Goal: Information Seeking & Learning: Learn about a topic

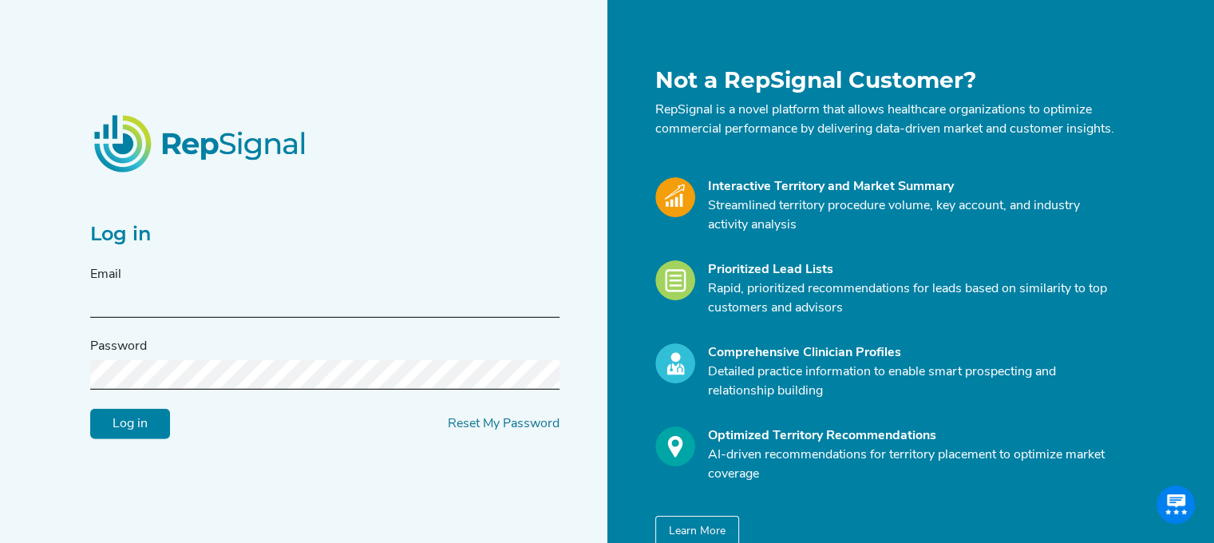
click at [222, 316] on input "text" at bounding box center [324, 303] width 469 height 30
type input "rebecca.l.wendela@medtronic.com"
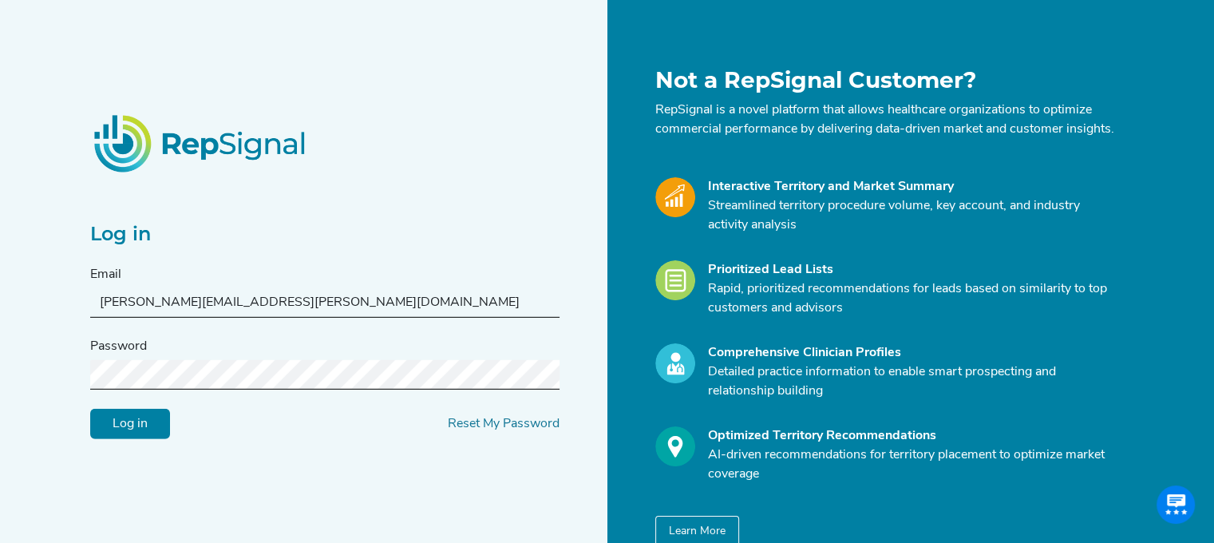
click at [134, 423] on input "Log in" at bounding box center [130, 423] width 80 height 30
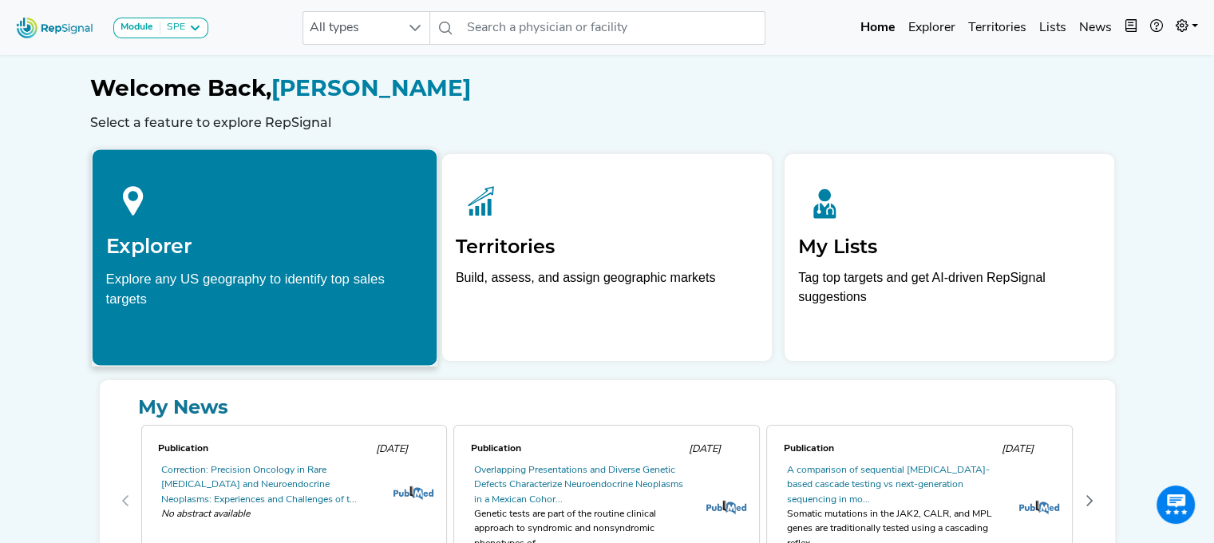
click at [207, 252] on h2 "Explorer" at bounding box center [264, 246] width 318 height 24
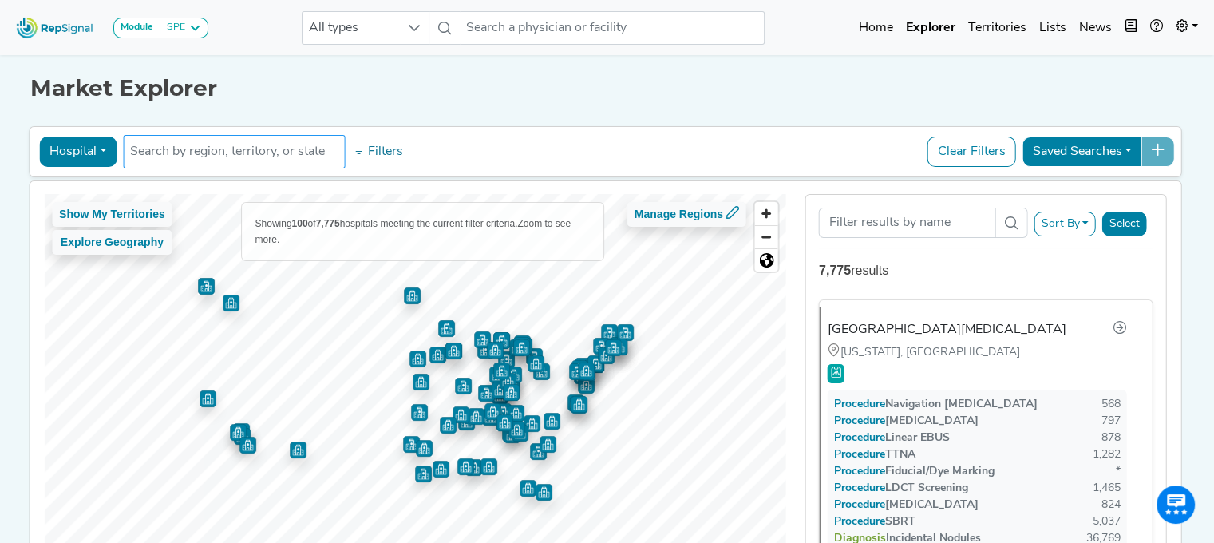
click at [157, 153] on input "text" at bounding box center [233, 151] width 207 height 19
drag, startPoint x: 279, startPoint y: 148, endPoint x: 85, endPoint y: 147, distance: 193.9
click at [85, 147] on div "Hospital Physician Hospital ASC Office Health System corewell grand rapids No r…" at bounding box center [605, 151] width 1139 height 37
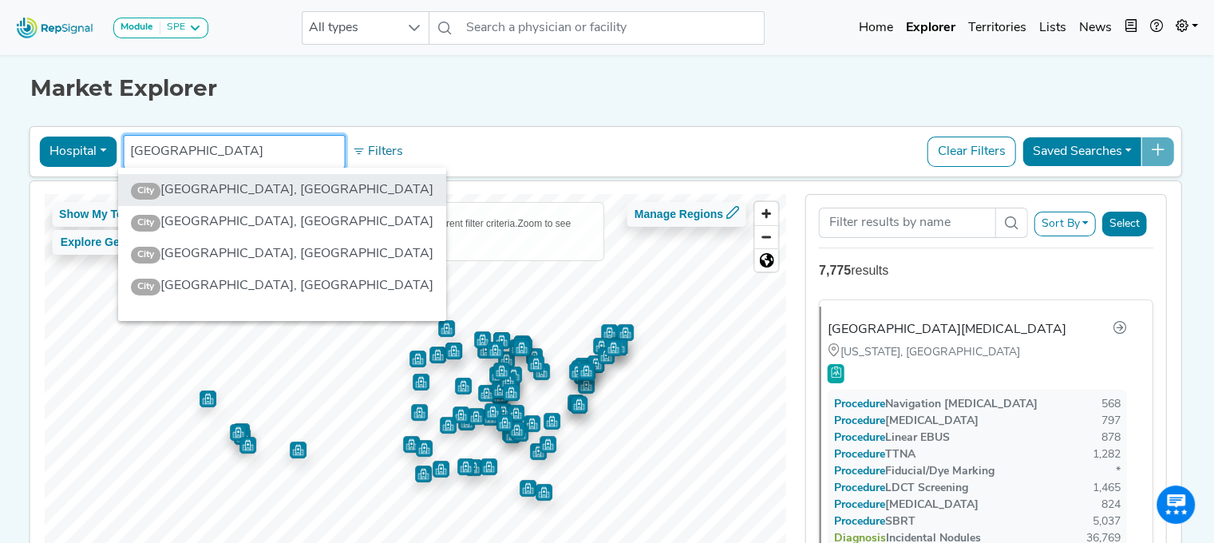
type input "grand rapids"
click at [191, 187] on li "City Grand Rapids, MI" at bounding box center [282, 190] width 328 height 32
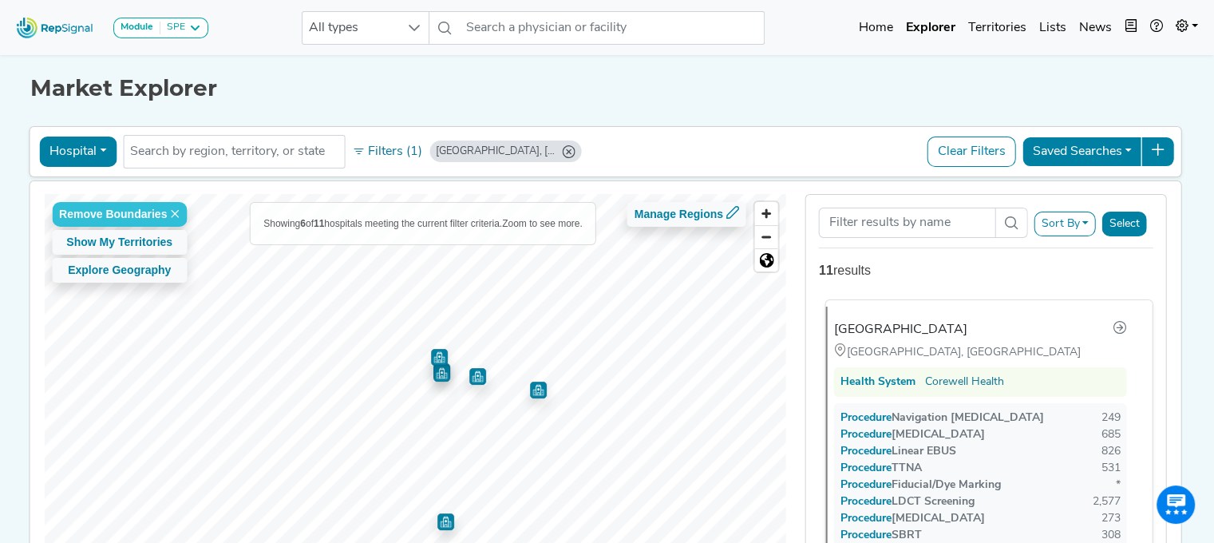
click at [955, 325] on div "[GEOGRAPHIC_DATA]" at bounding box center [900, 329] width 133 height 19
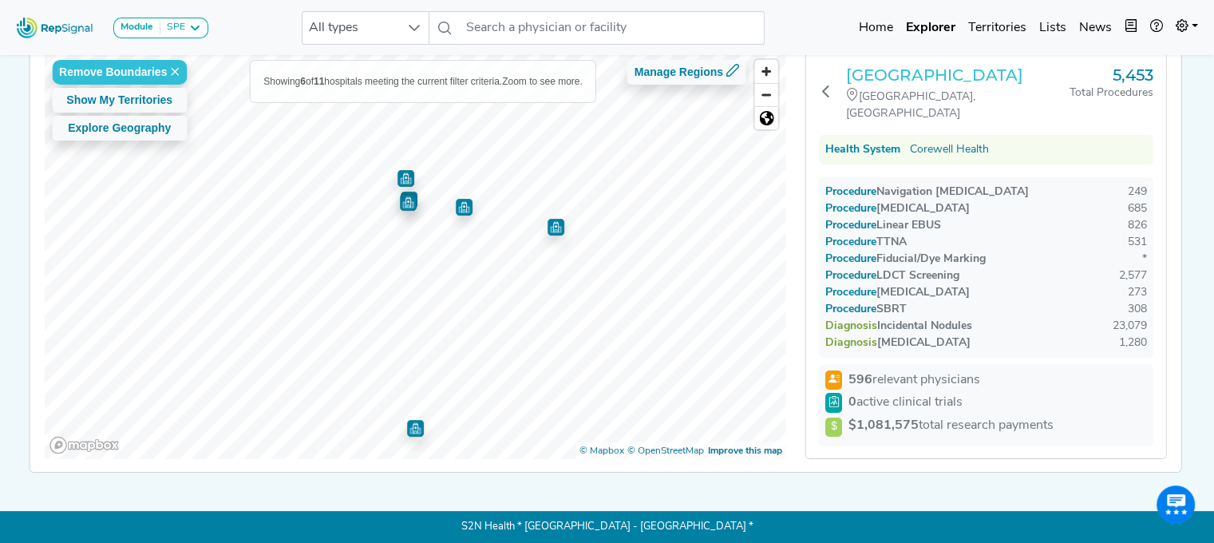
click at [893, 82] on h3 "[GEOGRAPHIC_DATA]" at bounding box center [957, 74] width 223 height 19
click at [902, 78] on h3 "[GEOGRAPHIC_DATA]" at bounding box center [957, 74] width 223 height 19
click at [886, 79] on h3 "[GEOGRAPHIC_DATA]" at bounding box center [957, 74] width 223 height 19
click at [900, 84] on h3 "[GEOGRAPHIC_DATA]" at bounding box center [957, 74] width 223 height 19
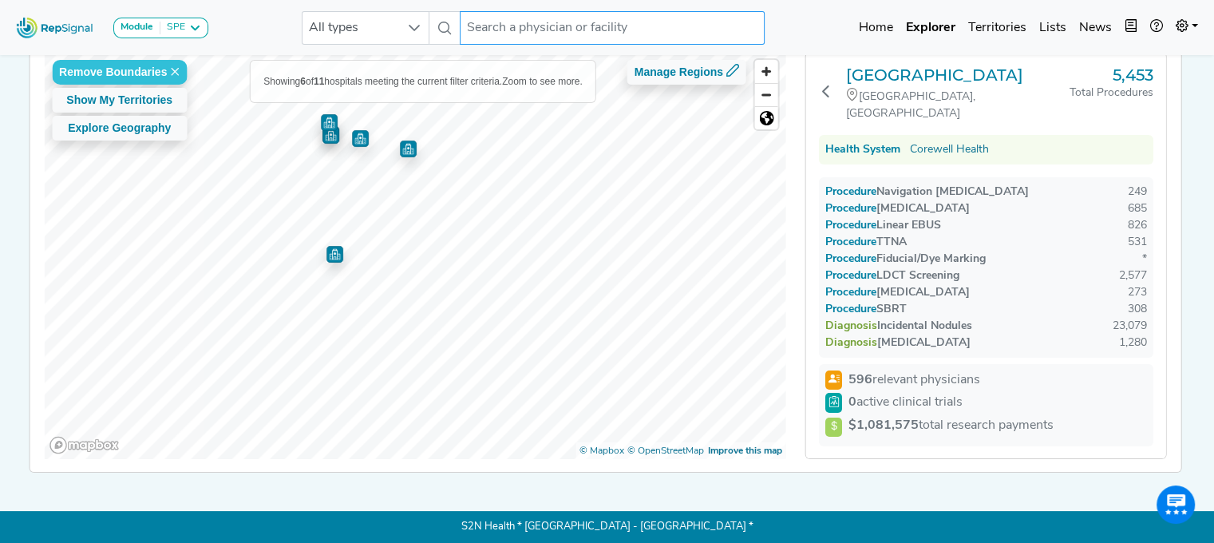
click at [626, 21] on input "text" at bounding box center [612, 28] width 305 height 34
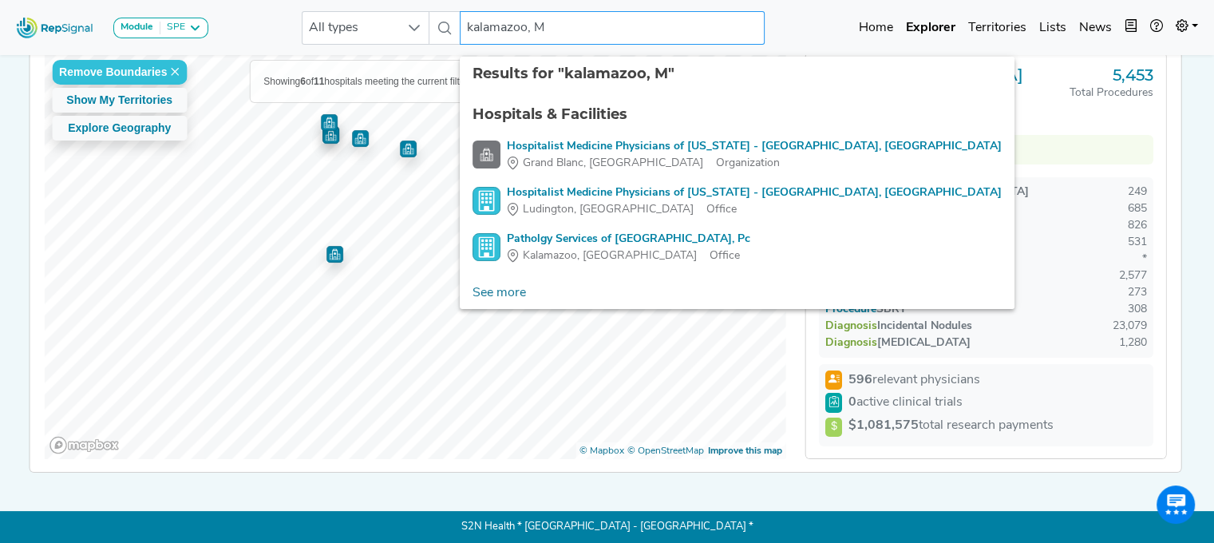
type input "kalamazoo, MI"
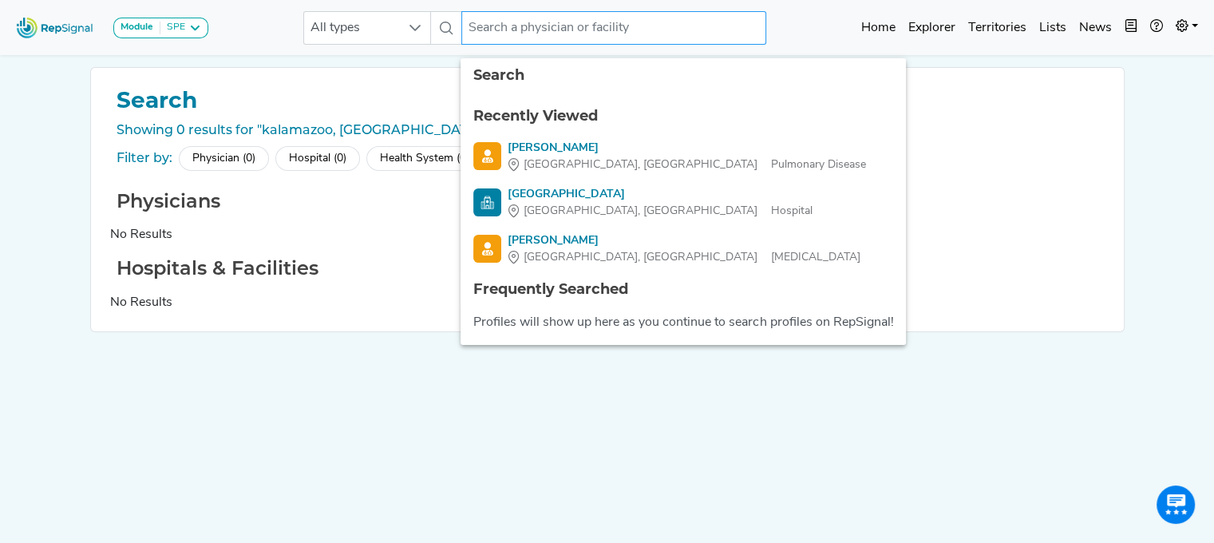
click at [523, 38] on input "text" at bounding box center [613, 28] width 305 height 34
click at [524, 30] on input "text" at bounding box center [613, 28] width 305 height 34
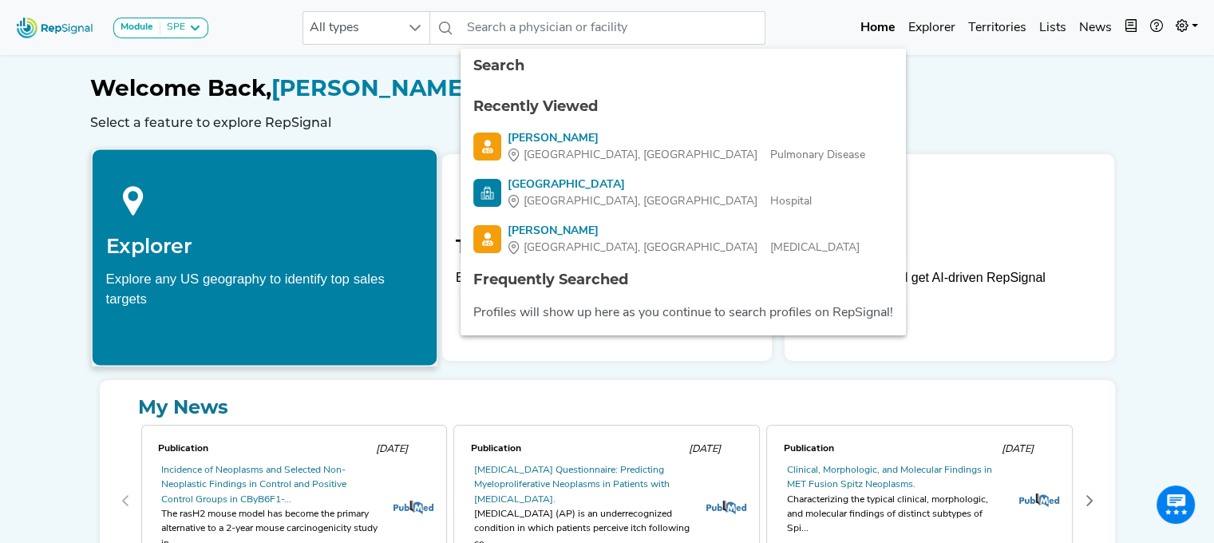
click at [201, 257] on h2 "Explorer" at bounding box center [264, 246] width 318 height 24
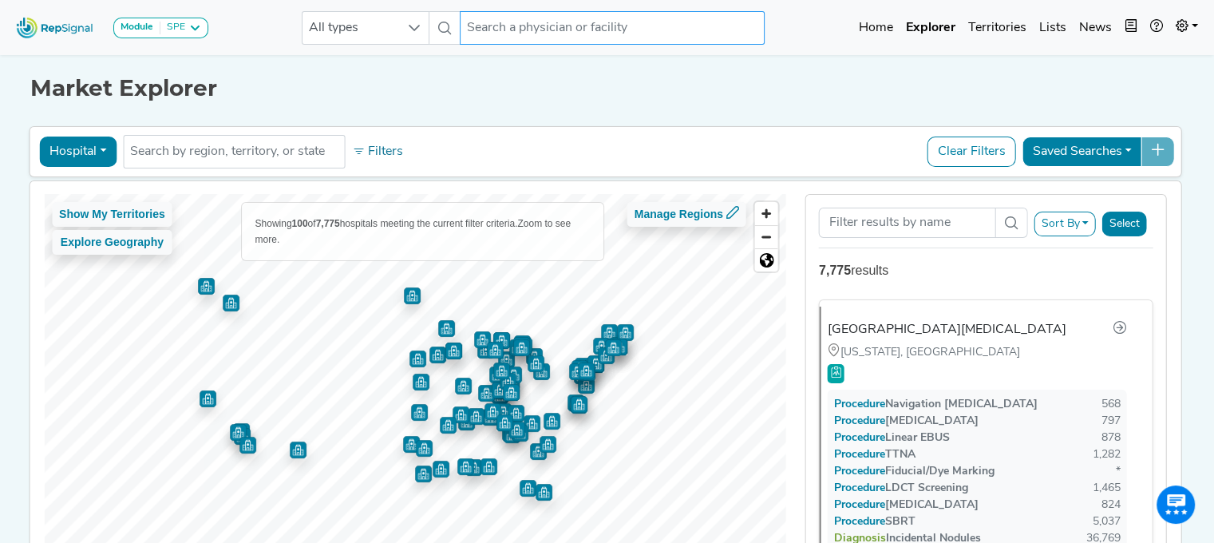
click at [480, 28] on input "text" at bounding box center [612, 28] width 305 height 34
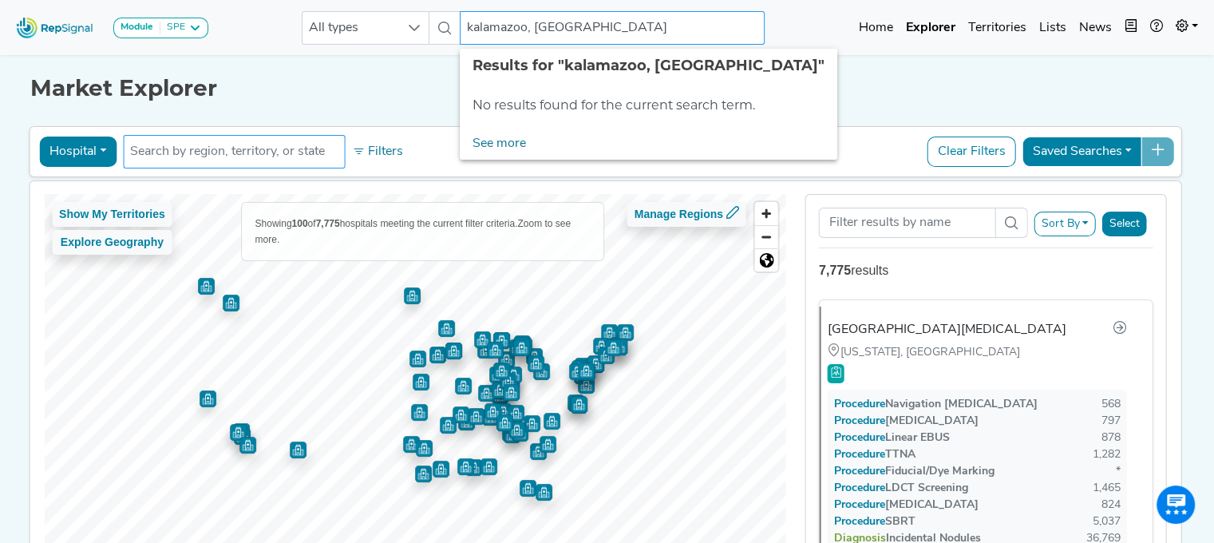
type input "kalamazoo, MI"
drag, startPoint x: 190, startPoint y: 156, endPoint x: 180, endPoint y: 152, distance: 11.1
click at [190, 156] on input "text" at bounding box center [233, 151] width 207 height 19
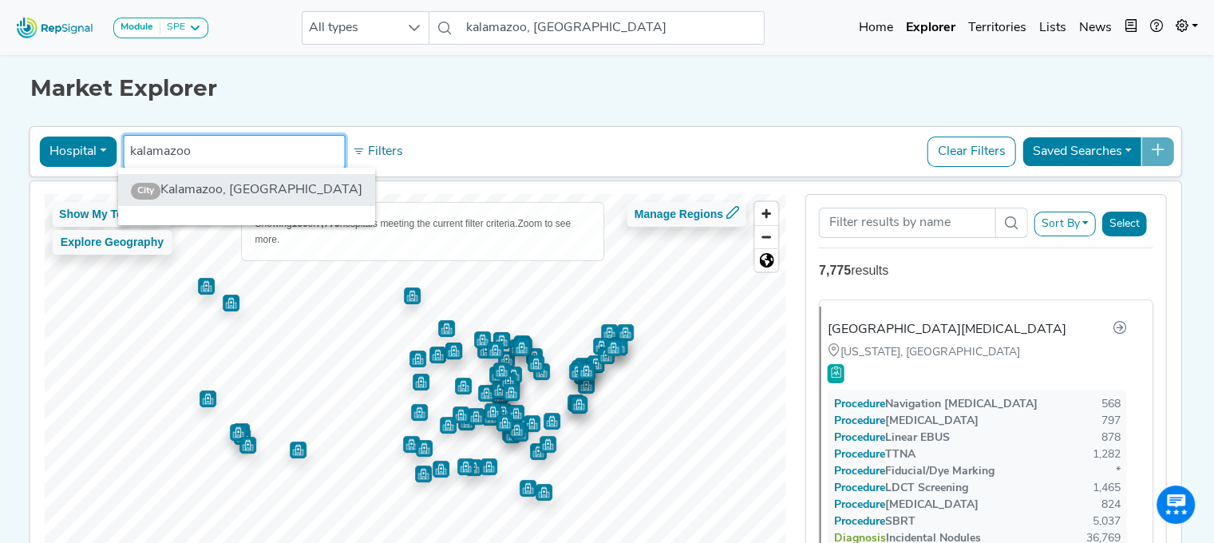
type input "kalamazoo"
click at [229, 188] on li "City Kalamazoo, MI" at bounding box center [246, 190] width 257 height 32
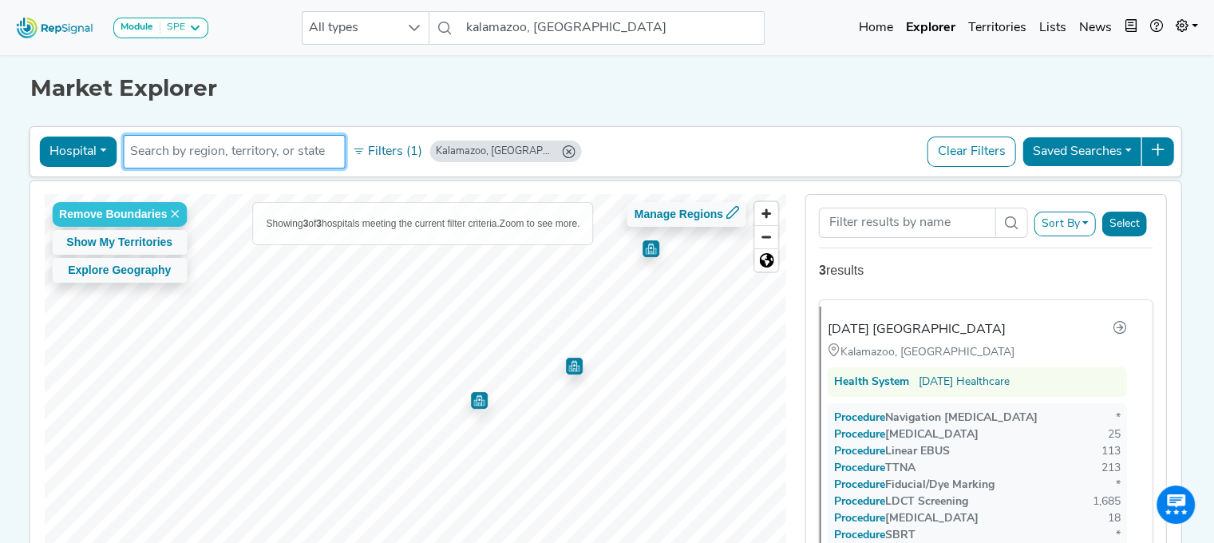
click at [472, 395] on img "Map marker" at bounding box center [479, 400] width 17 height 17
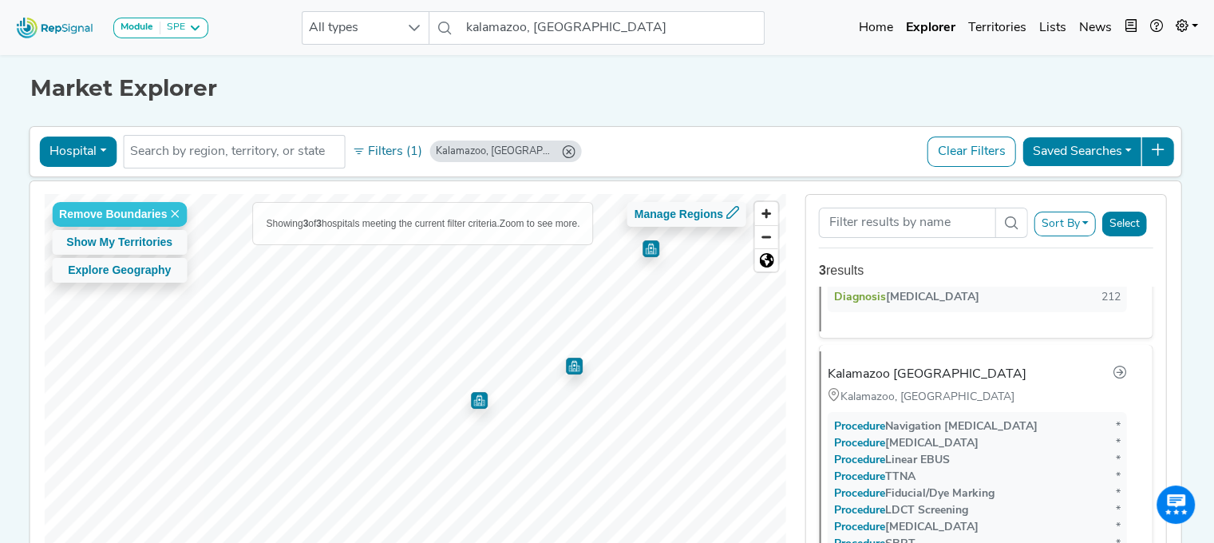
scroll to position [623, 0]
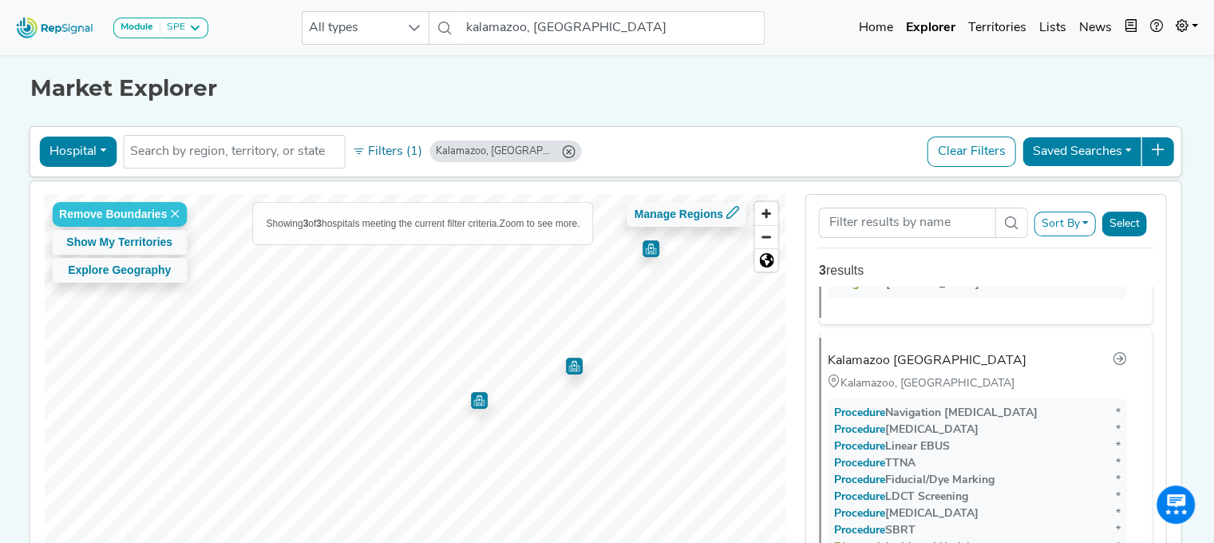
click at [567, 369] on img "Map marker" at bounding box center [574, 365] width 17 height 17
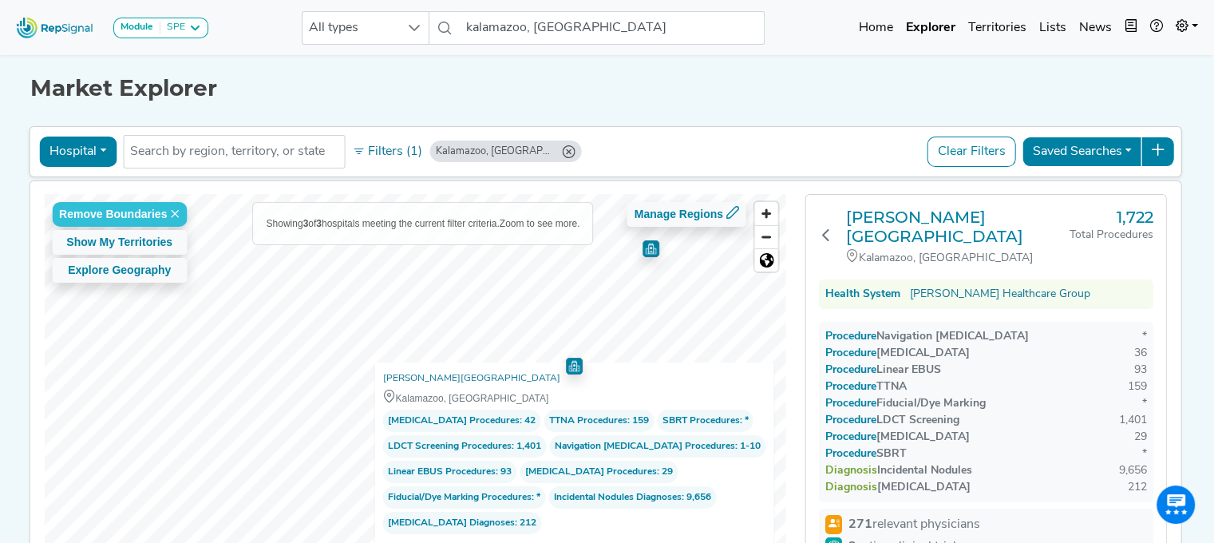
click at [645, 251] on img "Map marker" at bounding box center [650, 248] width 17 height 17
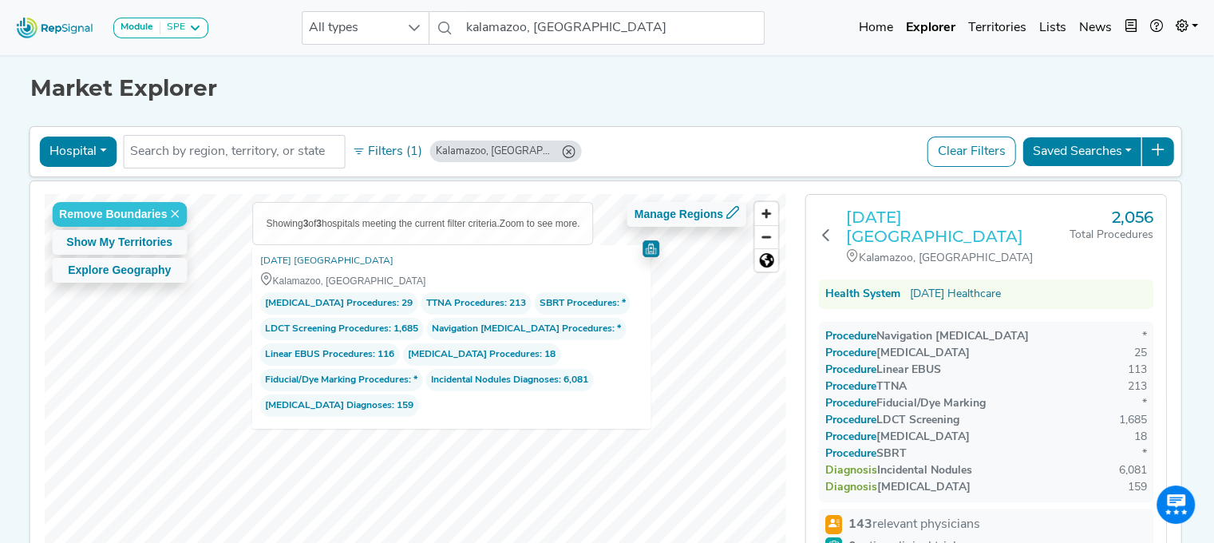
click at [900, 225] on h3 "Ascension Borgess Hospital" at bounding box center [957, 226] width 223 height 38
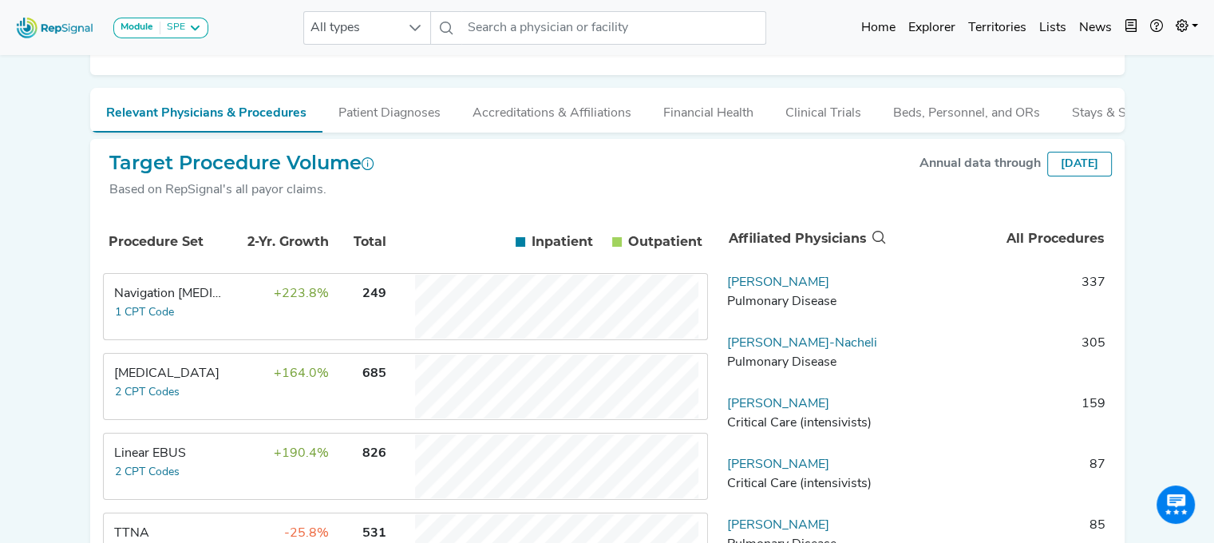
scroll to position [213, 0]
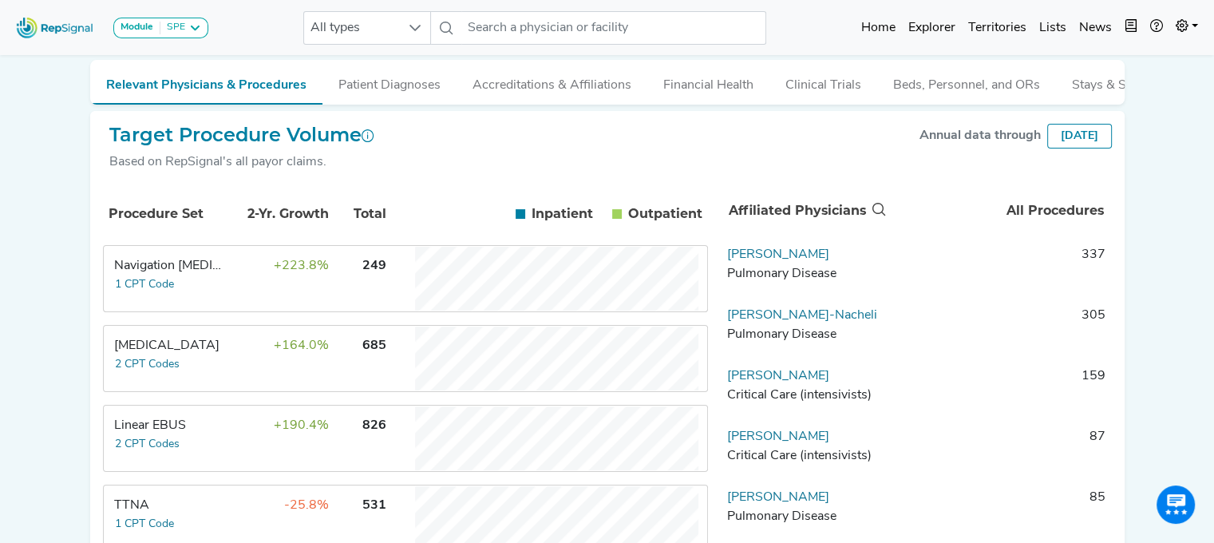
click at [149, 275] on div "Navigation [MEDICAL_DATA]" at bounding box center [168, 265] width 109 height 19
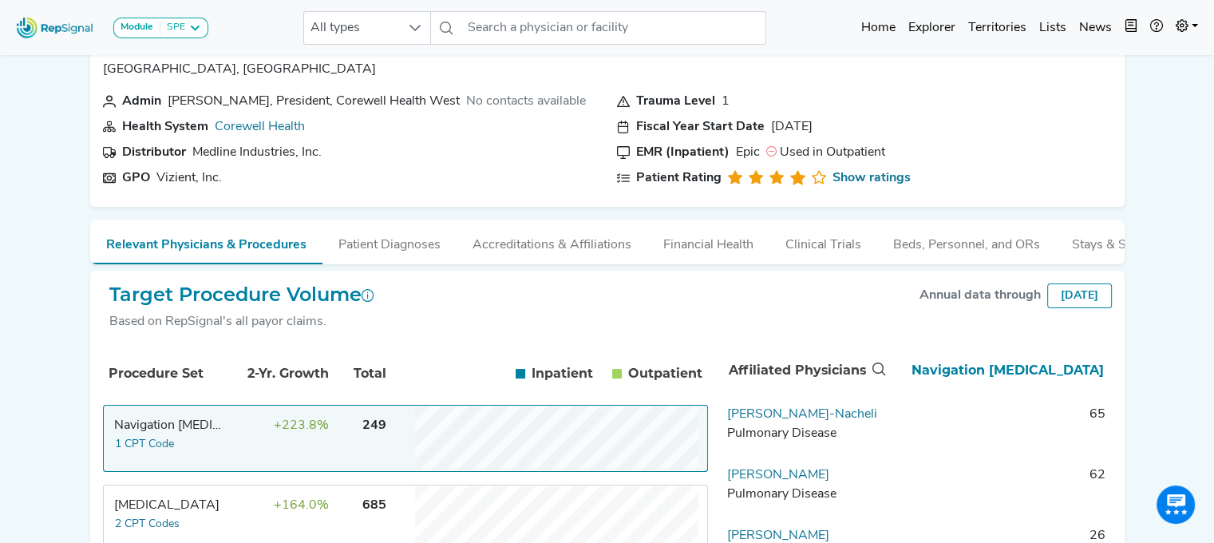
scroll to position [133, 0]
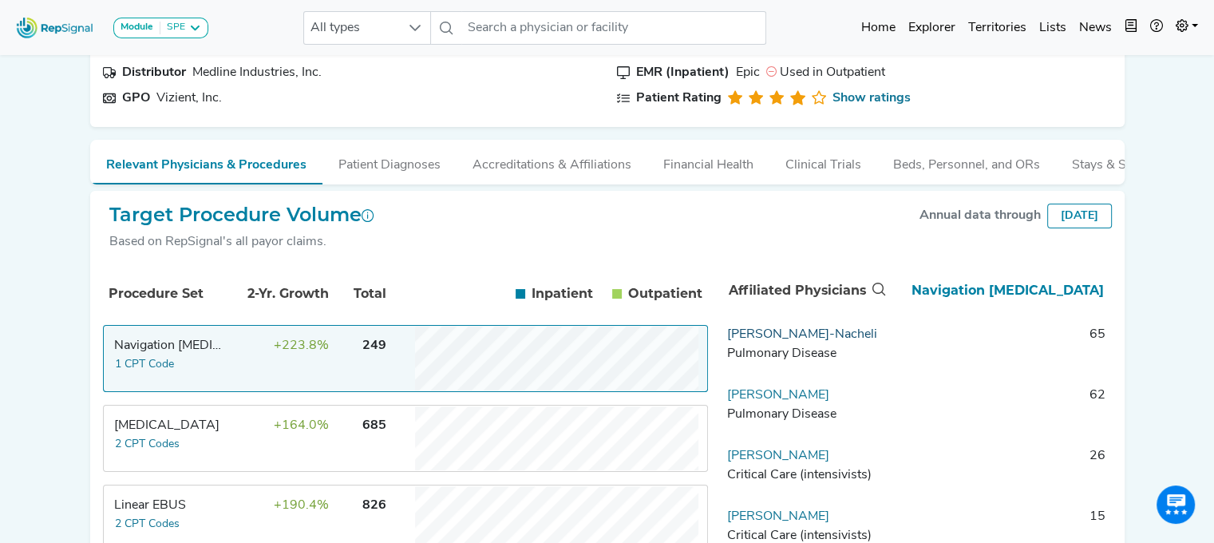
click at [810, 341] on link "[PERSON_NAME]-Nacheli" at bounding box center [802, 334] width 150 height 13
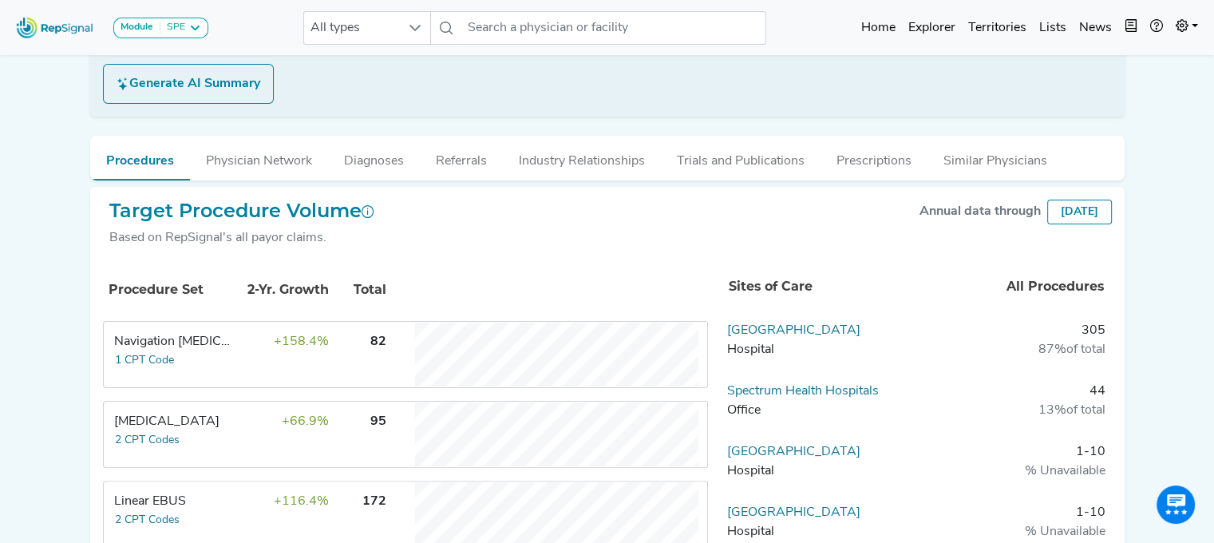
scroll to position [319, 0]
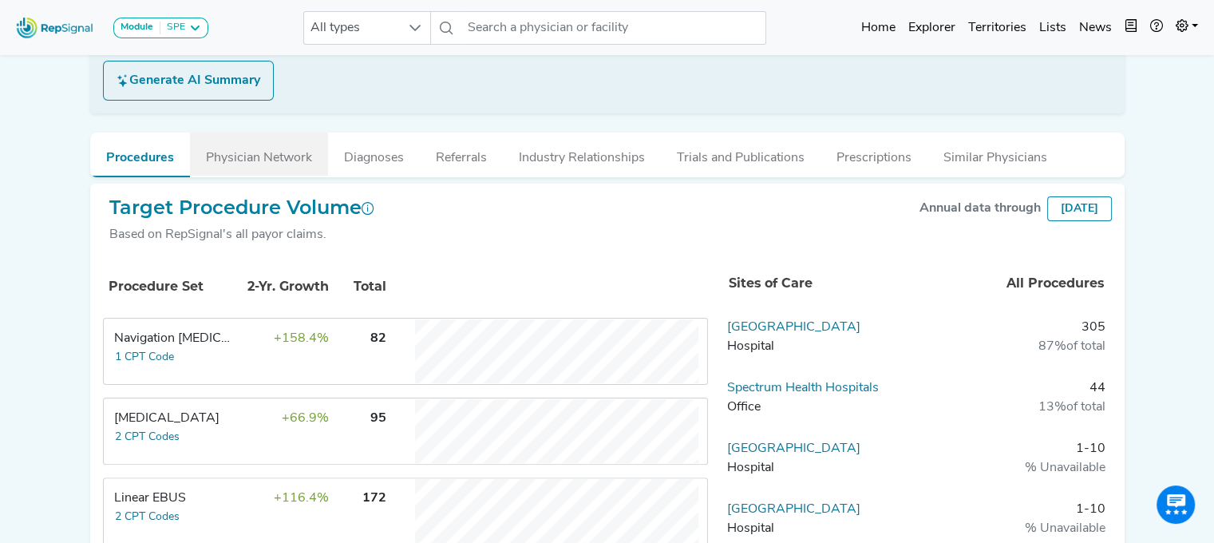
click at [243, 159] on button "Physician Network" at bounding box center [259, 153] width 138 height 43
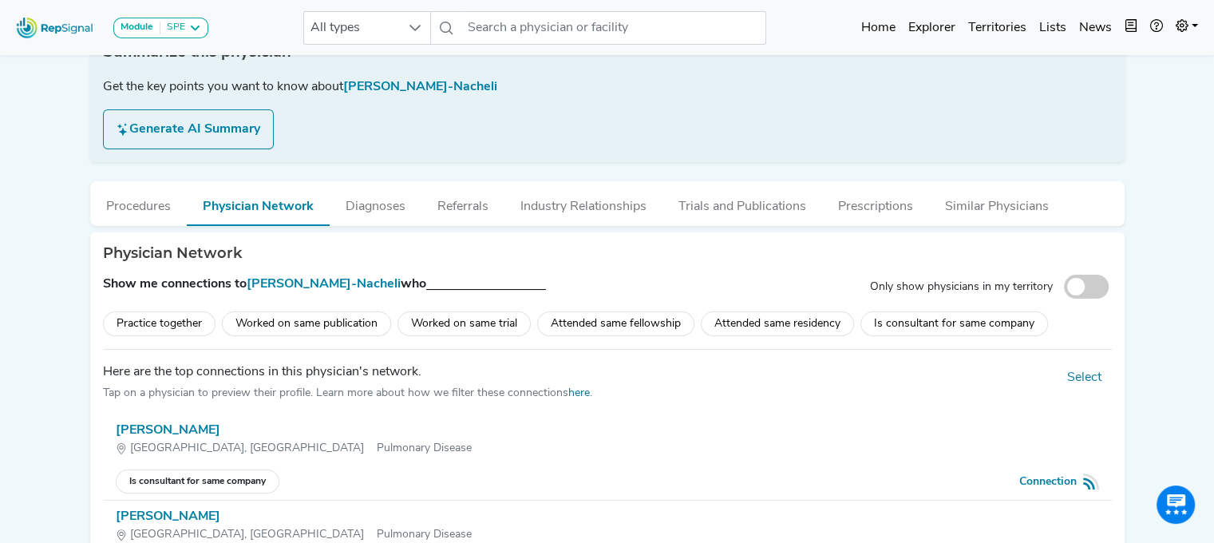
scroll to position [239, 0]
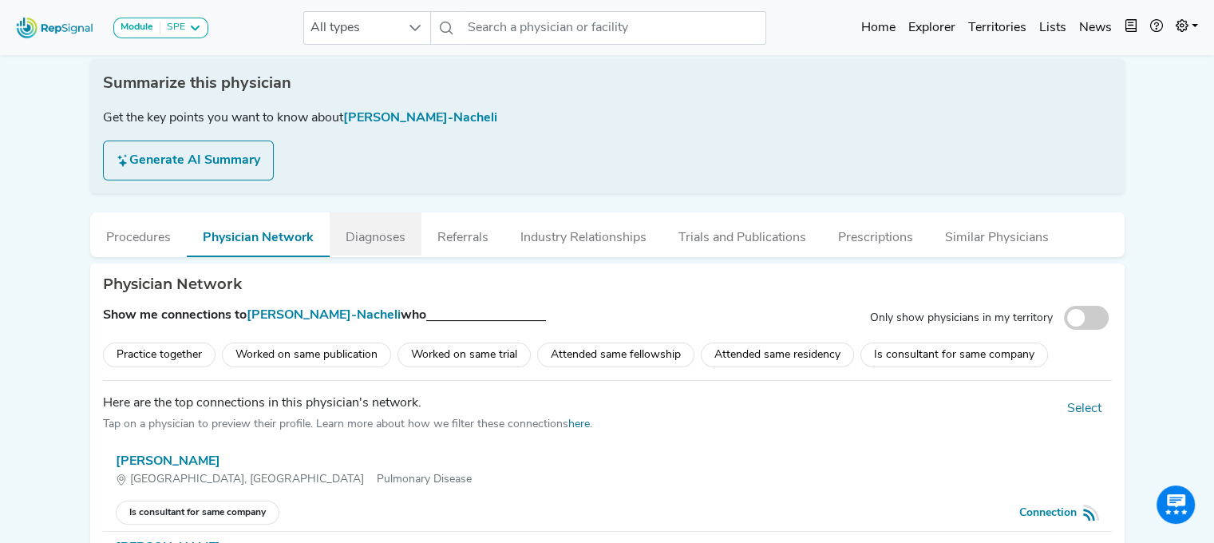
click at [372, 240] on button "Diagnoses" at bounding box center [376, 233] width 92 height 43
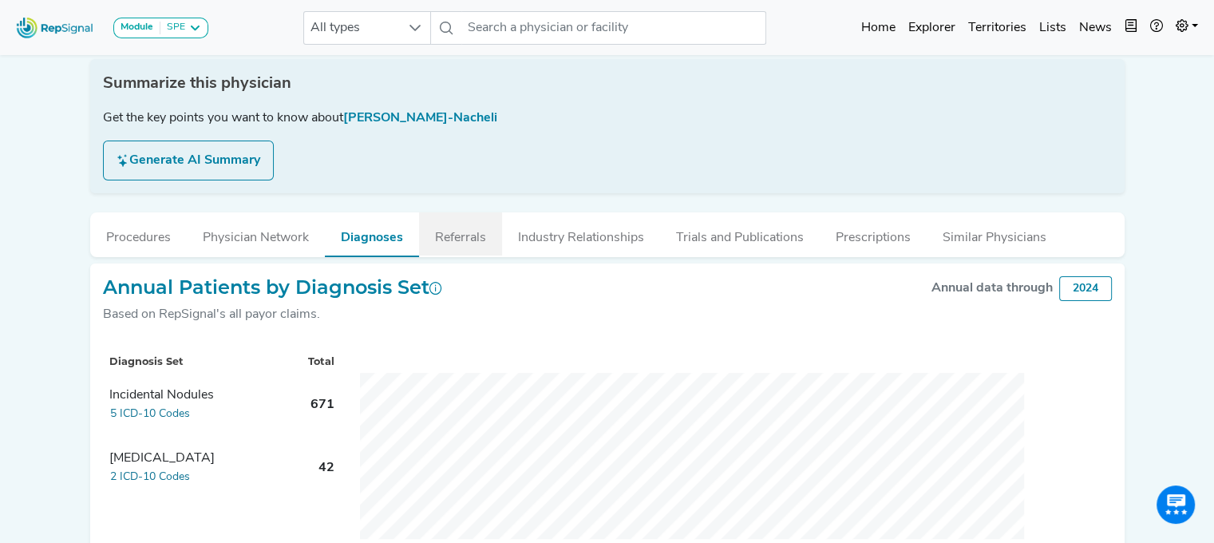
click at [461, 240] on button "Referrals" at bounding box center [460, 233] width 83 height 43
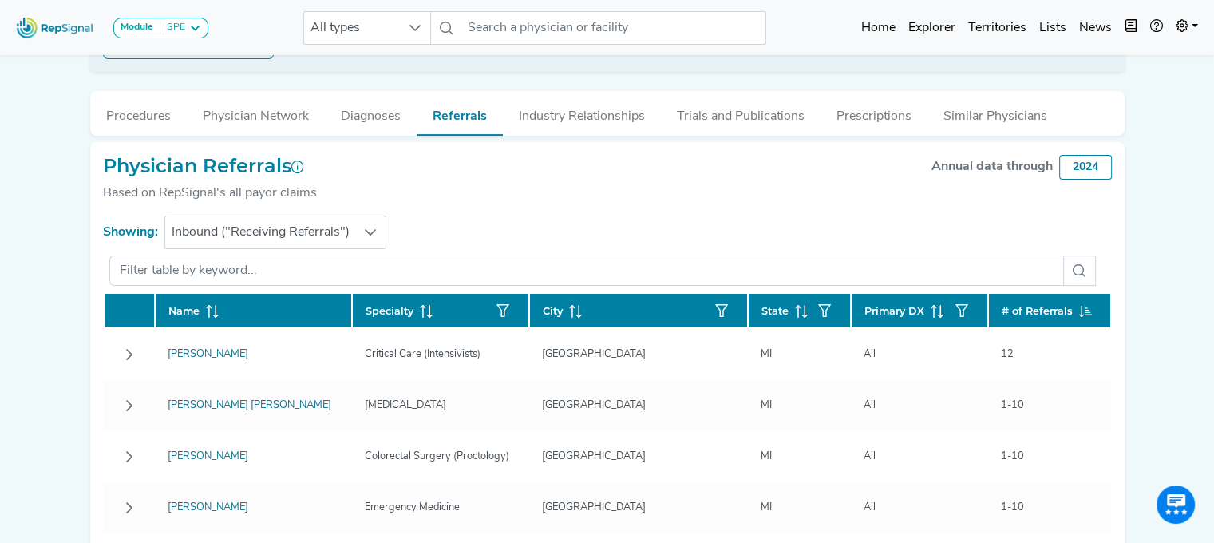
scroll to position [399, 0]
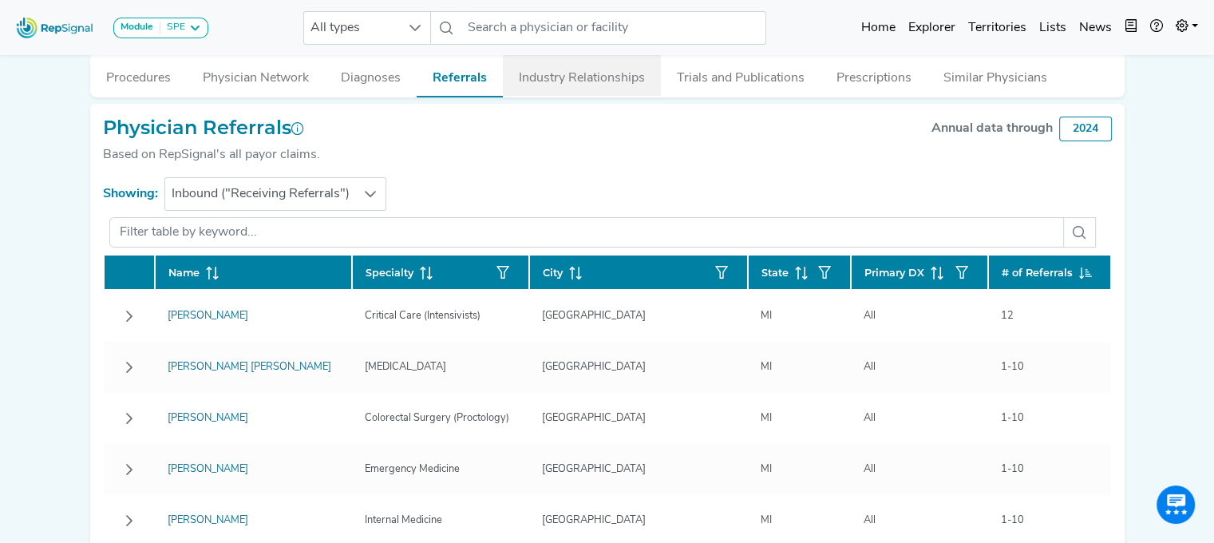
click at [562, 85] on button "Industry Relationships" at bounding box center [582, 74] width 158 height 43
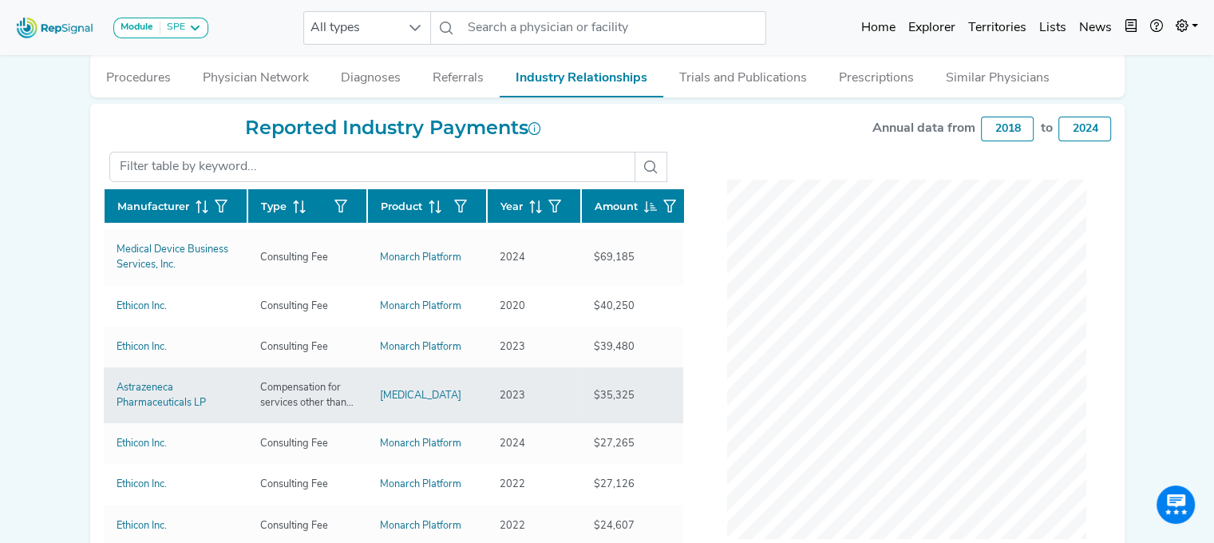
scroll to position [0, 0]
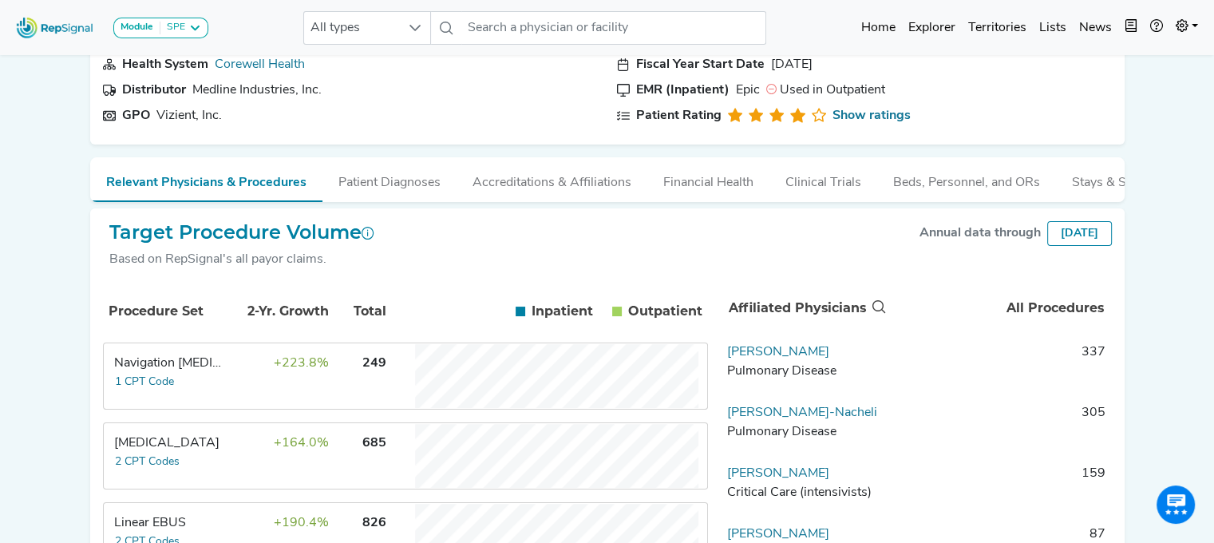
scroll to position [160, 0]
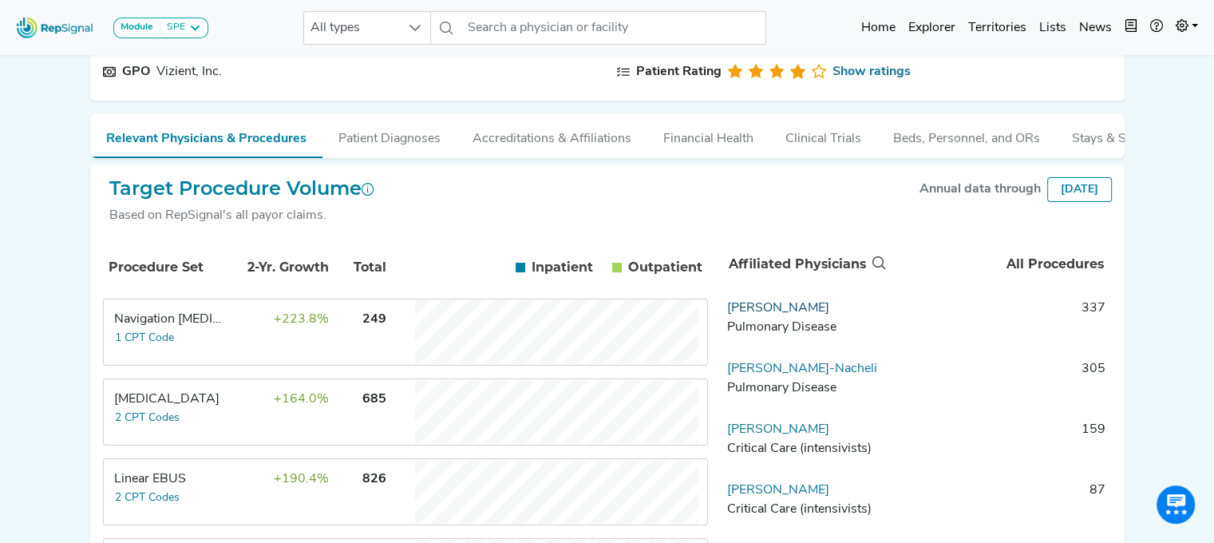
click at [758, 314] on link "[PERSON_NAME]" at bounding box center [778, 308] width 102 height 13
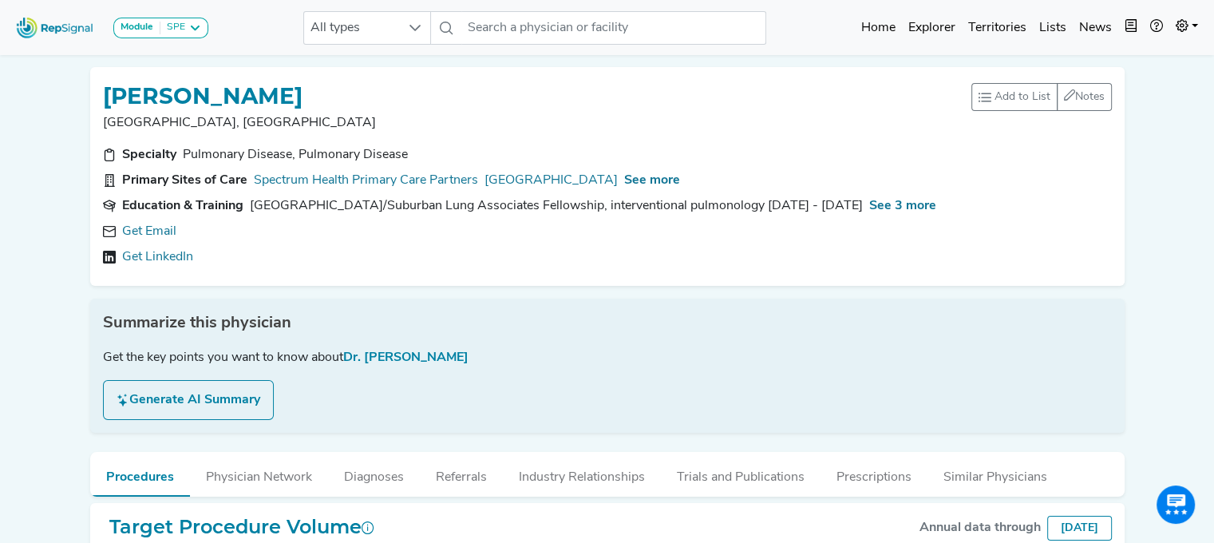
click at [567, 302] on div "Summarize this physician Get the key points you want to know about Dr. [PERSON_…" at bounding box center [607, 365] width 1034 height 134
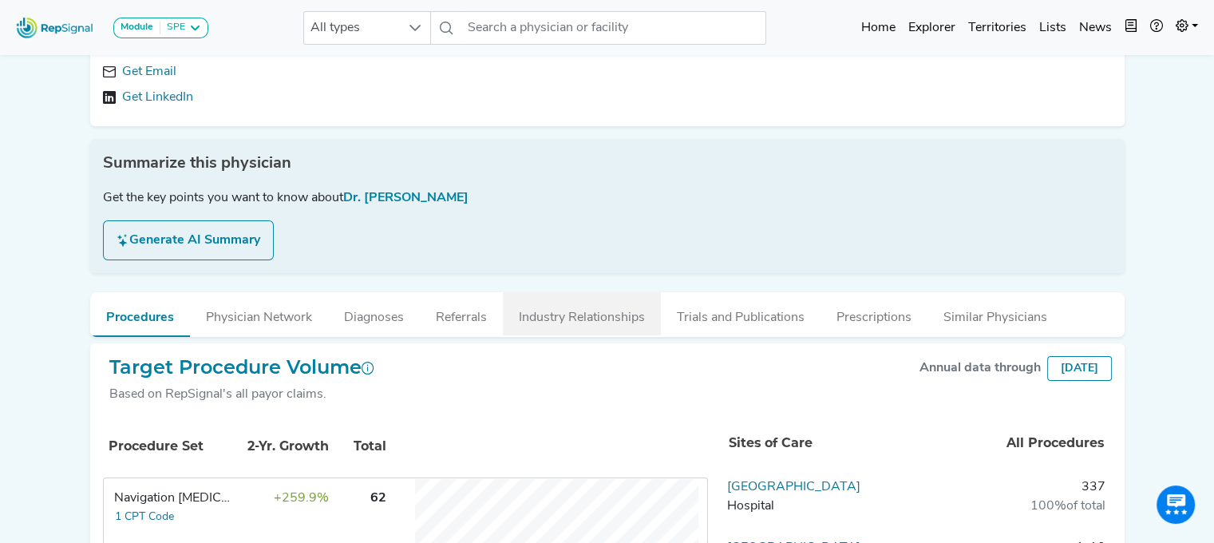
click at [566, 312] on button "Industry Relationships" at bounding box center [582, 313] width 158 height 43
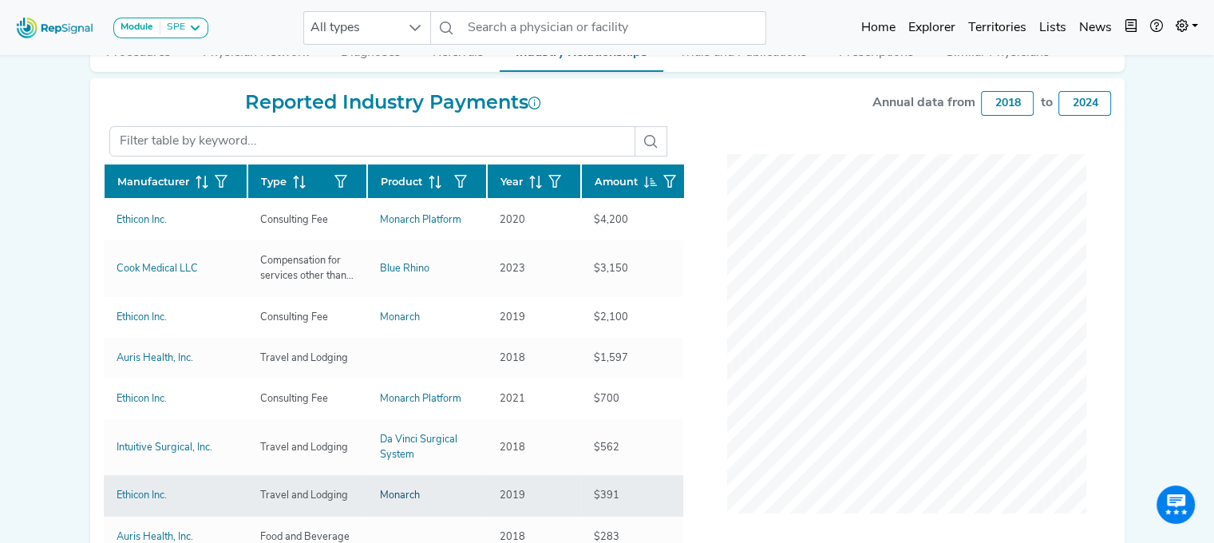
scroll to position [319, 0]
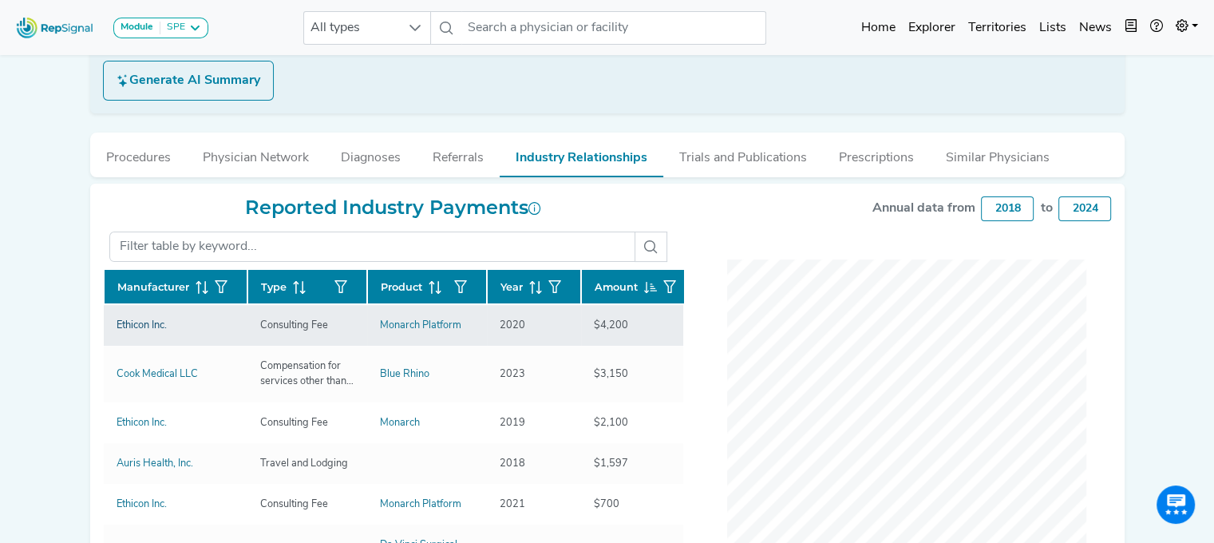
click at [134, 323] on div "Ethicon Inc." at bounding box center [141, 325] width 50 height 15
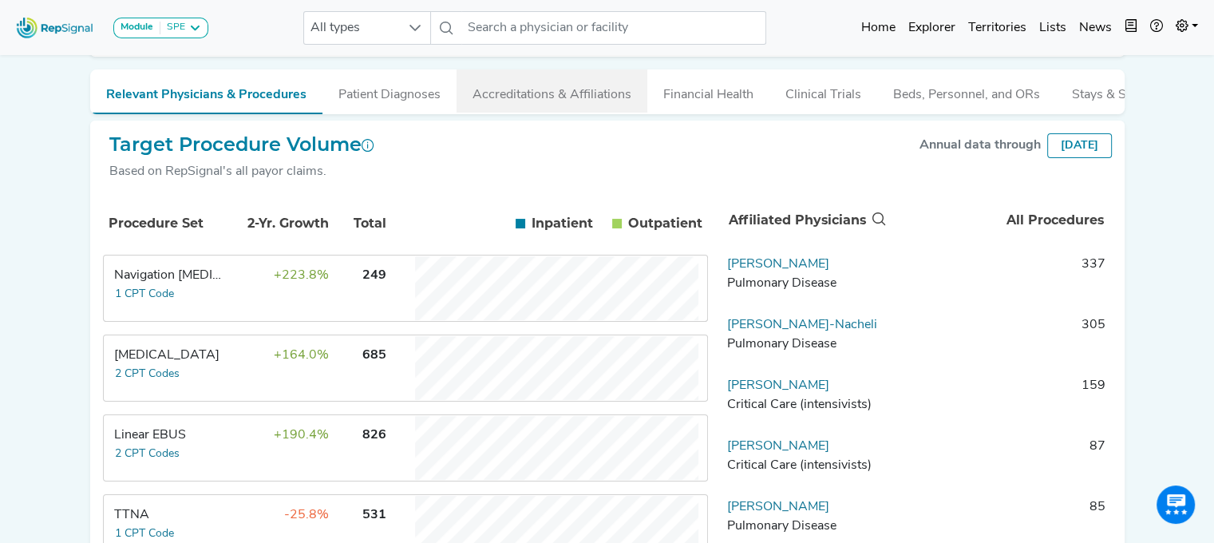
scroll to position [213, 0]
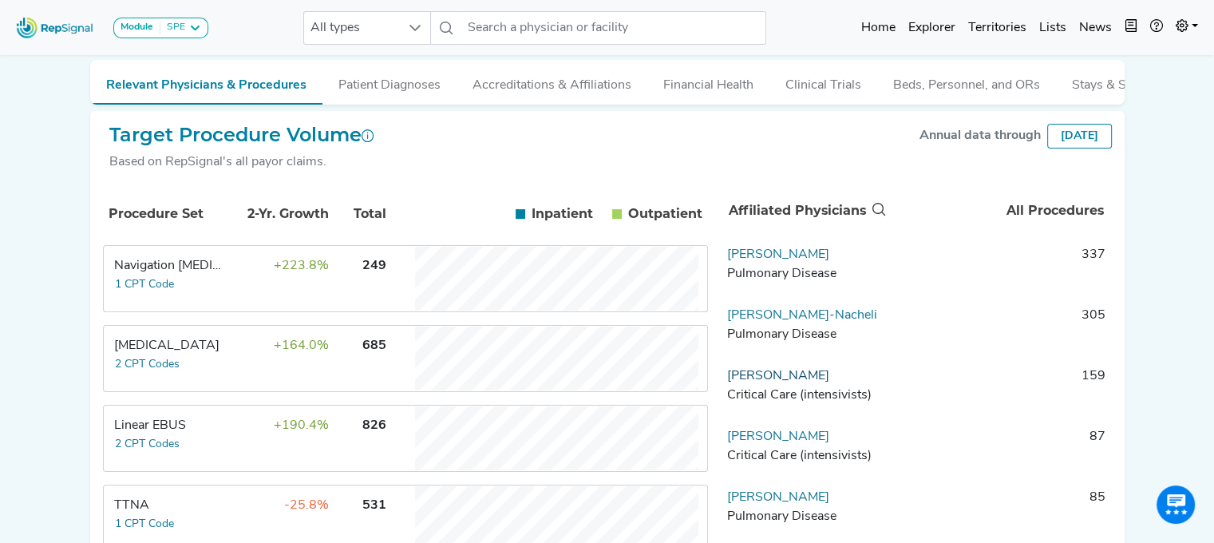
click at [772, 381] on link "[PERSON_NAME]" at bounding box center [778, 375] width 102 height 13
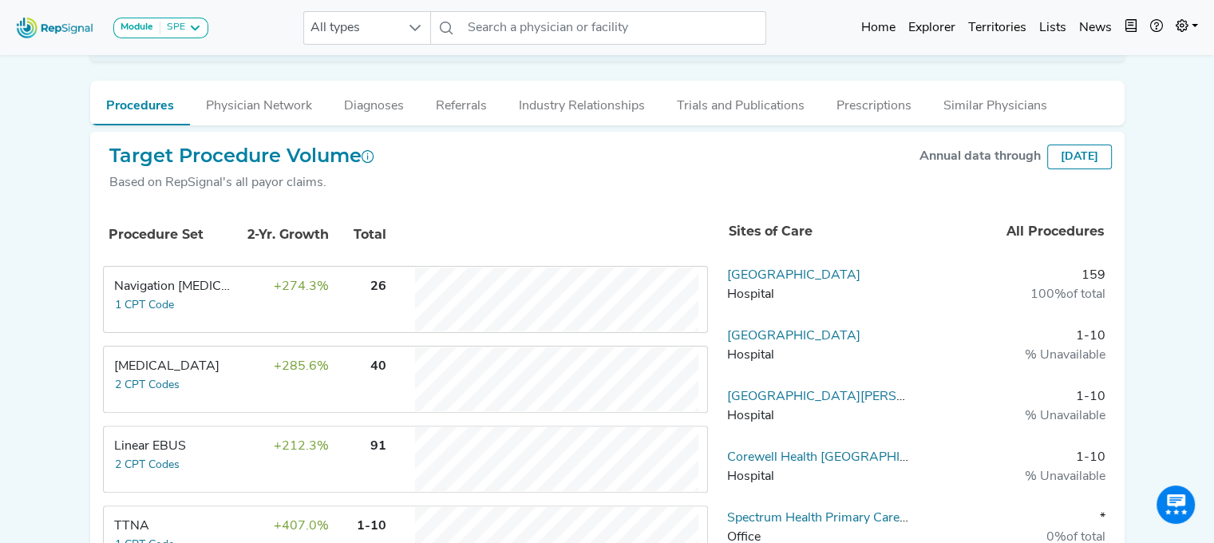
scroll to position [399, 0]
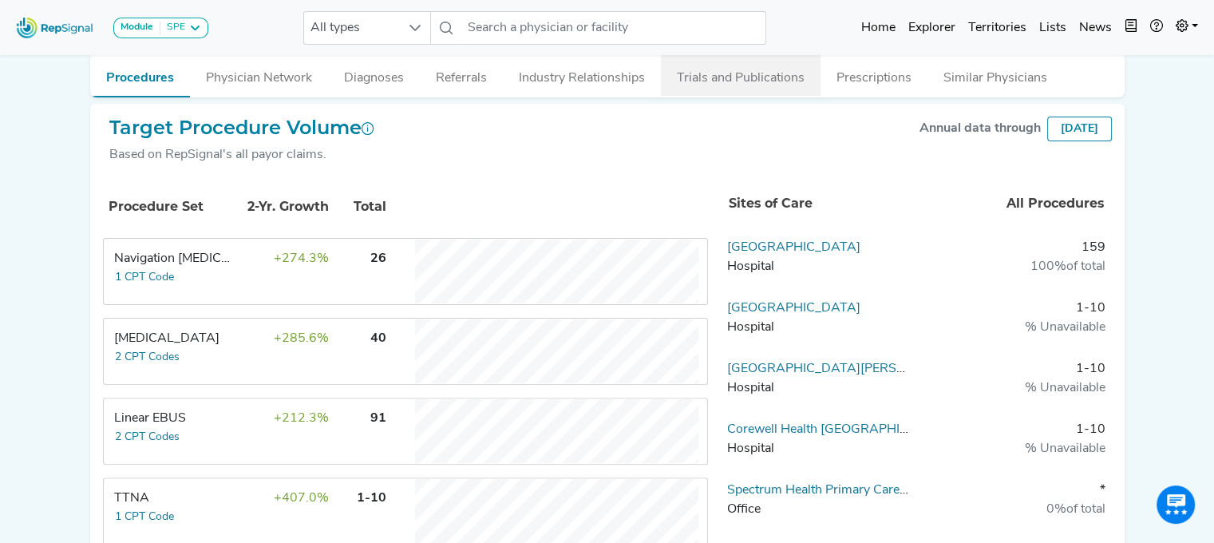
click at [781, 69] on button "Trials and Publications" at bounding box center [741, 74] width 160 height 43
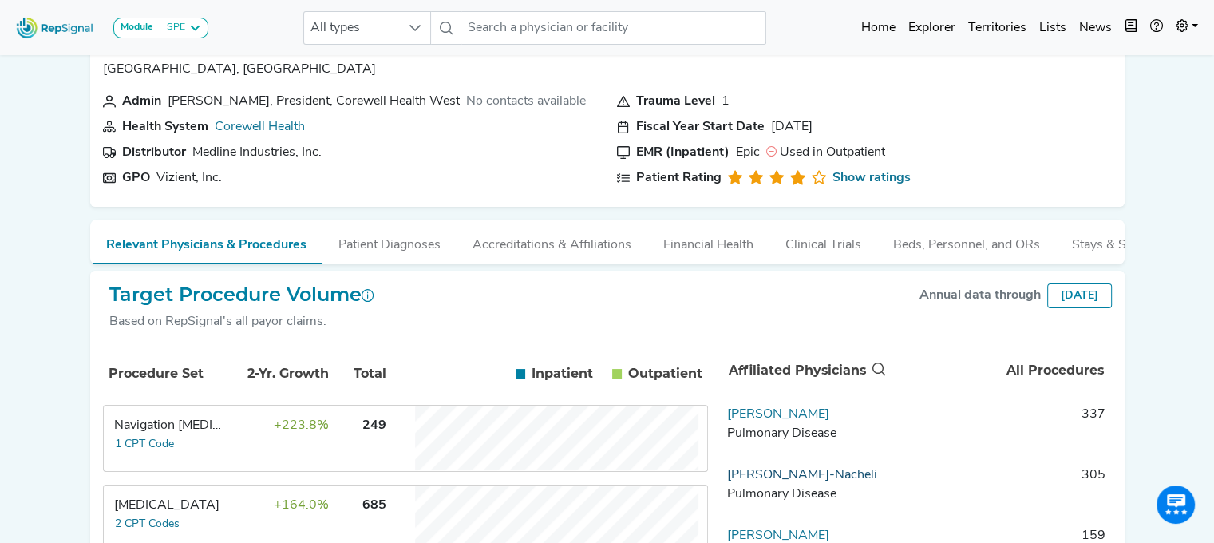
click at [781, 481] on link "[PERSON_NAME]-Nacheli" at bounding box center [802, 474] width 150 height 13
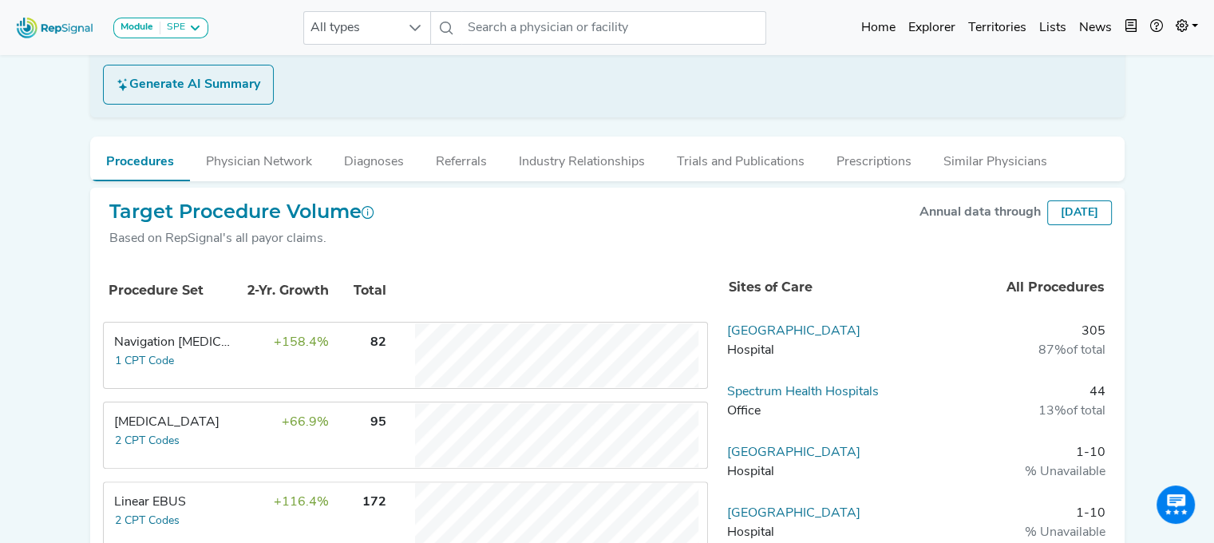
scroll to position [319, 0]
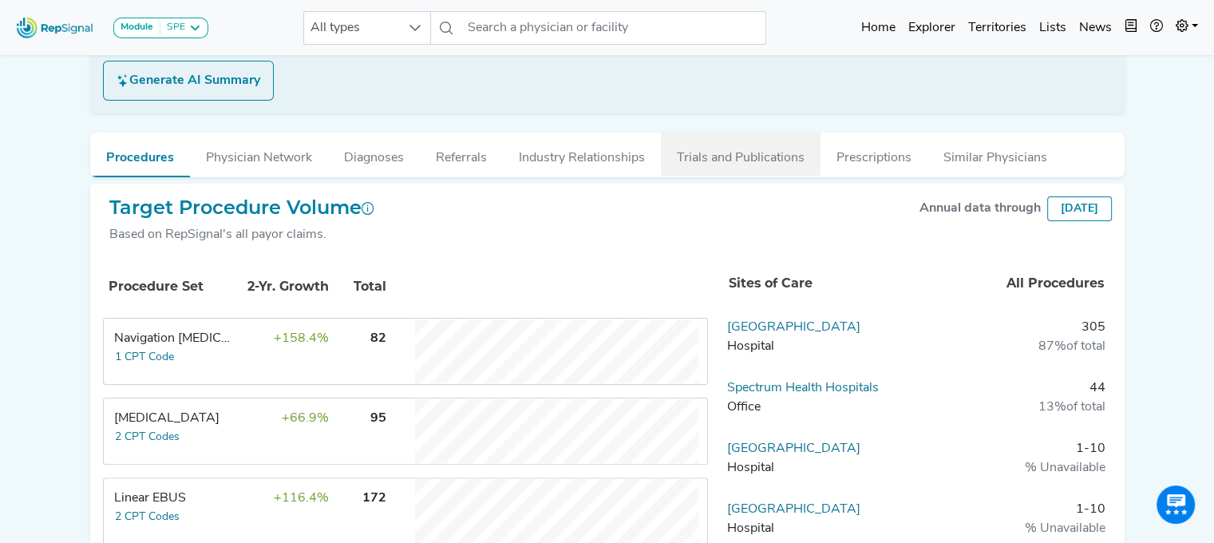
click at [734, 156] on button "Trials and Publications" at bounding box center [741, 153] width 160 height 43
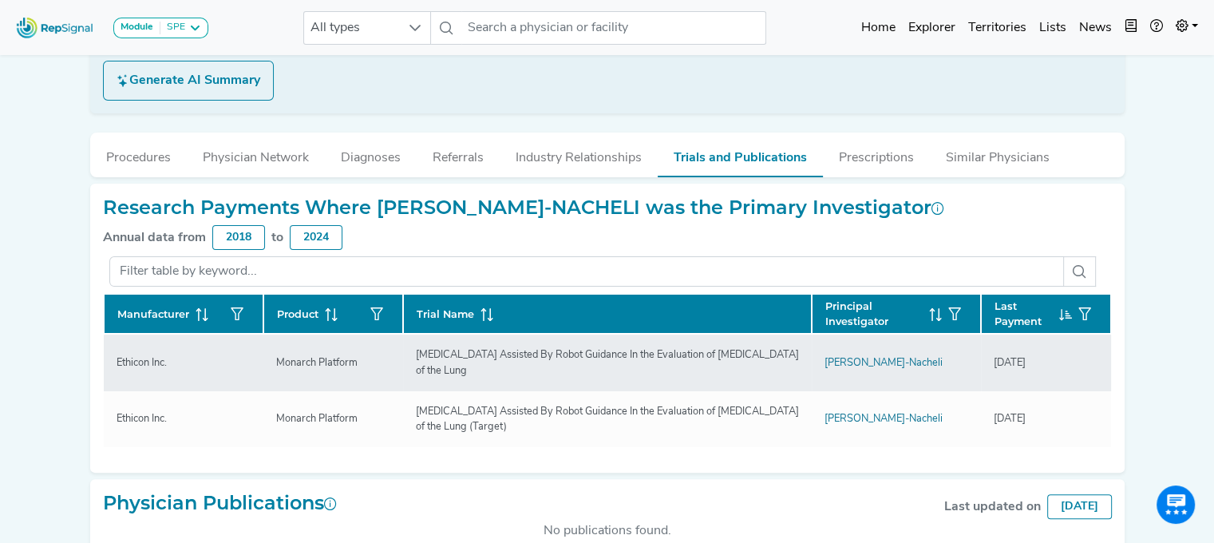
click at [456, 351] on div "[MEDICAL_DATA] Assisted By Robot Guidance In the Evaluation of [MEDICAL_DATA] o…" at bounding box center [607, 362] width 402 height 30
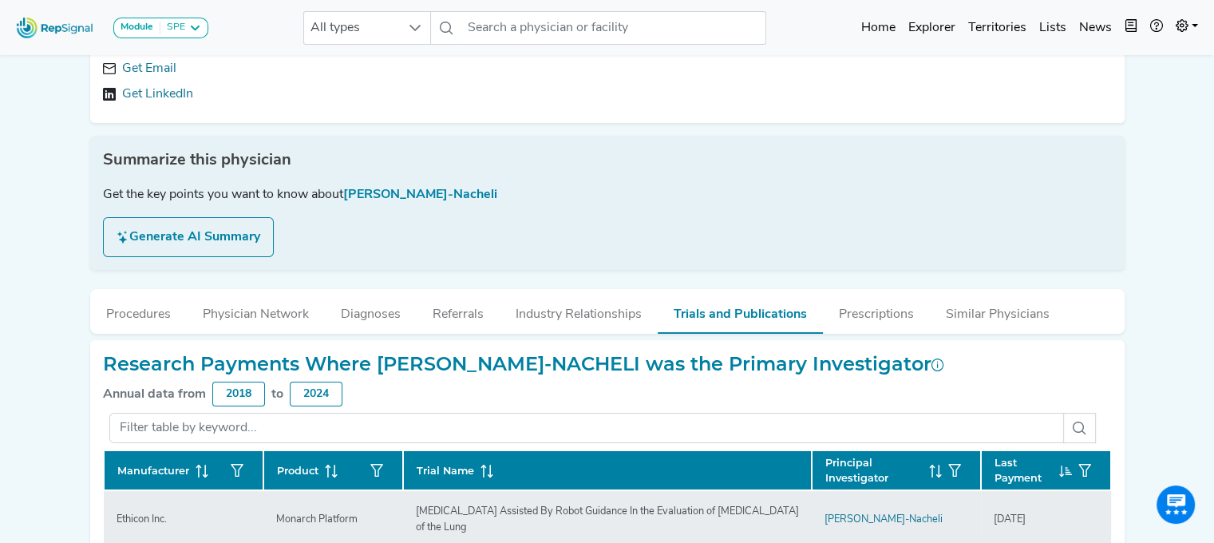
scroll to position [158, 0]
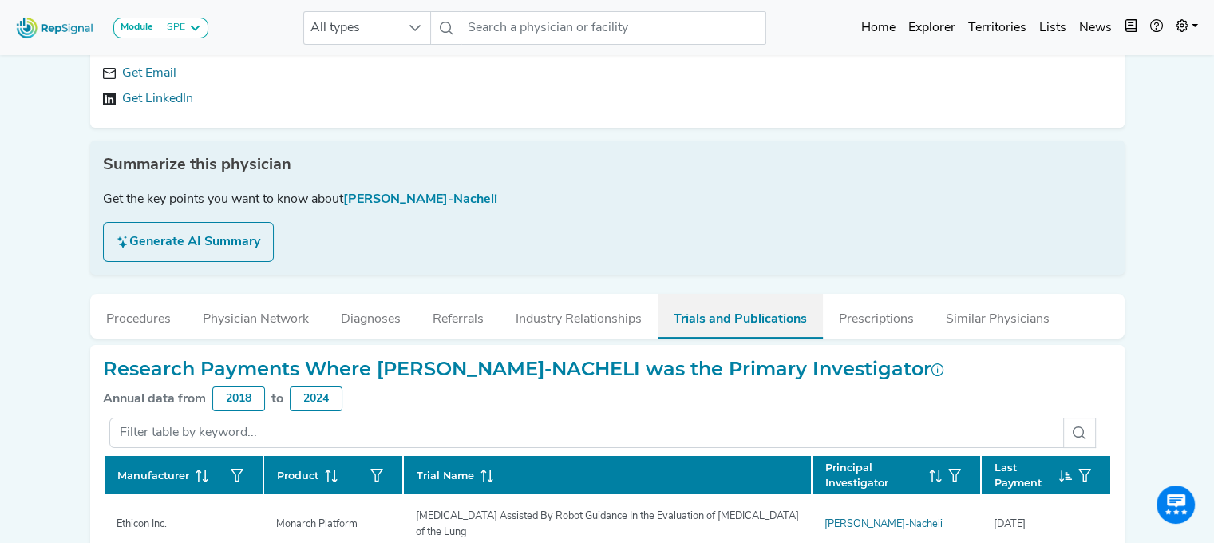
click at [771, 322] on button "Trials and Publications" at bounding box center [739, 316] width 165 height 45
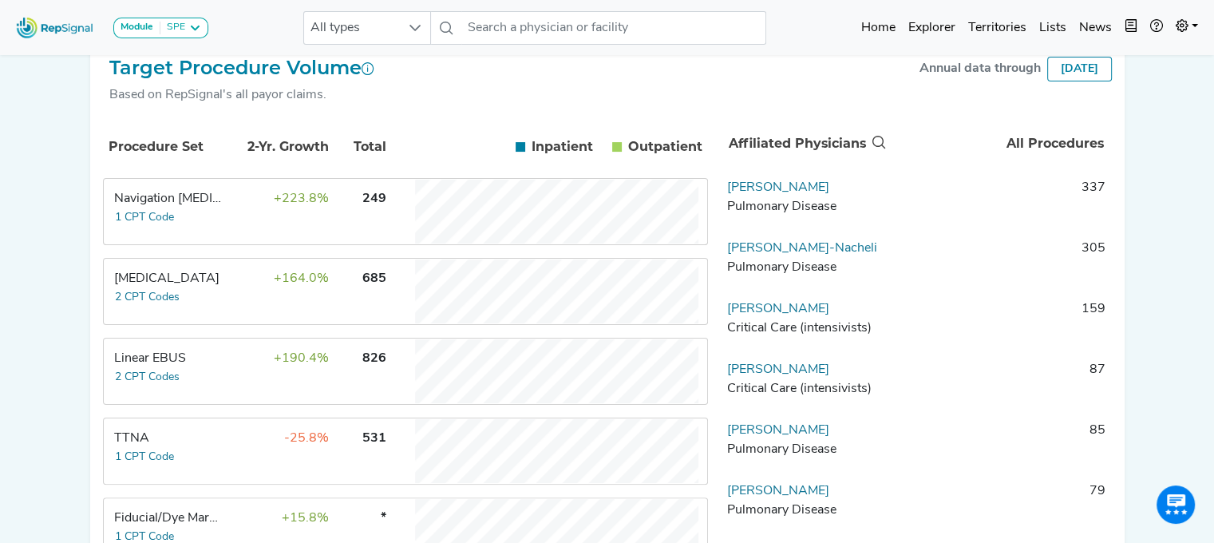
scroll to position [293, 0]
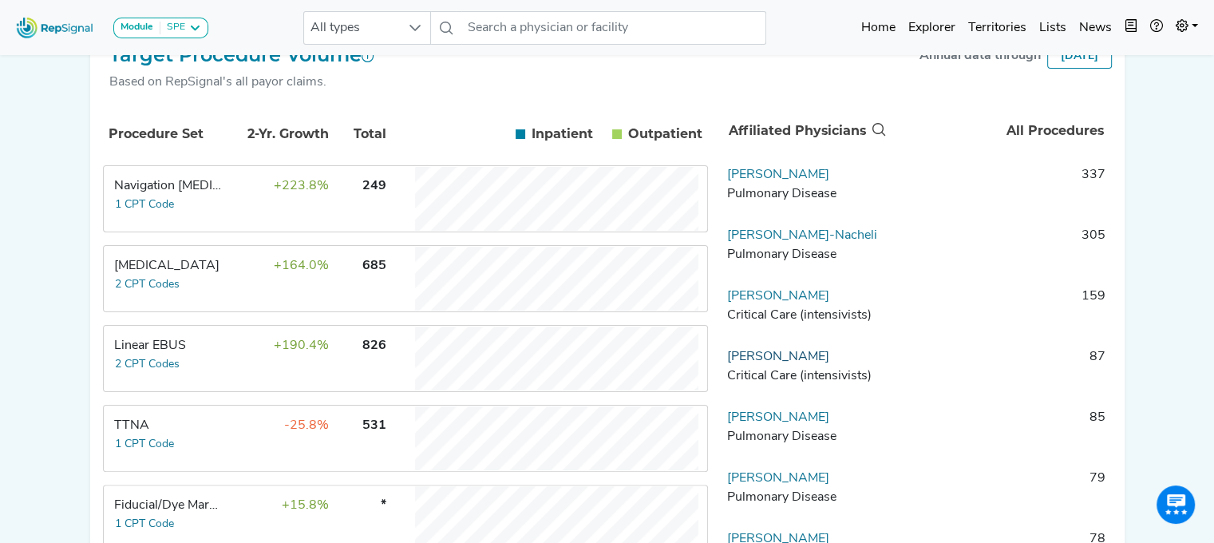
click at [763, 363] on link "[PERSON_NAME]" at bounding box center [778, 356] width 102 height 13
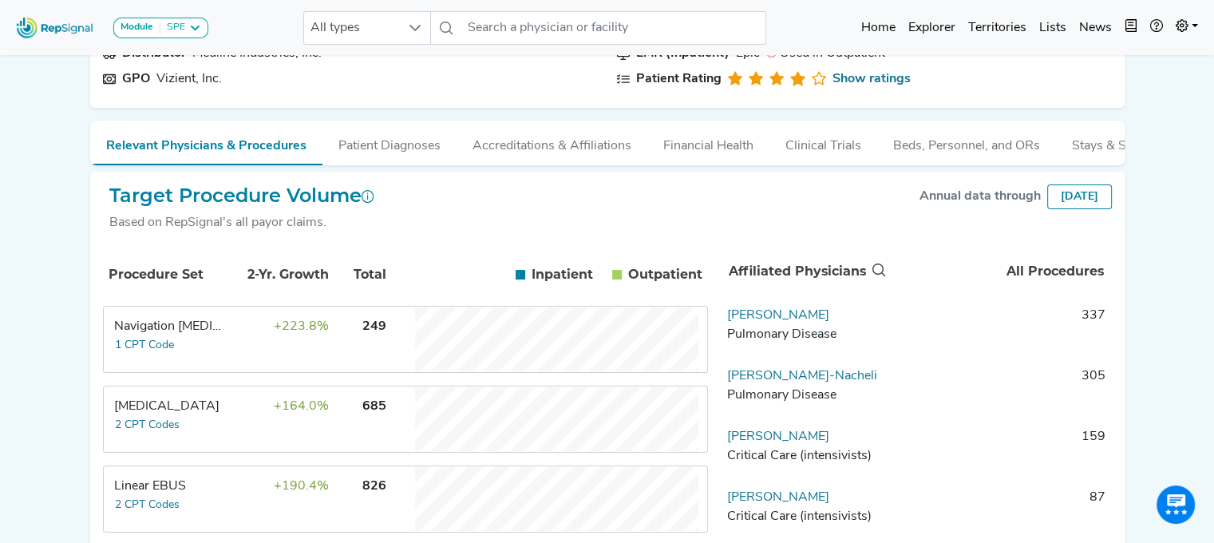
scroll to position [239, 0]
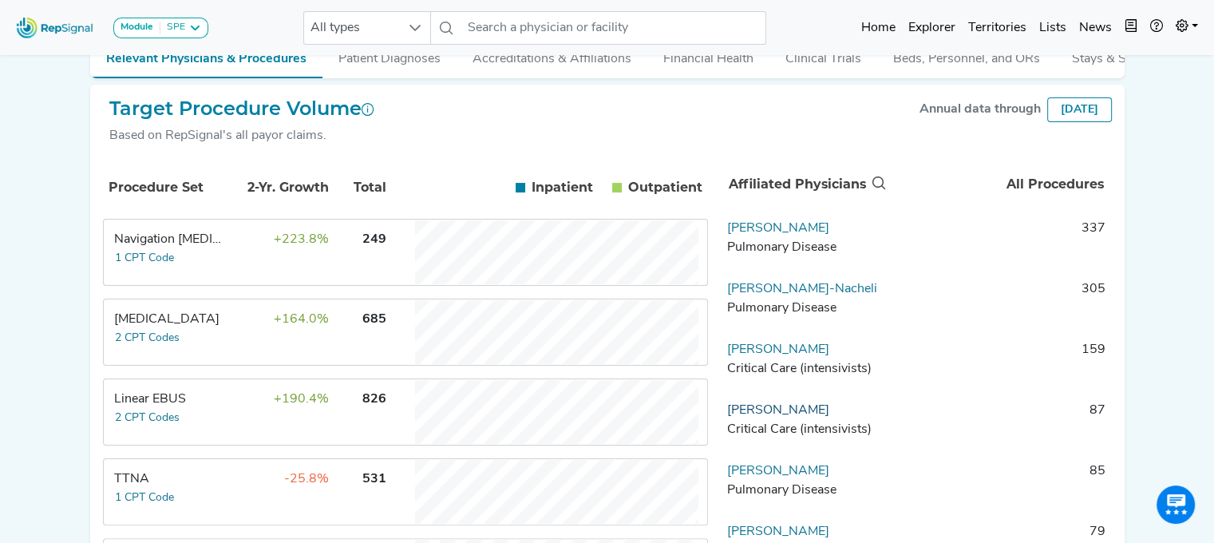
click at [787, 416] on link "[PERSON_NAME]" at bounding box center [778, 410] width 102 height 13
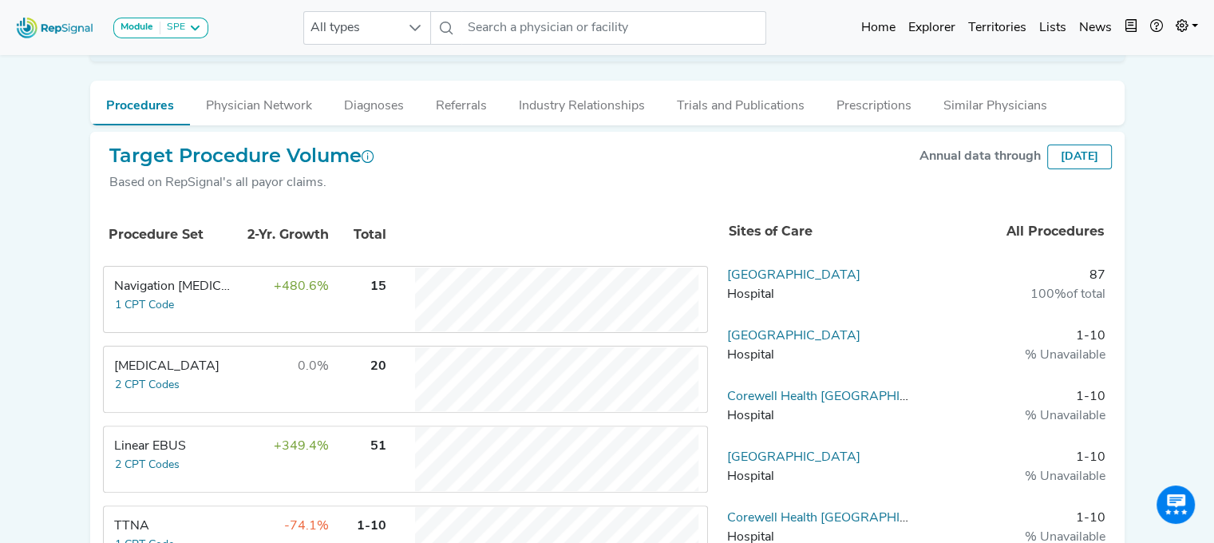
scroll to position [399, 0]
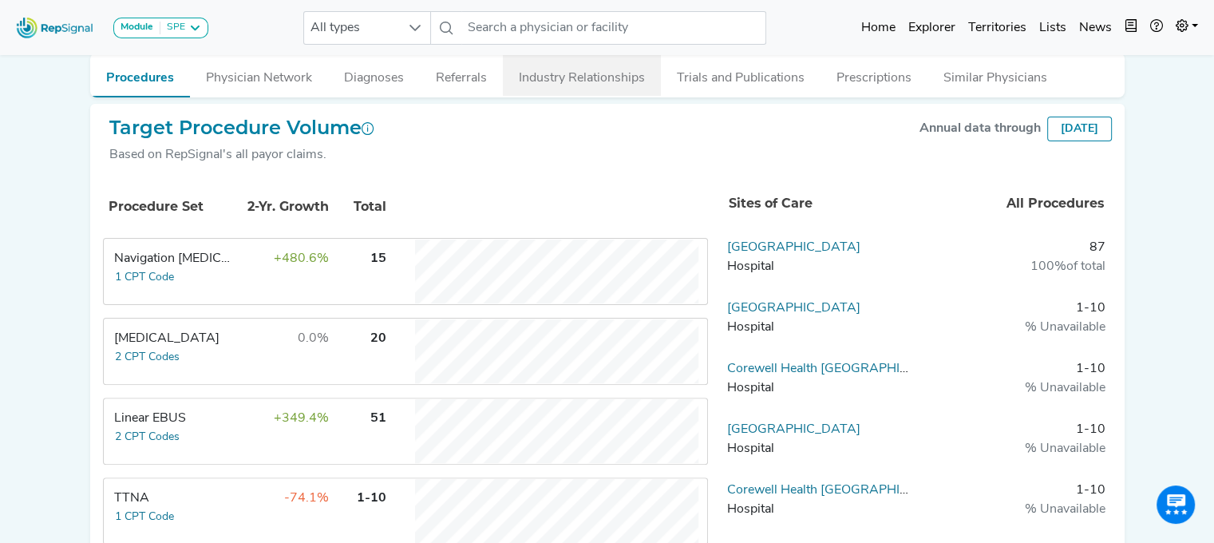
click at [610, 68] on button "Industry Relationships" at bounding box center [582, 74] width 158 height 43
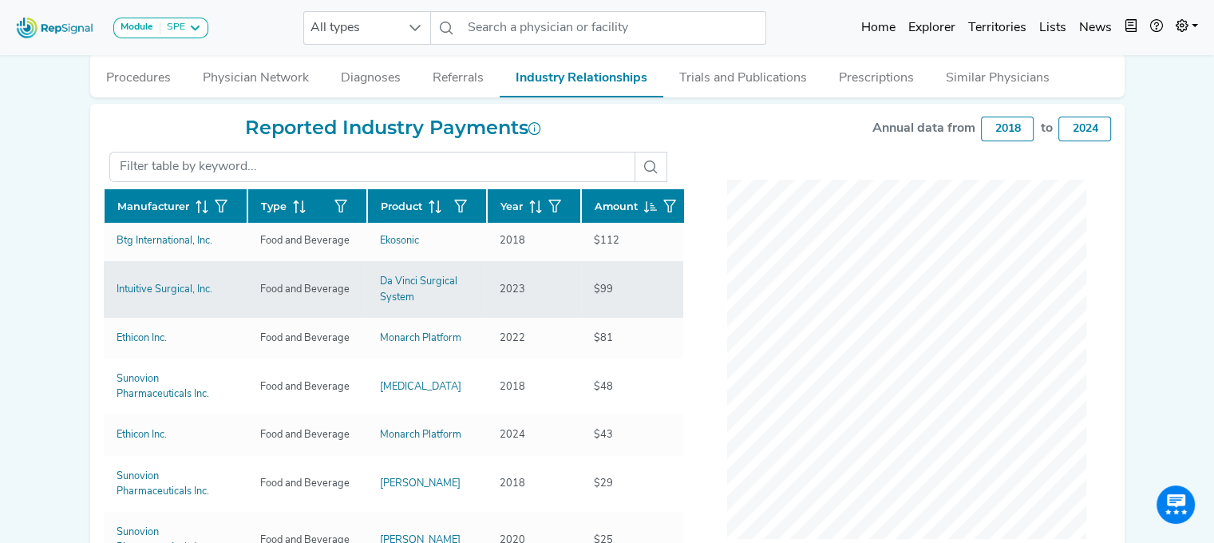
scroll to position [0, 0]
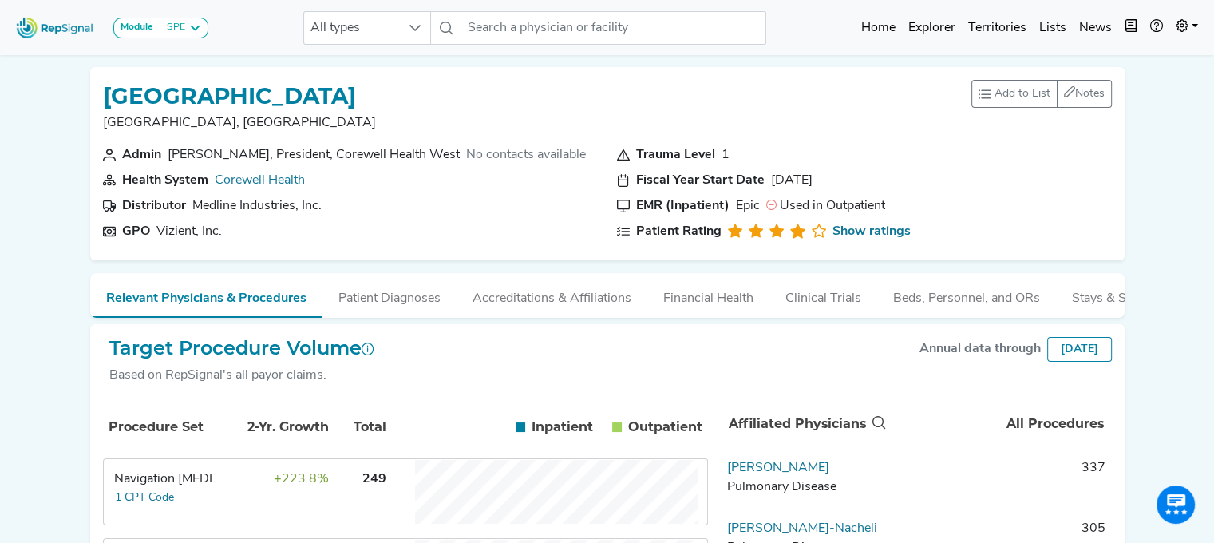
scroll to position [239, 0]
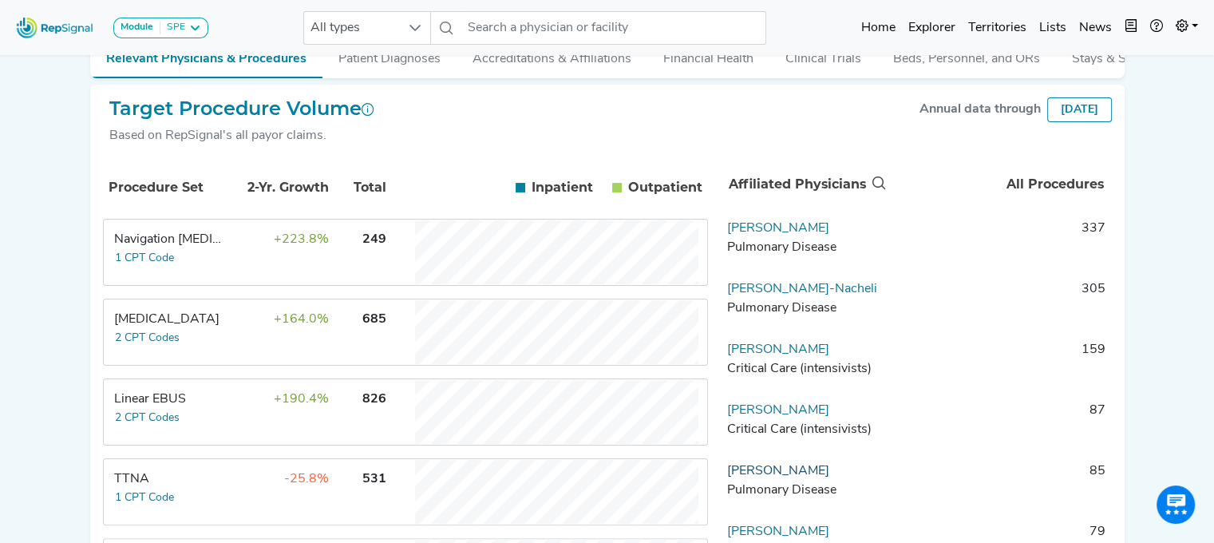
click at [754, 477] on link "[PERSON_NAME]" at bounding box center [778, 470] width 102 height 13
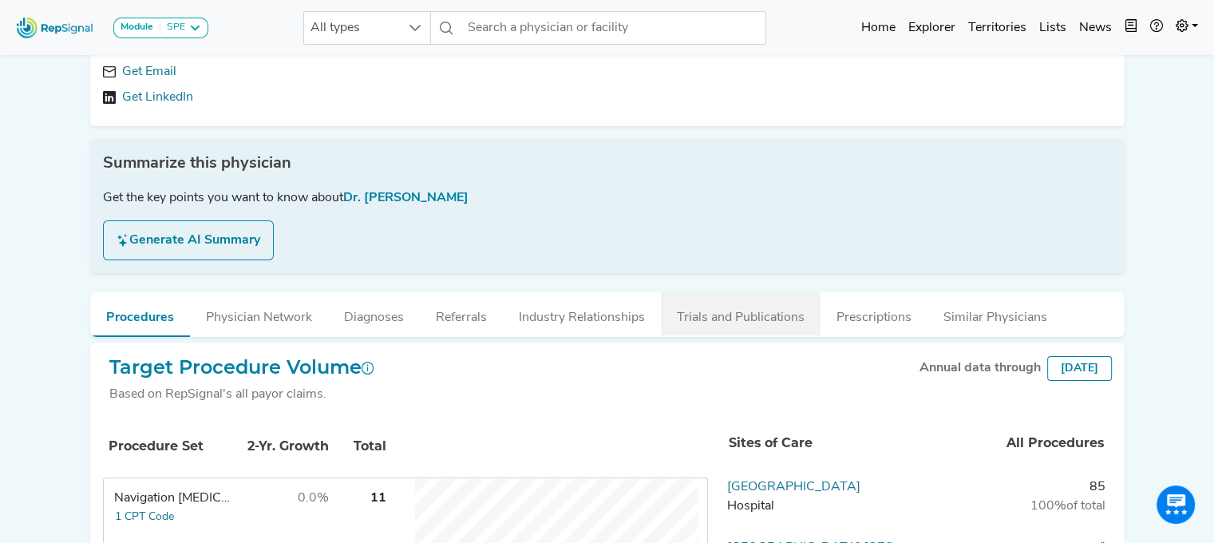
scroll to position [319, 0]
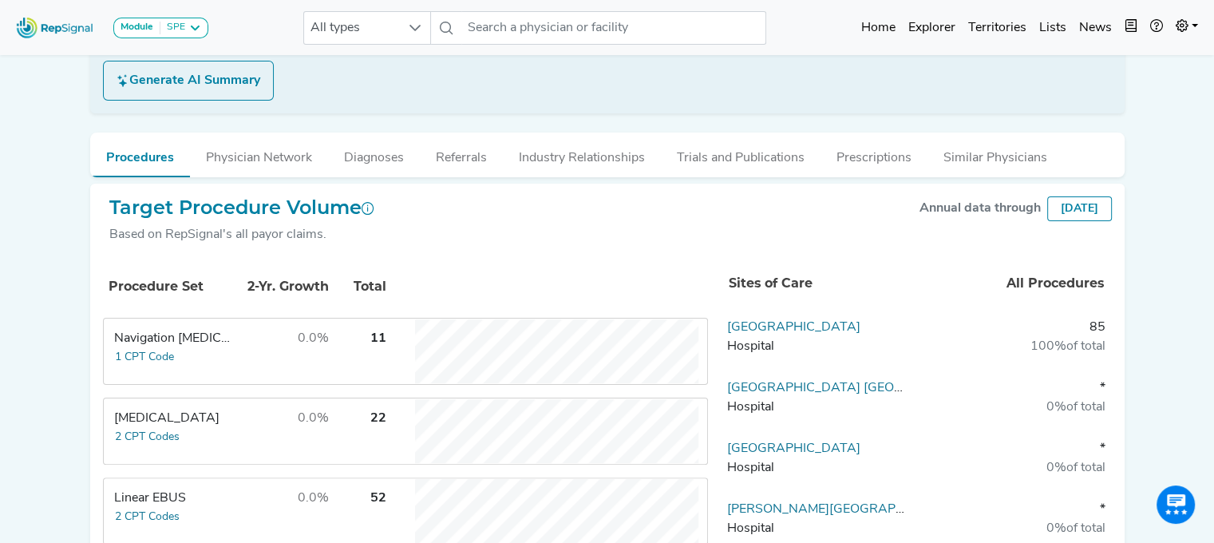
click at [175, 331] on div "Navigation [MEDICAL_DATA]" at bounding box center [174, 338] width 120 height 19
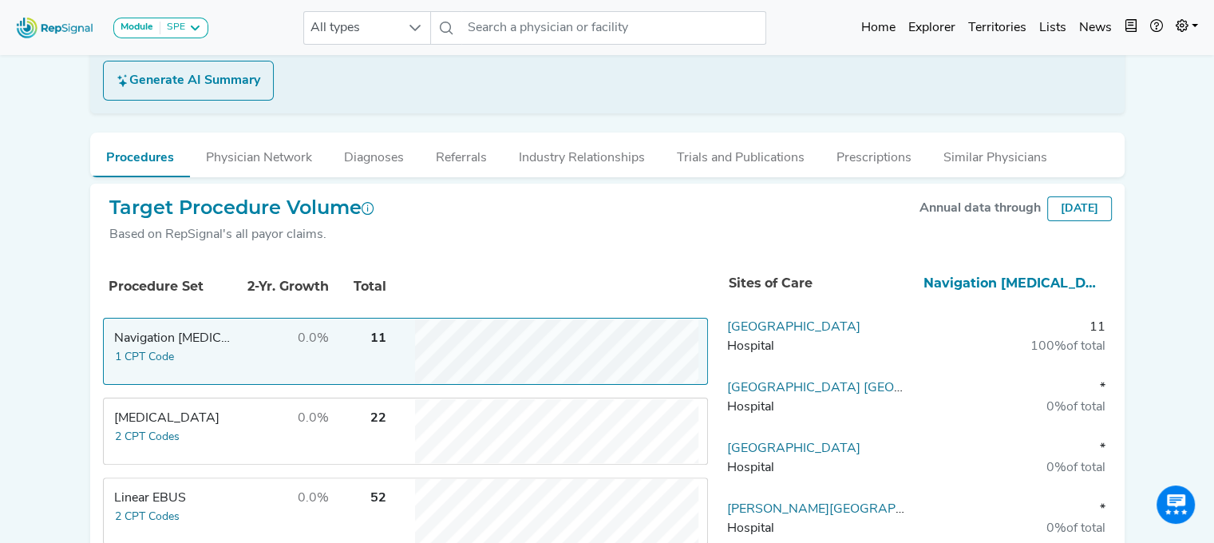
click at [195, 332] on div "Navigation [MEDICAL_DATA]" at bounding box center [174, 338] width 120 height 19
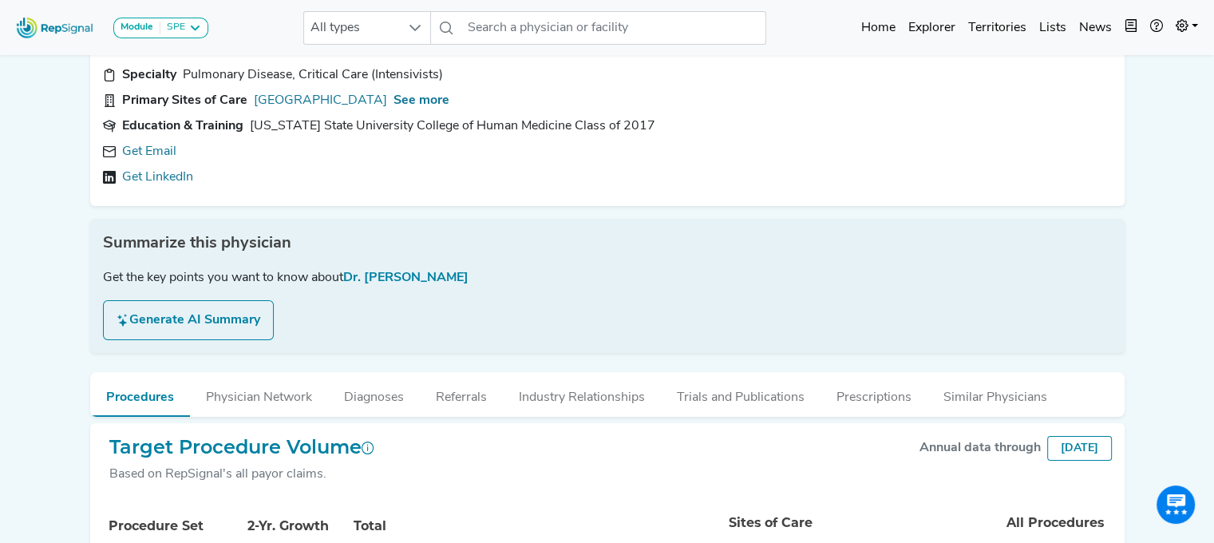
scroll to position [0, 0]
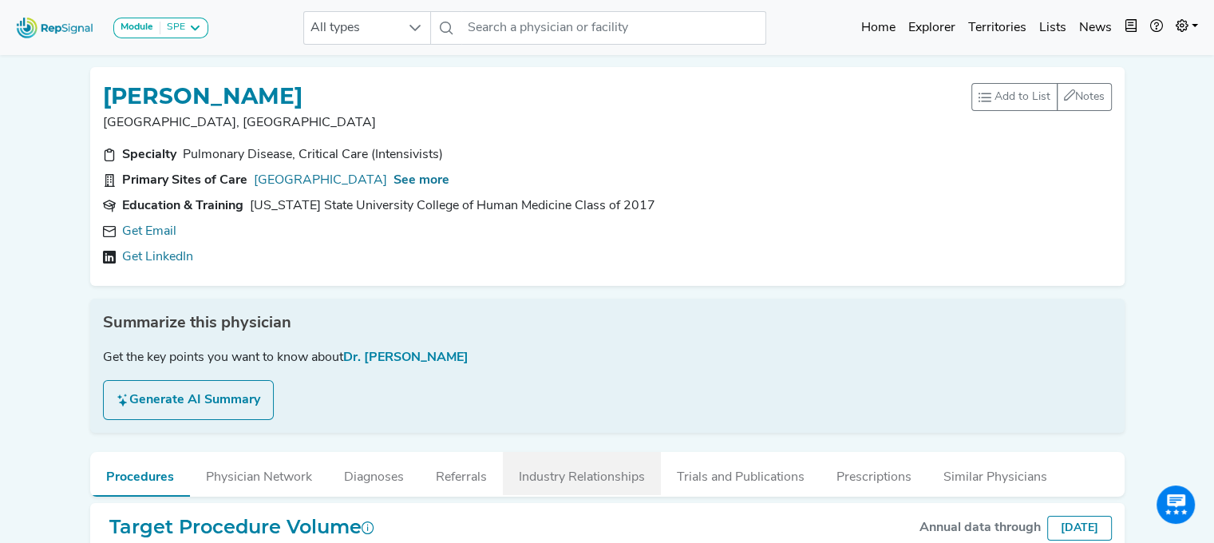
click at [595, 486] on button "Industry Relationships" at bounding box center [582, 473] width 158 height 43
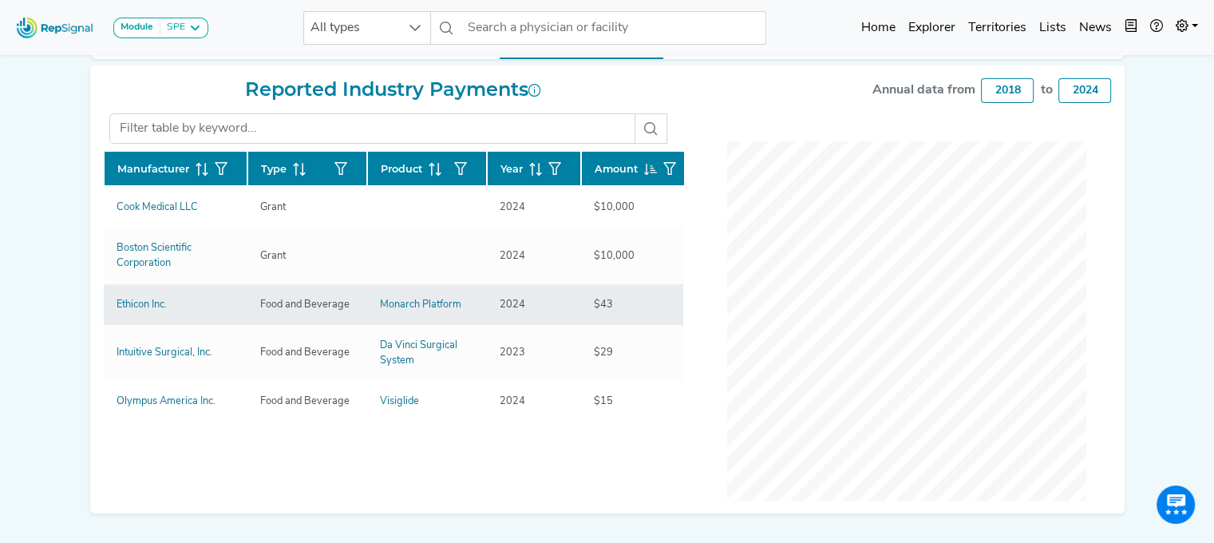
scroll to position [476, 0]
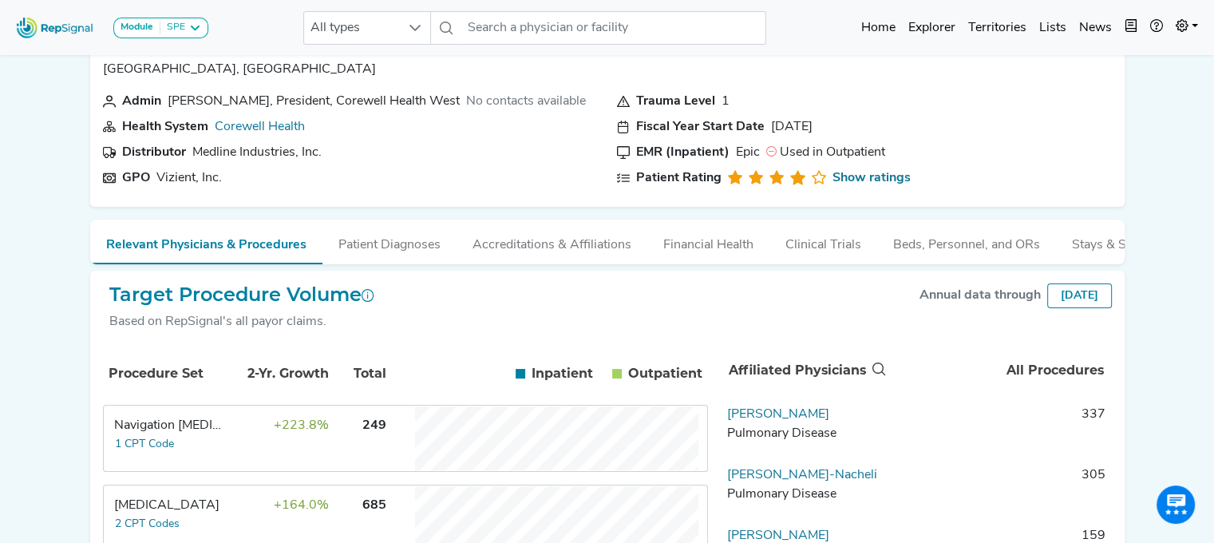
scroll to position [399, 0]
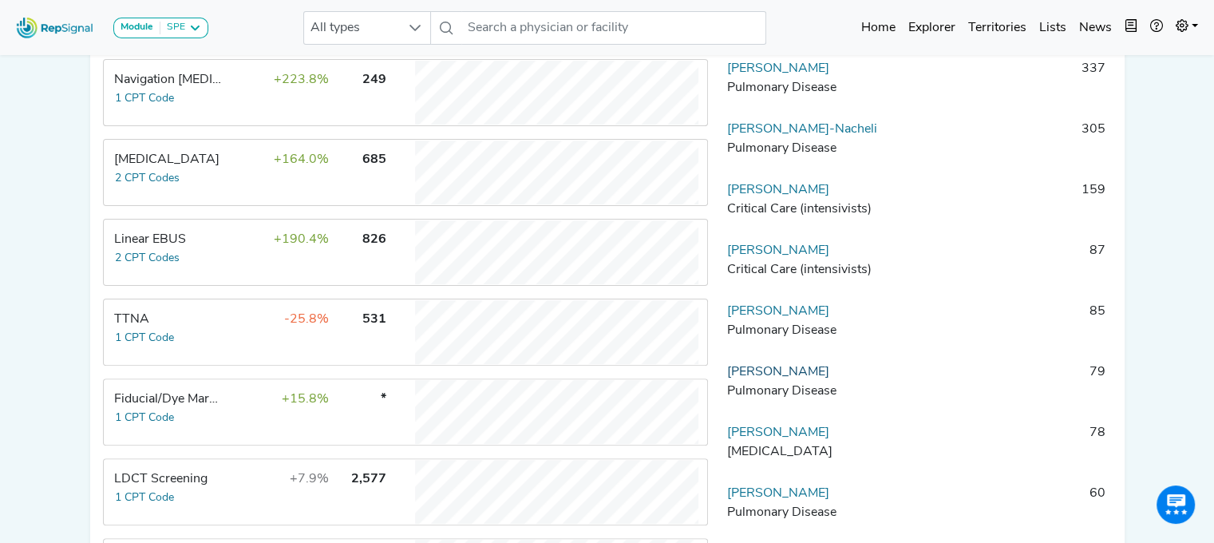
click at [772, 378] on link "[PERSON_NAME]" at bounding box center [778, 371] width 102 height 13
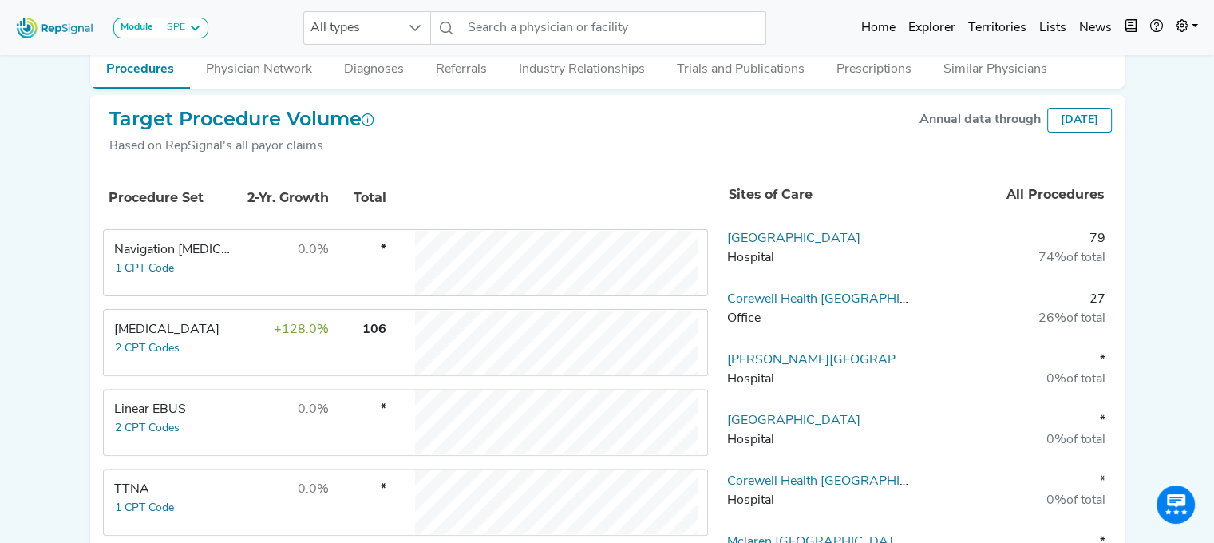
scroll to position [80, 0]
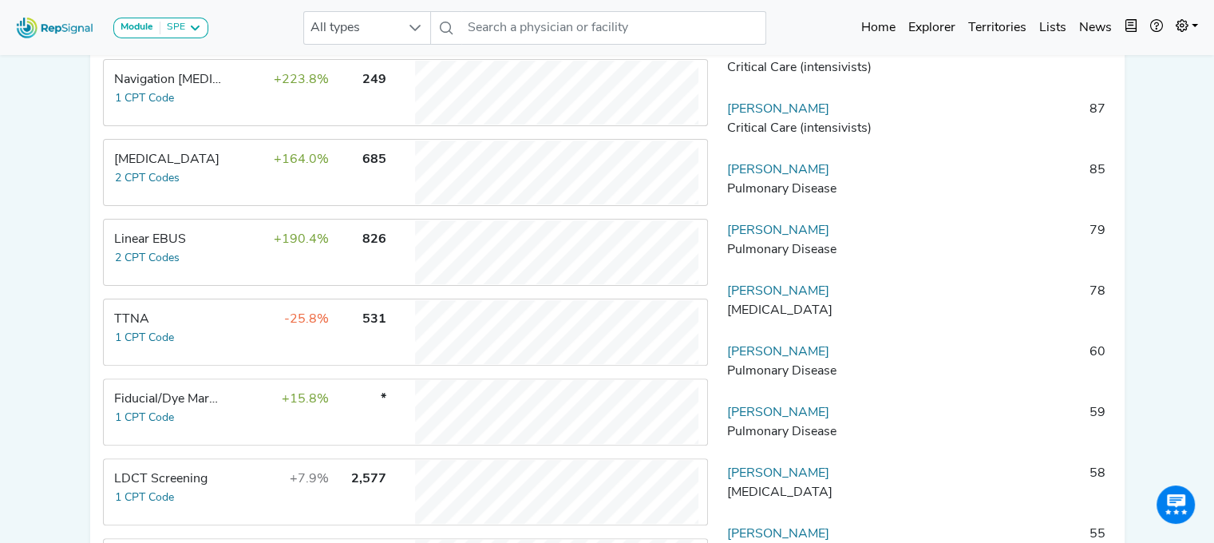
scroll to position [160, 0]
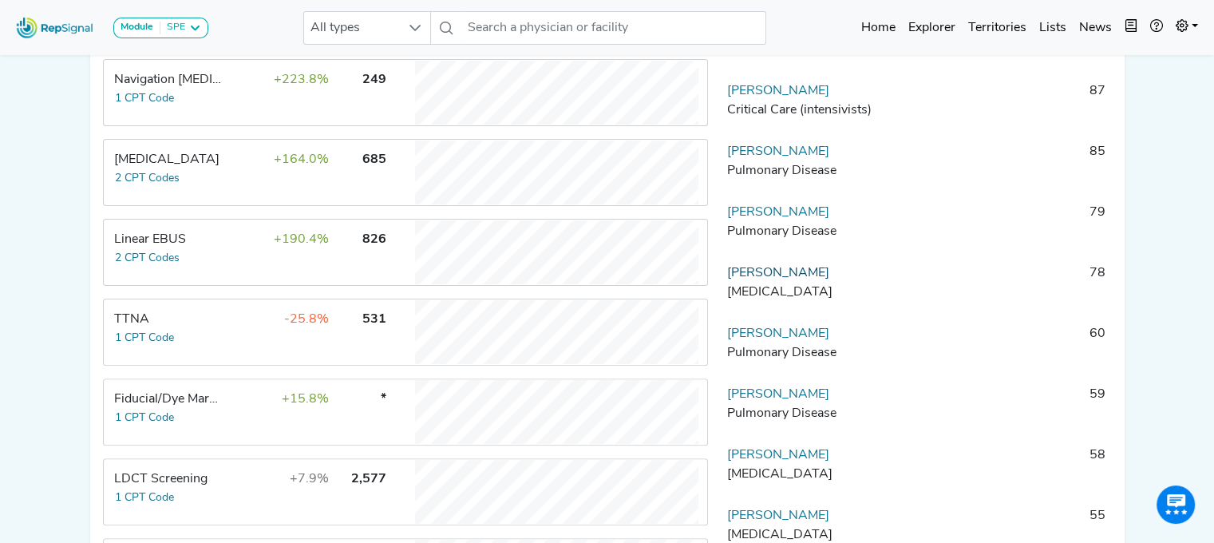
click at [760, 279] on link "Geoffrey Lam" at bounding box center [778, 272] width 102 height 13
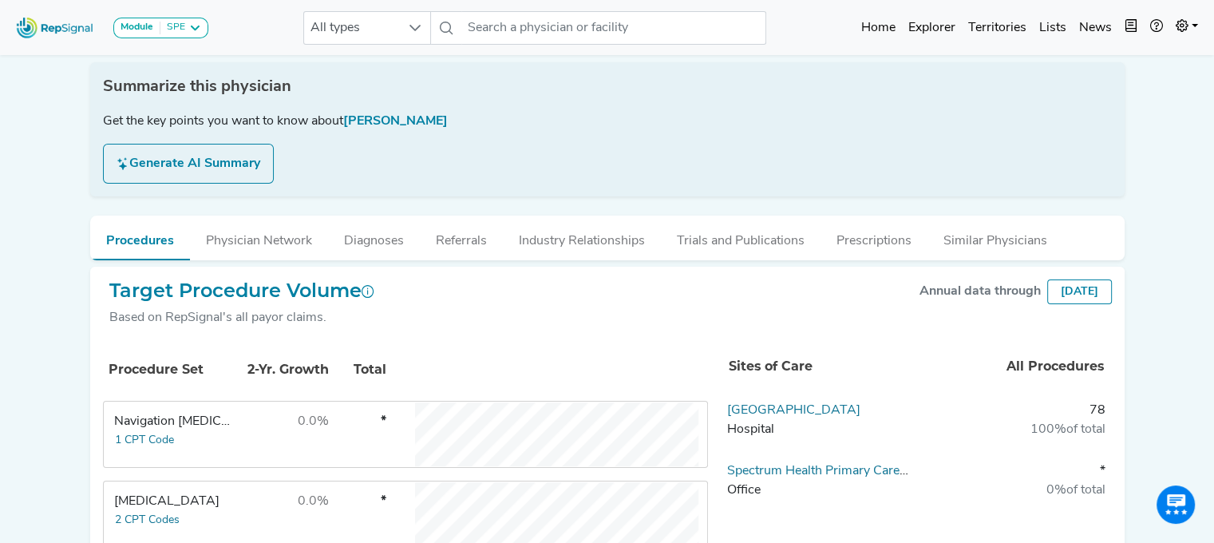
scroll to position [239, 0]
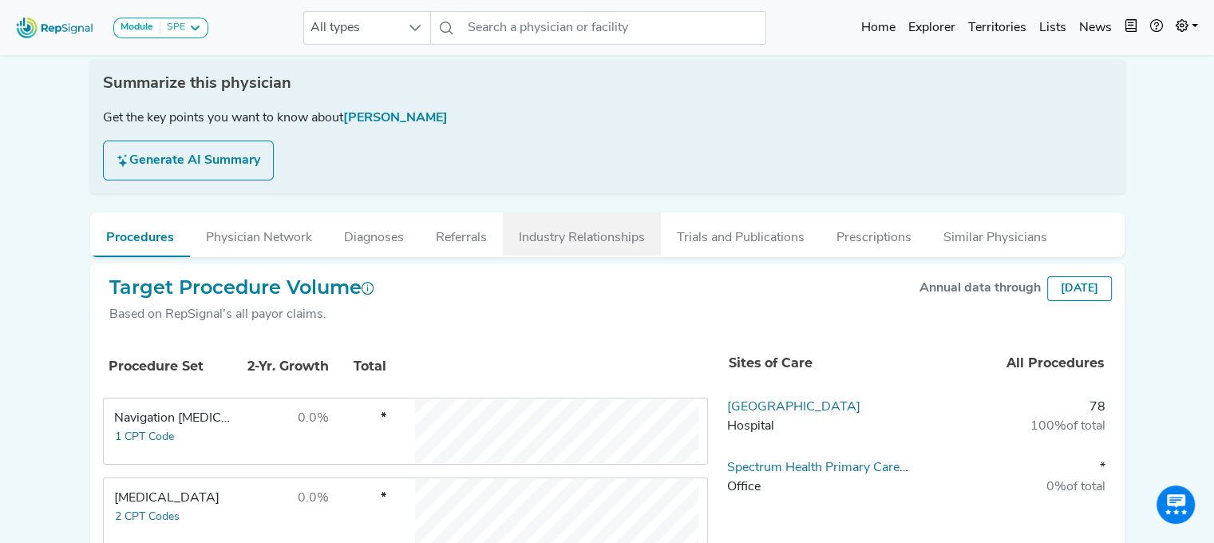
click at [579, 231] on button "Industry Relationships" at bounding box center [582, 233] width 158 height 43
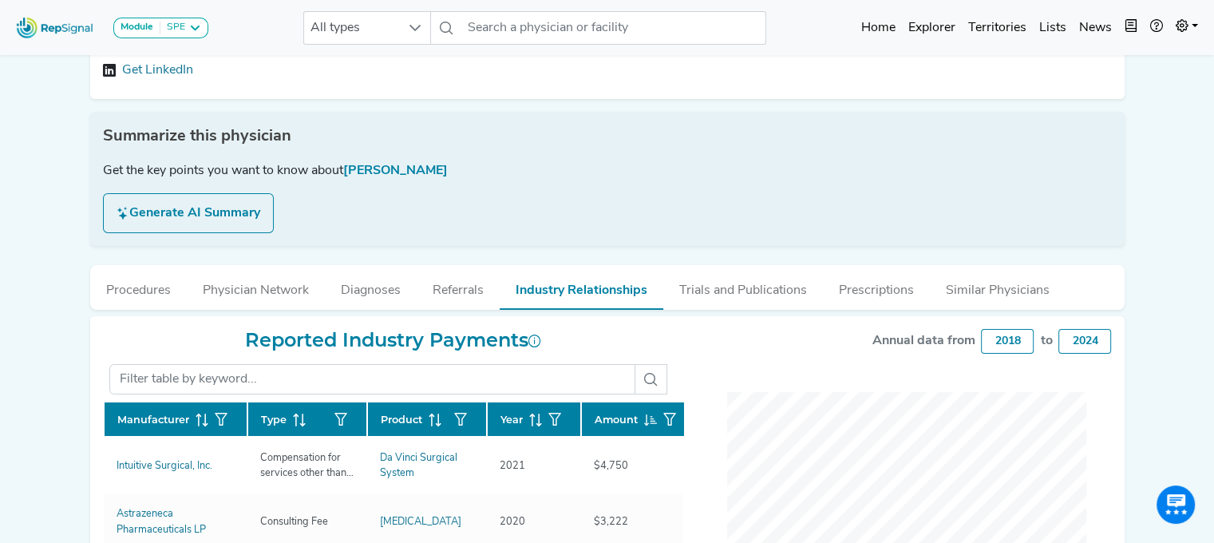
scroll to position [160, 0]
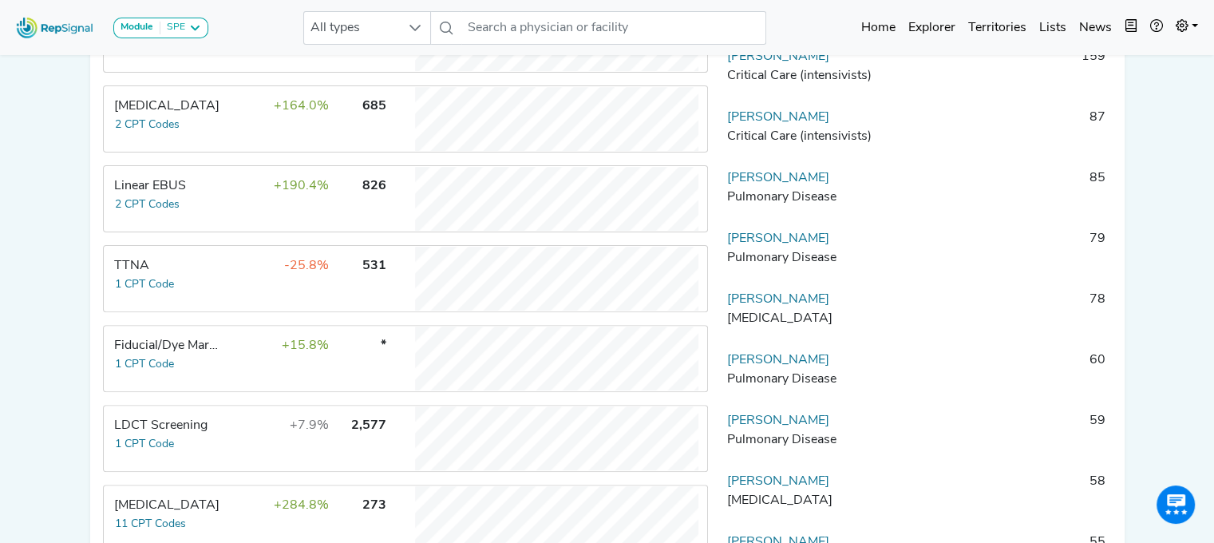
scroll to position [160, 0]
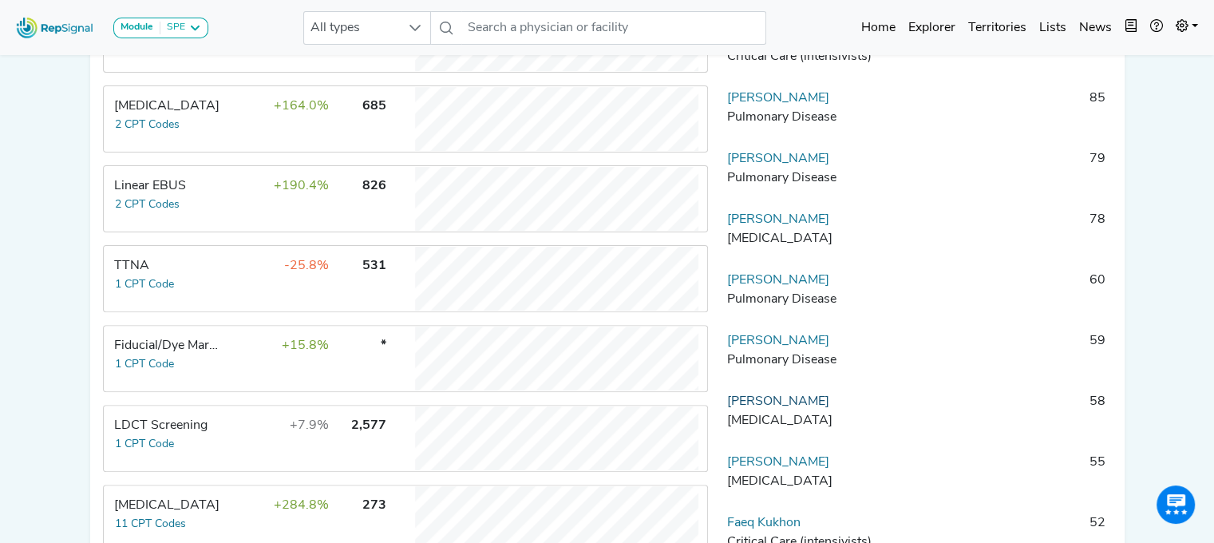
click at [768, 408] on link "Michael Knox" at bounding box center [778, 401] width 102 height 13
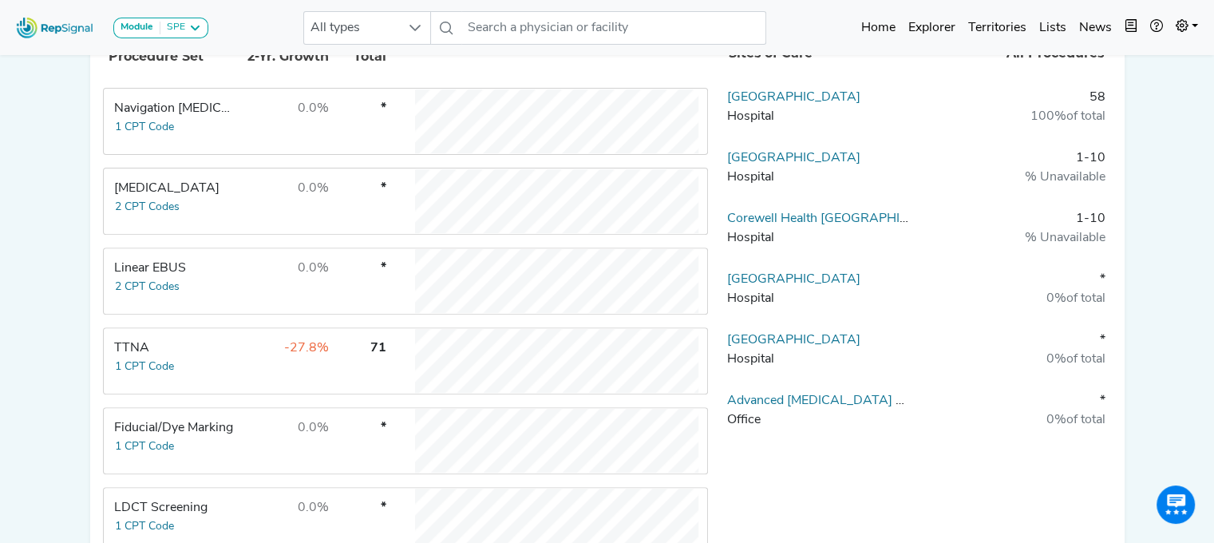
scroll to position [558, 0]
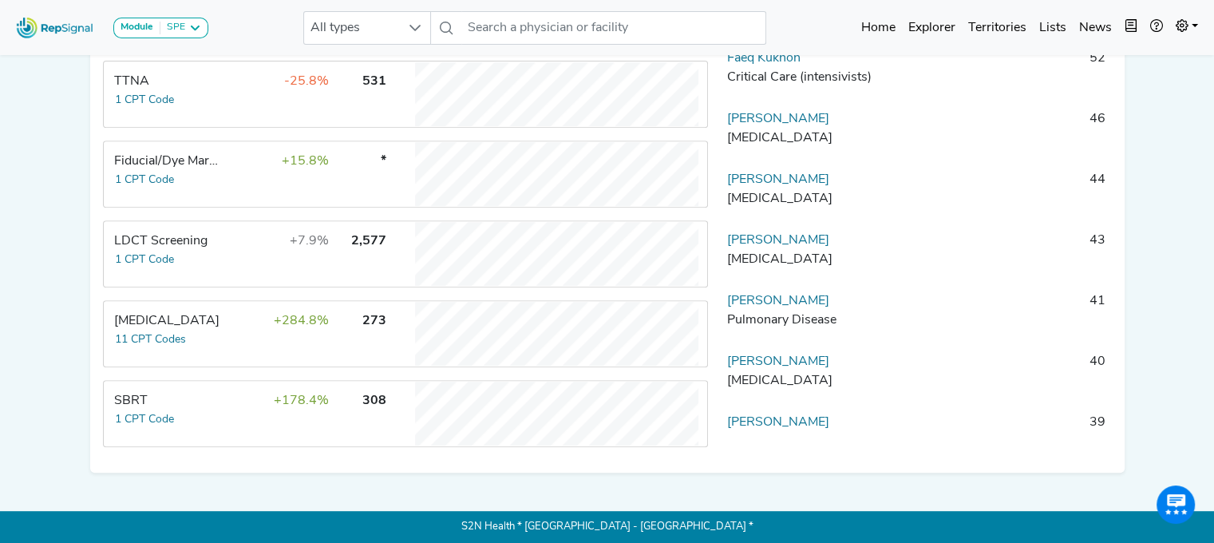
scroll to position [479, 0]
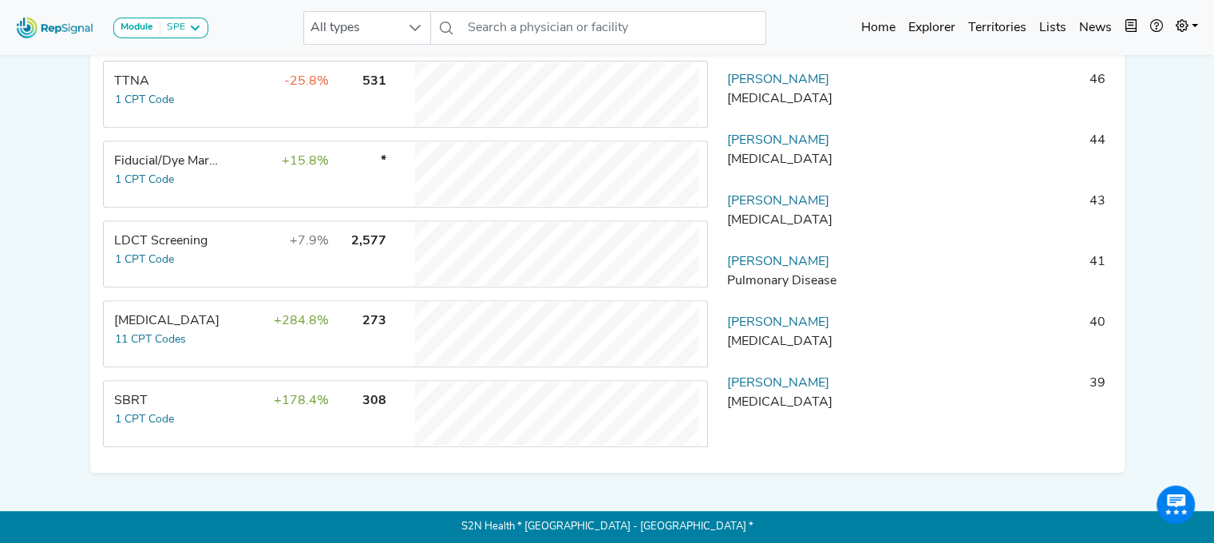
click at [798, 264] on td "Sheila Krishnan Pulmonary Disease" at bounding box center [804, 276] width 168 height 48
click at [803, 389] on link "Jordan Groskurth" at bounding box center [778, 383] width 102 height 13
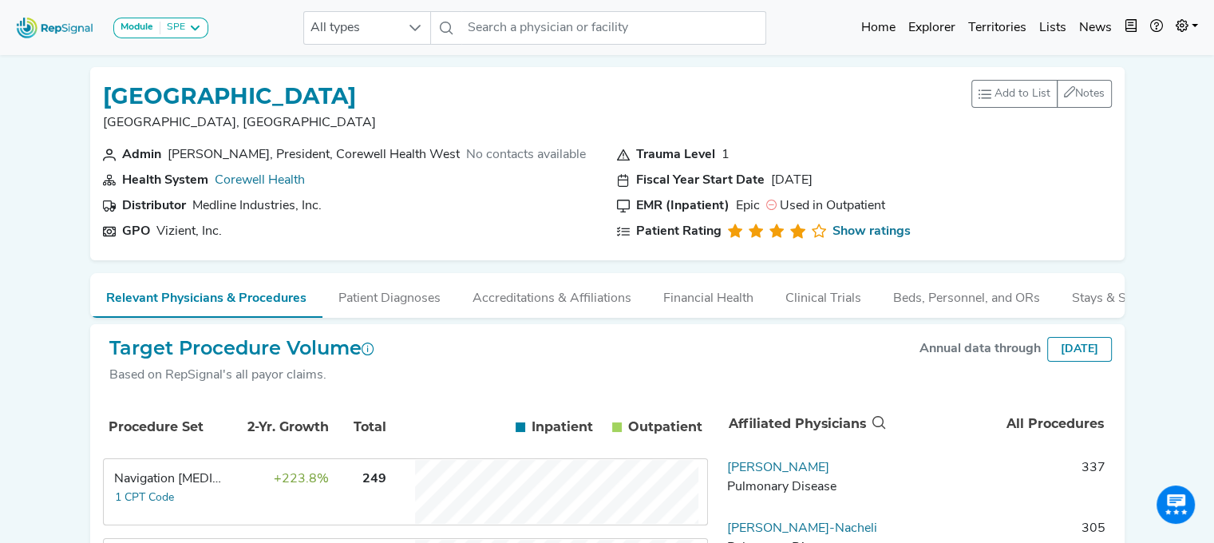
click at [163, 488] on div "Navigation [MEDICAL_DATA]" at bounding box center [168, 478] width 109 height 19
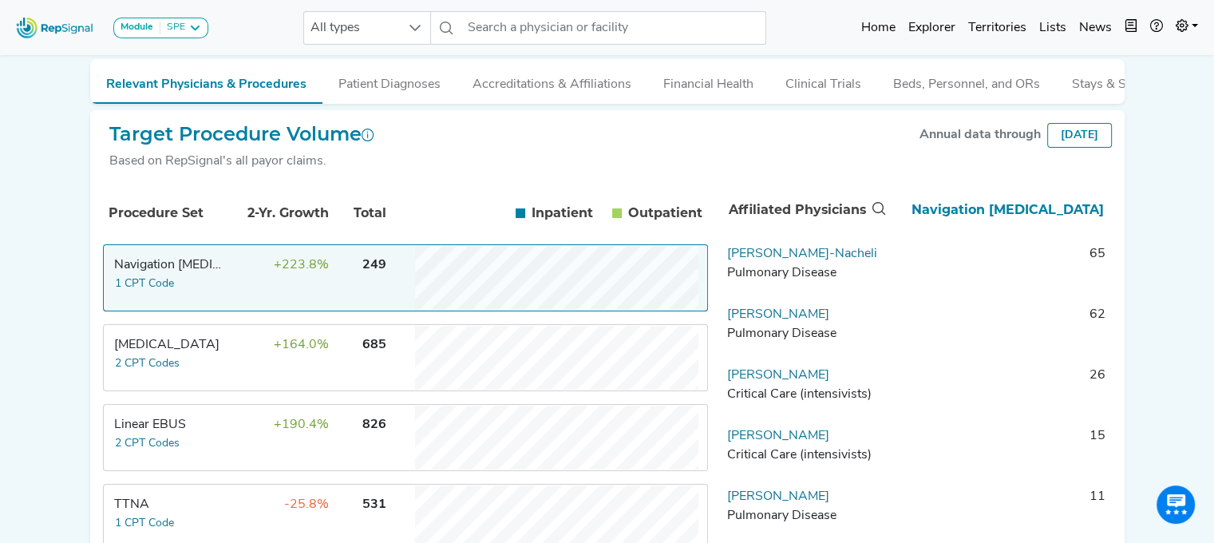
scroll to position [239, 0]
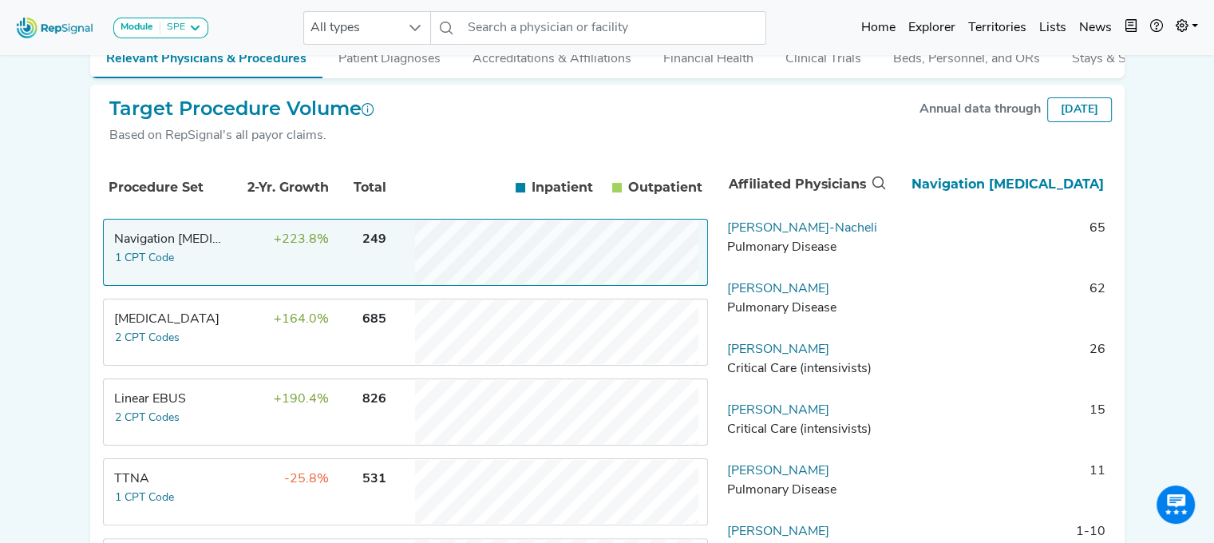
click at [153, 245] on div "Navigation [MEDICAL_DATA]" at bounding box center [168, 239] width 109 height 19
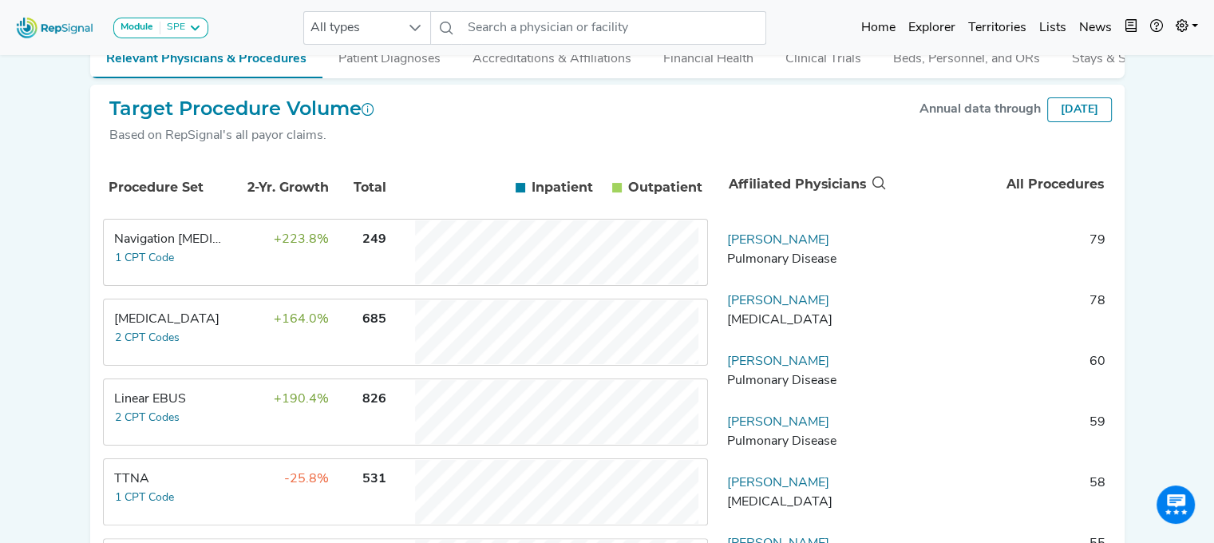
scroll to position [319, 0]
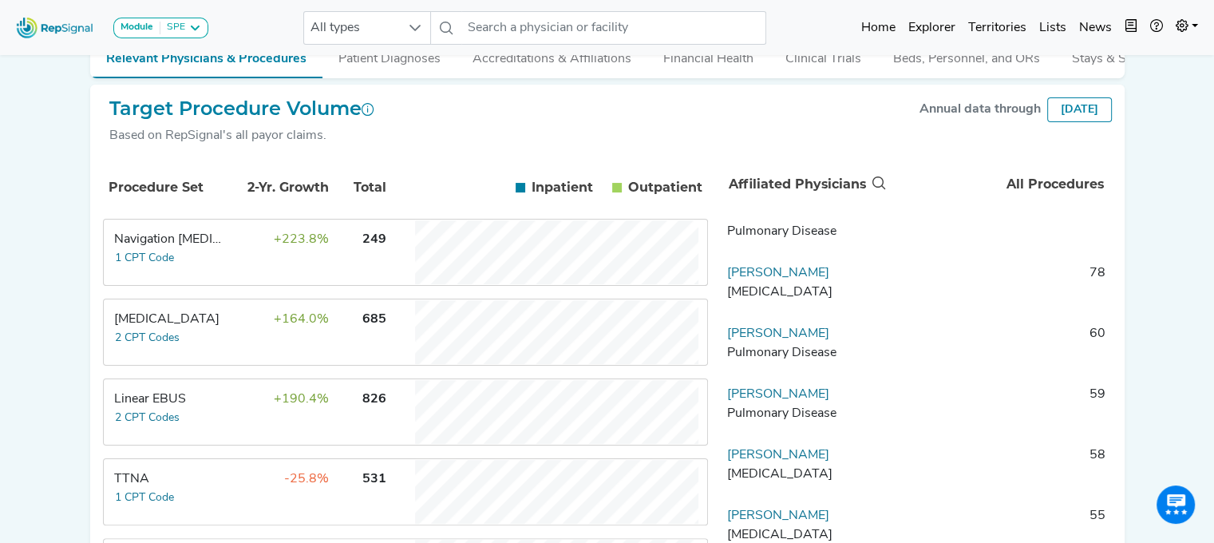
click at [180, 247] on div "Navigation [MEDICAL_DATA]" at bounding box center [168, 239] width 109 height 19
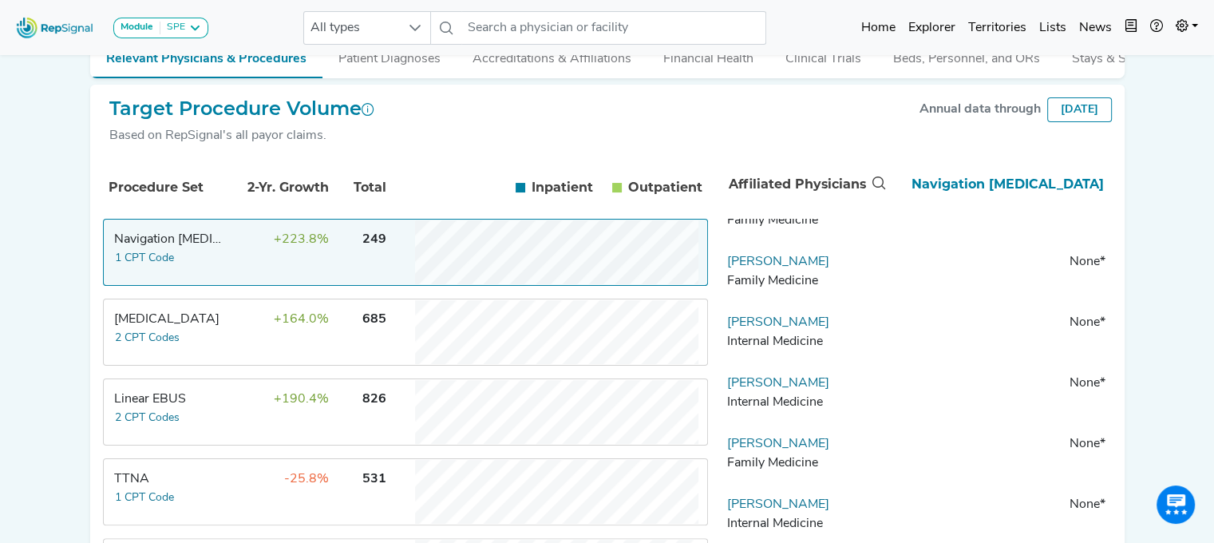
scroll to position [4851, 0]
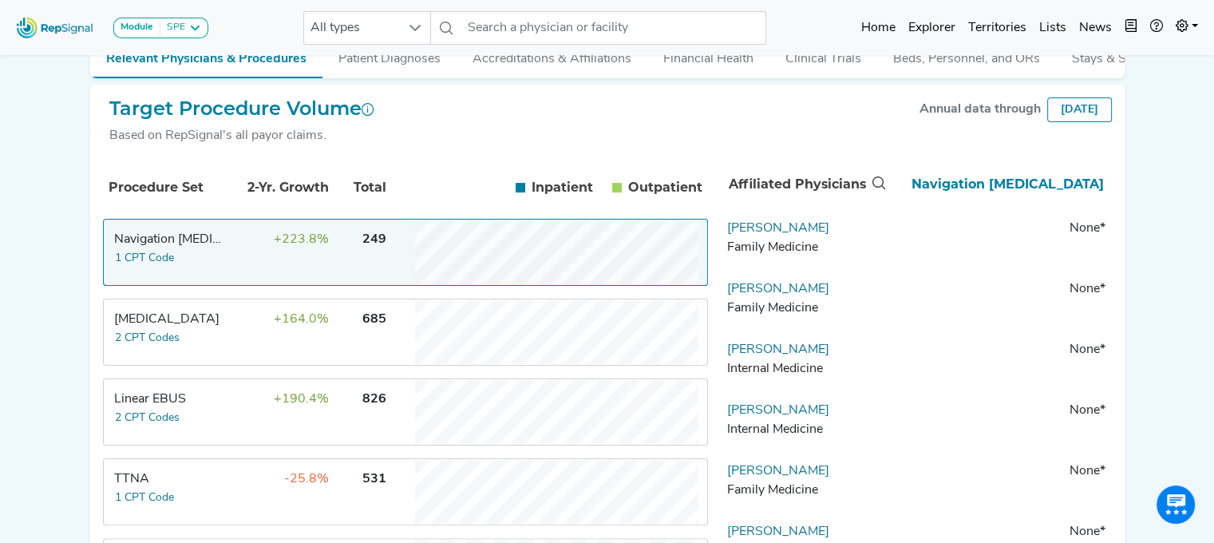
click at [261, 255] on td "+223.8%" at bounding box center [278, 252] width 104 height 64
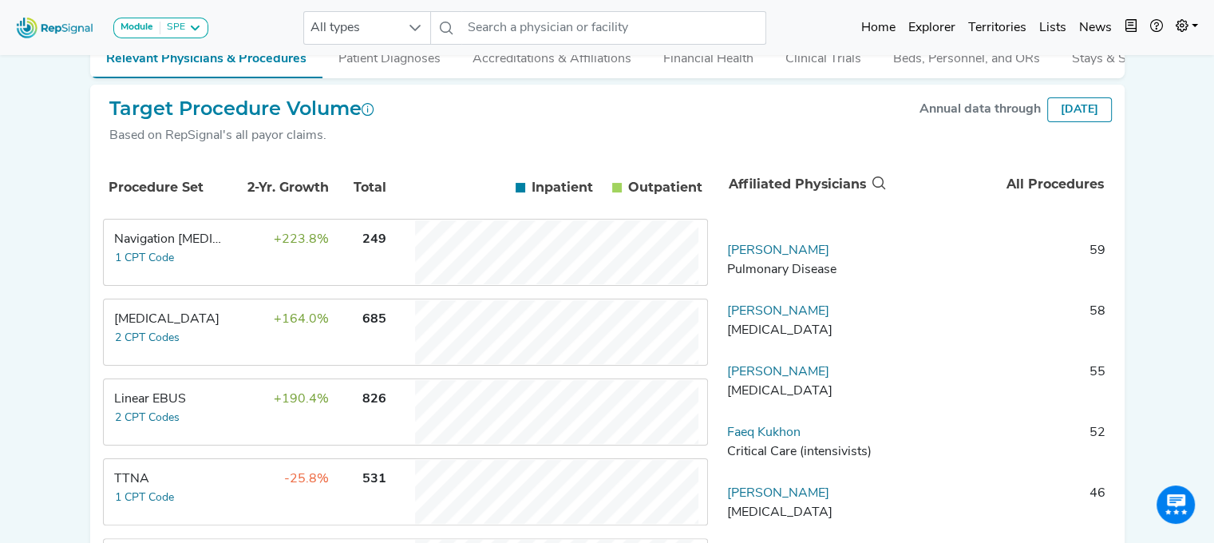
scroll to position [0, 0]
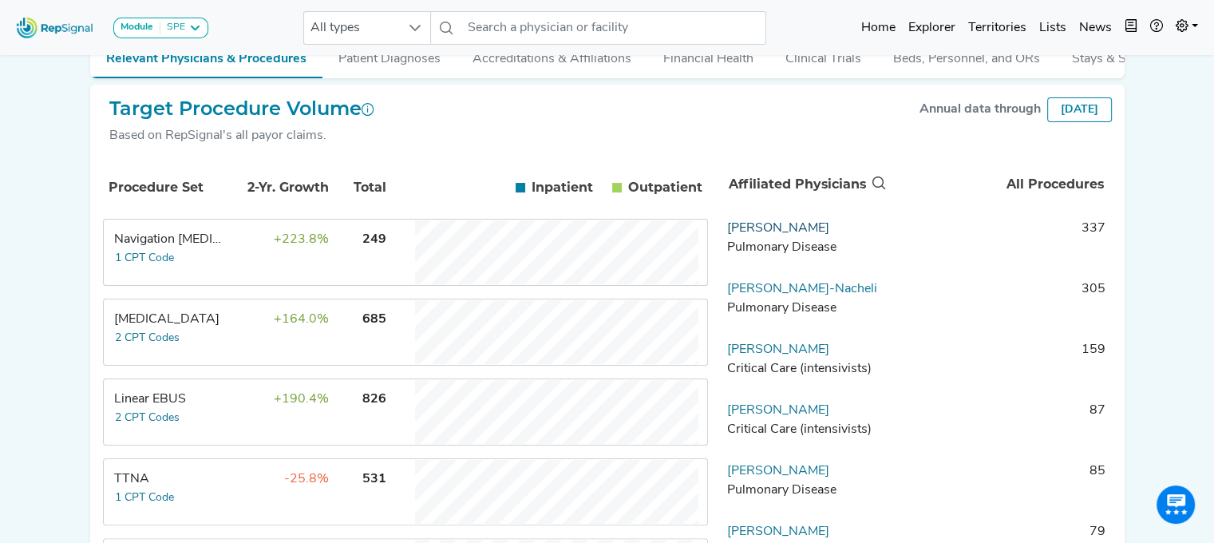
click at [749, 235] on link "John Egan" at bounding box center [778, 228] width 102 height 13
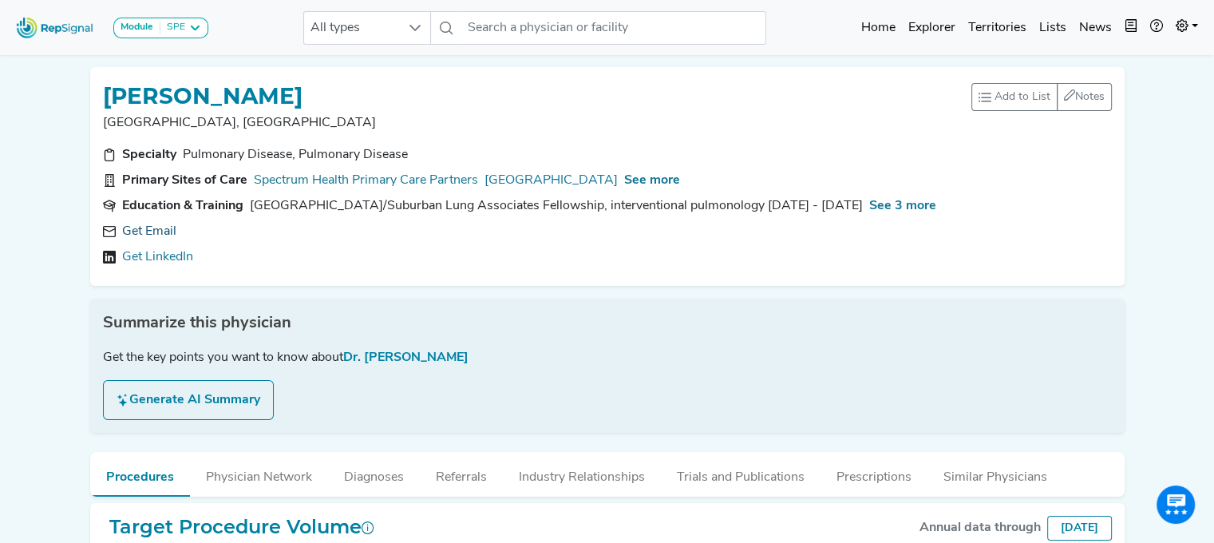
click at [148, 227] on link "Get Email" at bounding box center [149, 231] width 54 height 19
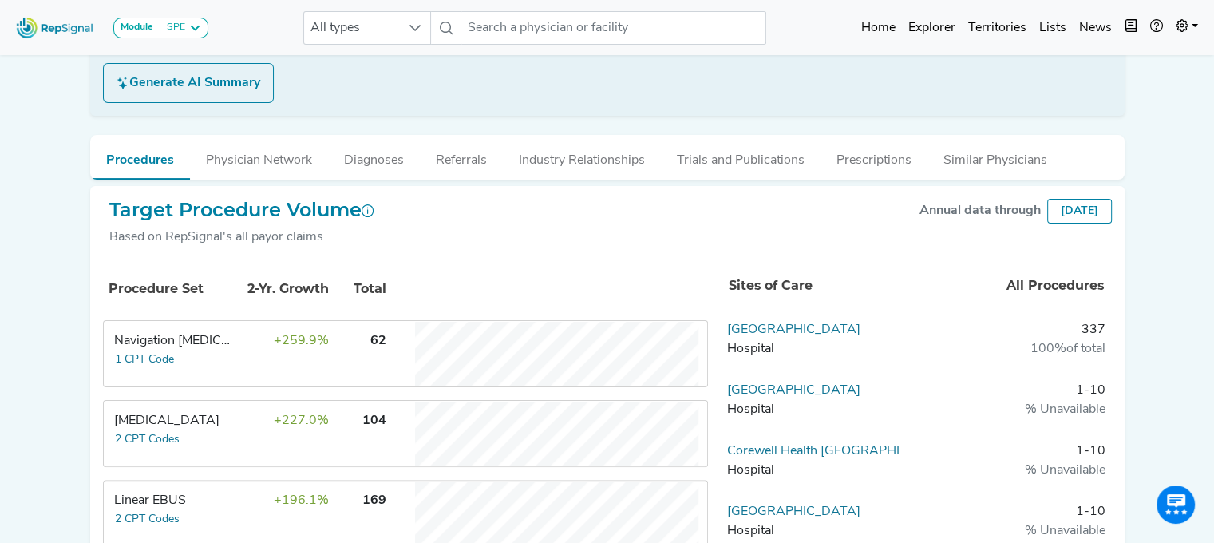
scroll to position [399, 0]
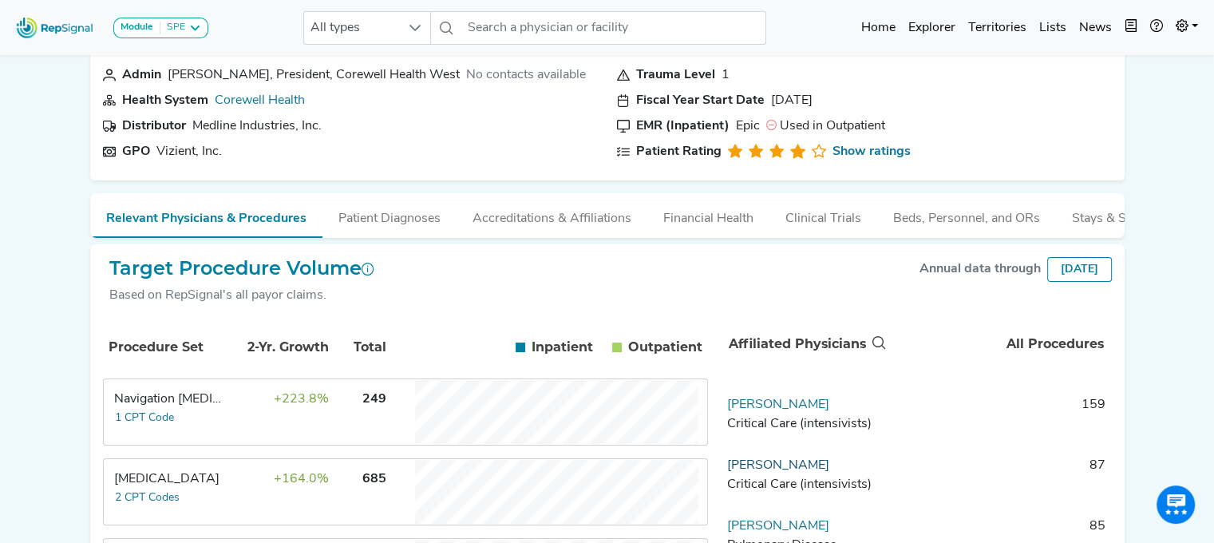
scroll to position [80, 0]
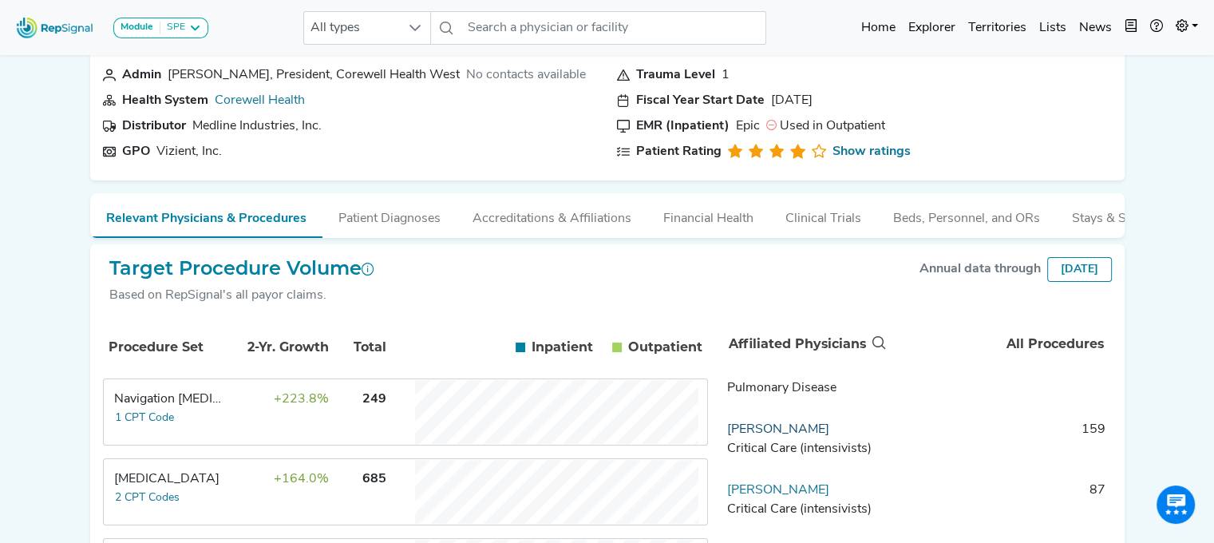
click at [764, 436] on link "Marc Mcclelland" at bounding box center [778, 429] width 102 height 13
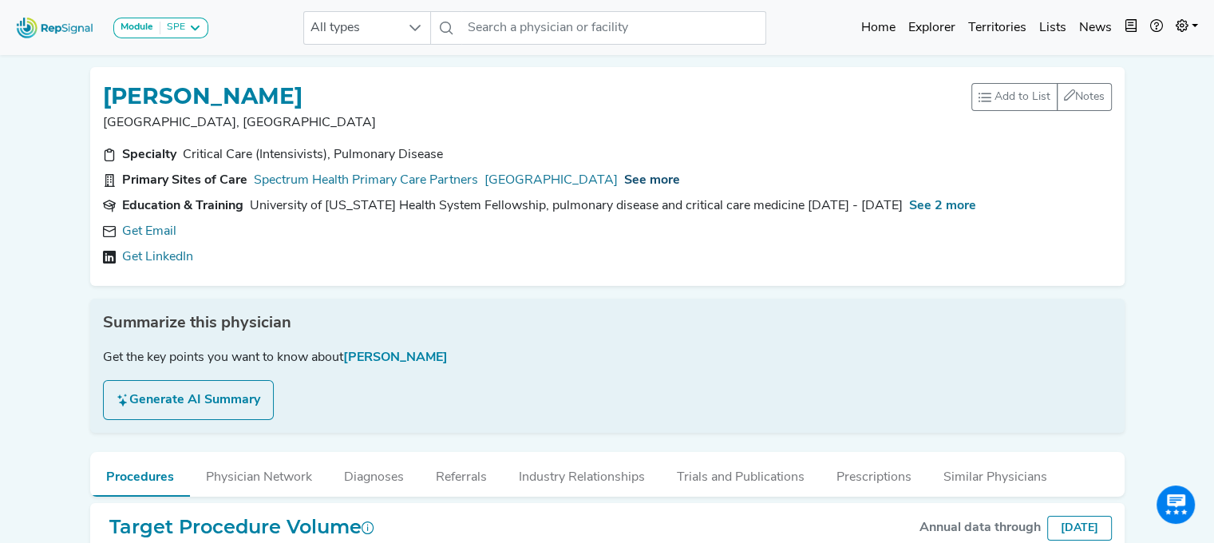
click at [680, 176] on span "See more" at bounding box center [652, 180] width 56 height 13
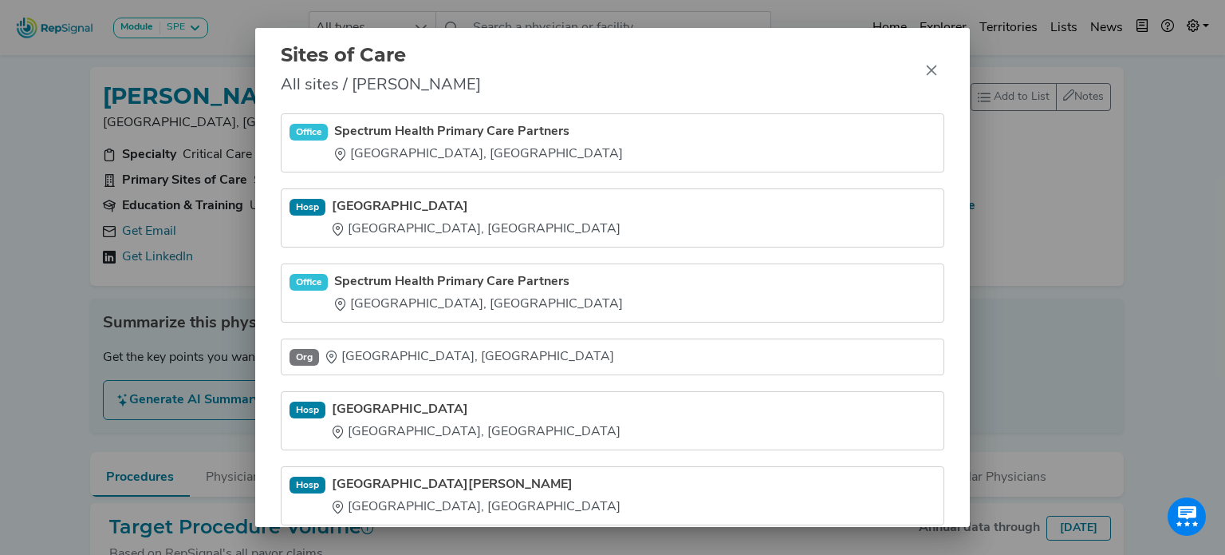
click at [480, 278] on link "Spectrum Health Primary Care Partners" at bounding box center [478, 281] width 289 height 19
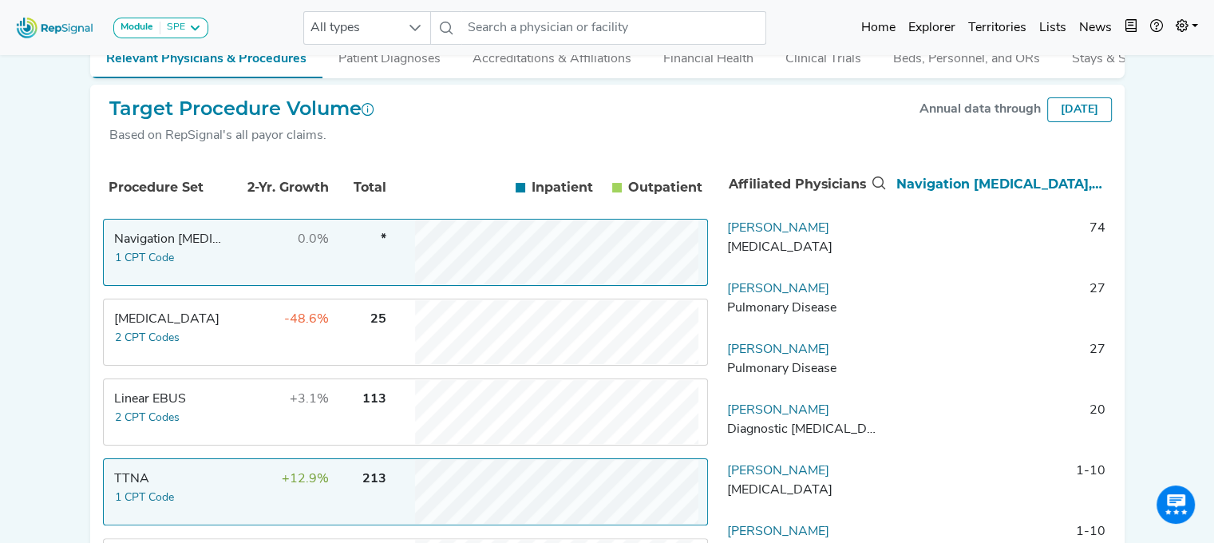
click at [152, 326] on div "[MEDICAL_DATA]" at bounding box center [168, 319] width 109 height 19
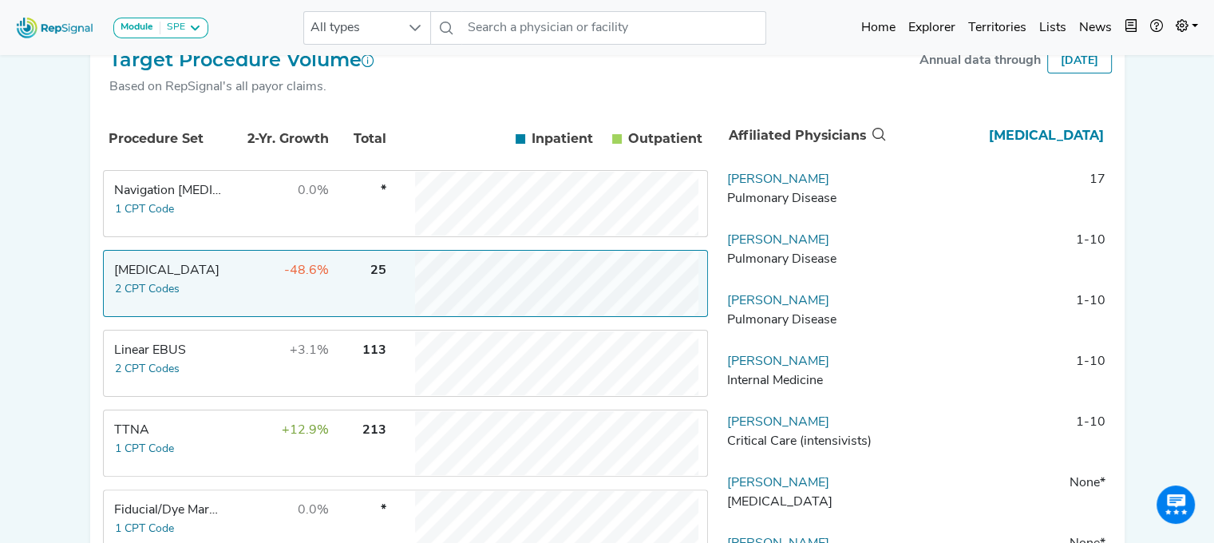
scroll to position [319, 0]
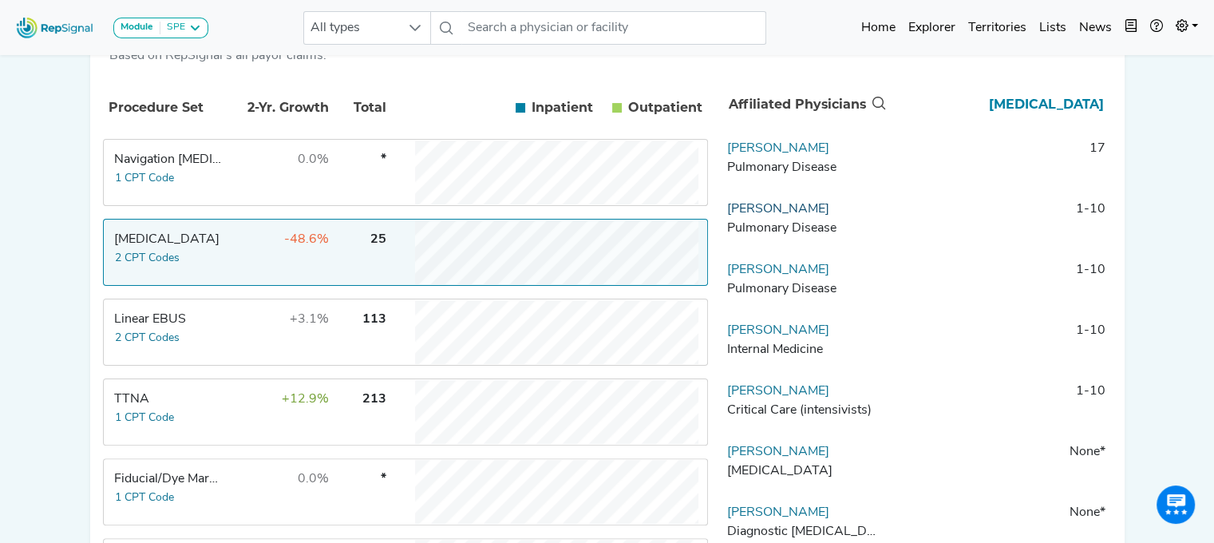
click at [791, 215] on link "[PERSON_NAME]" at bounding box center [778, 209] width 102 height 13
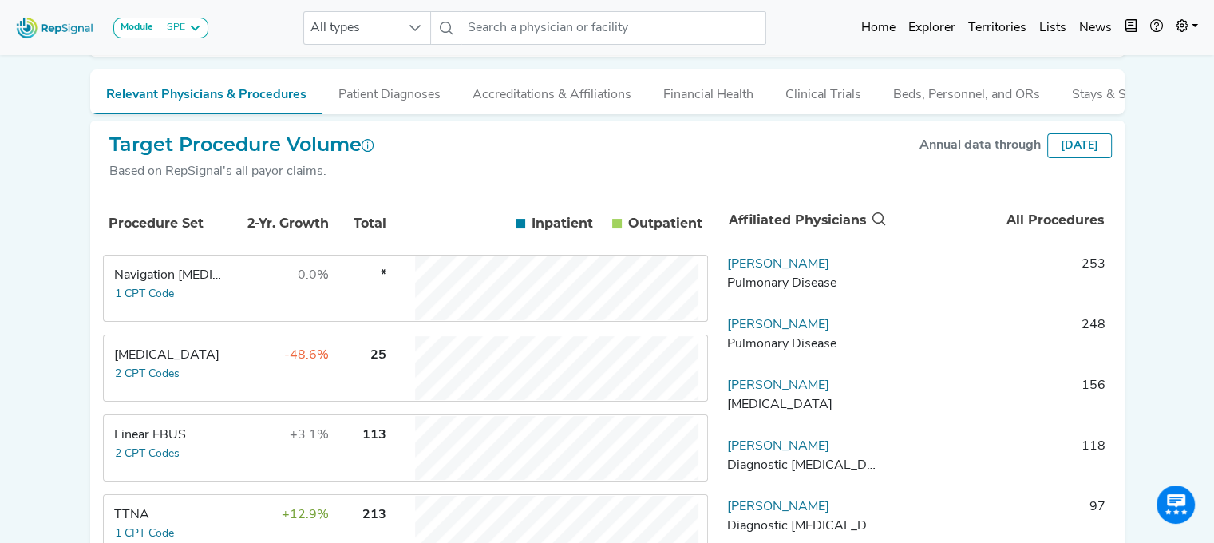
scroll to position [239, 0]
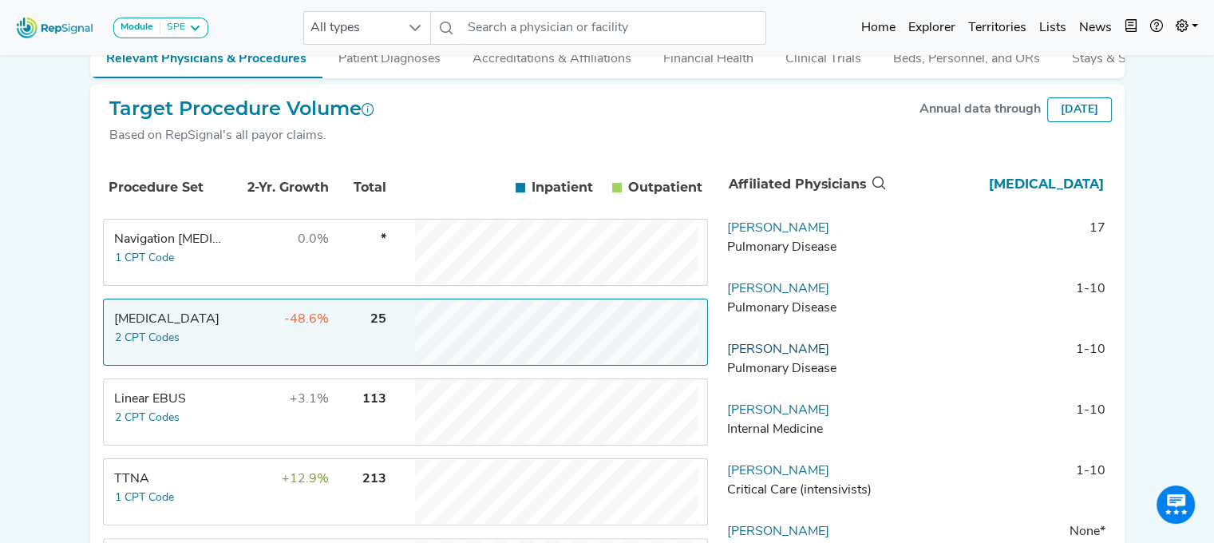
click at [760, 356] on link "[PERSON_NAME]" at bounding box center [778, 349] width 102 height 13
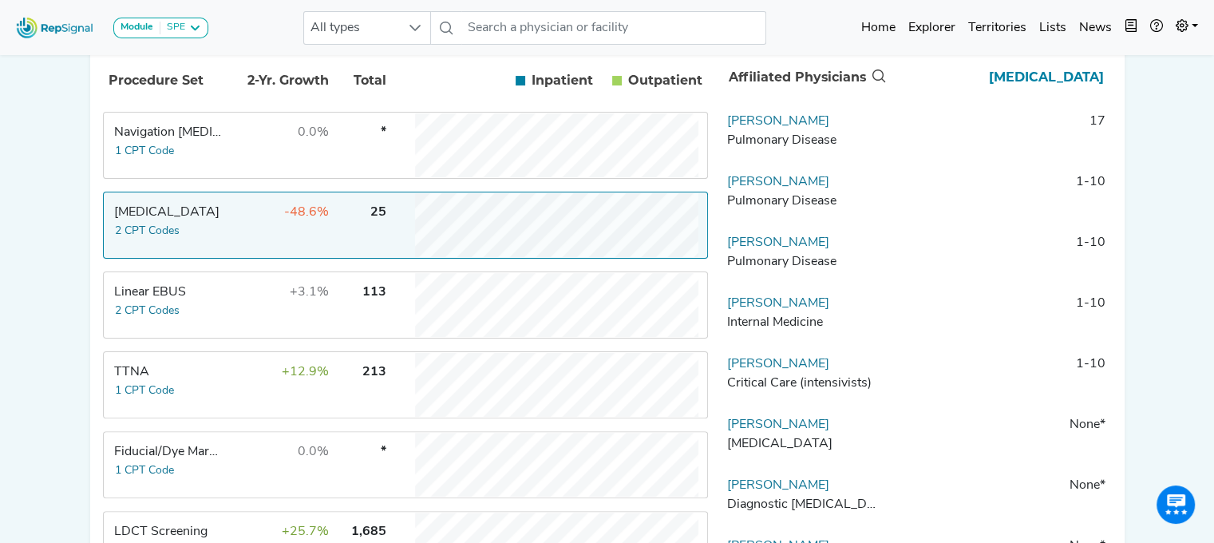
scroll to position [319, 0]
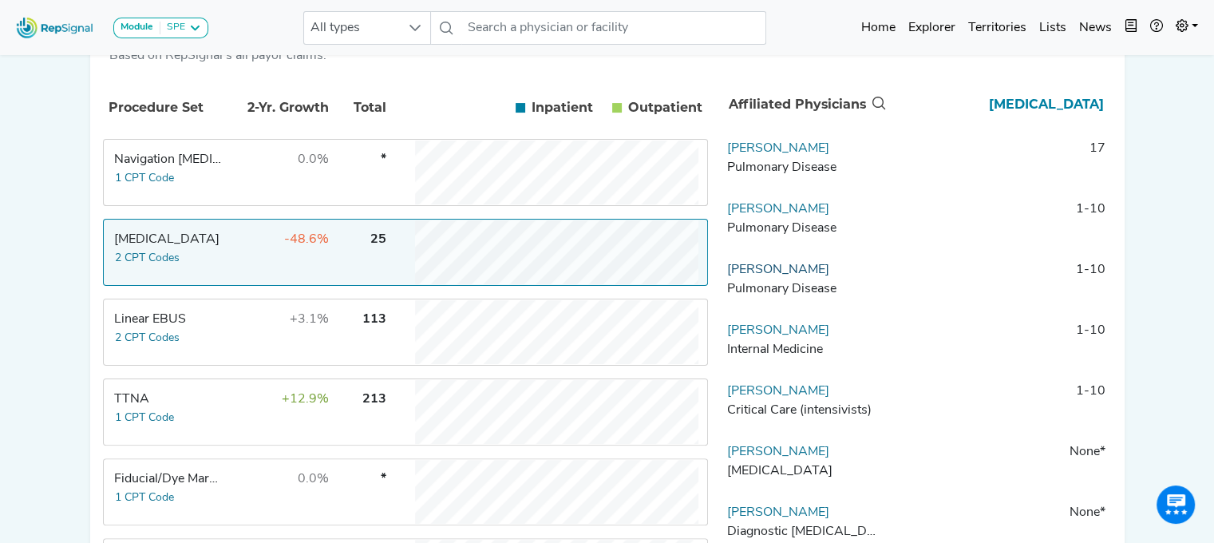
click at [781, 276] on link "[PERSON_NAME]" at bounding box center [778, 269] width 102 height 13
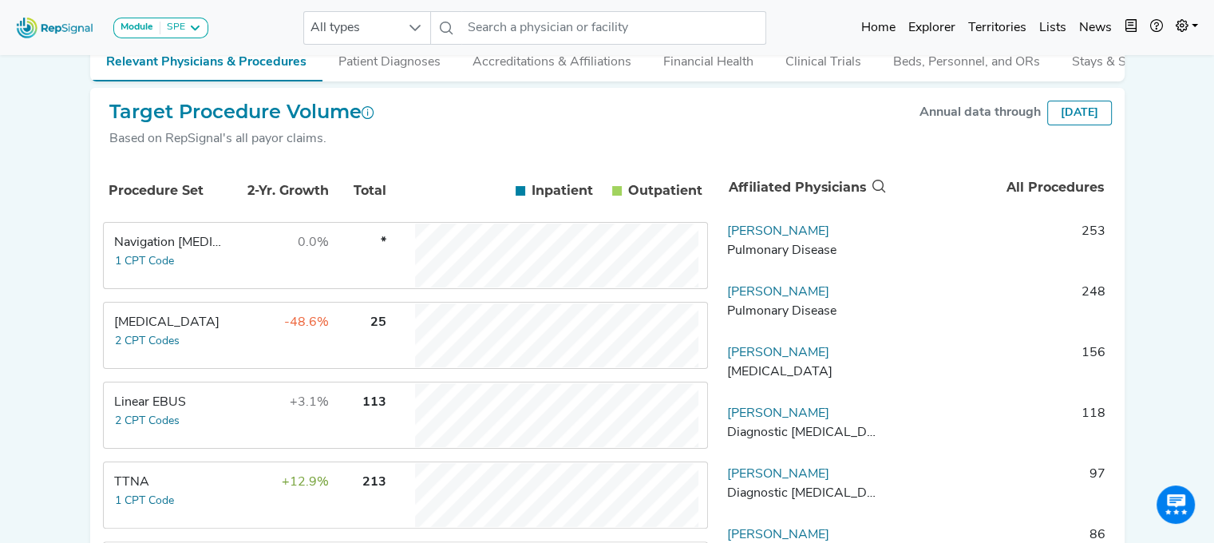
scroll to position [239, 0]
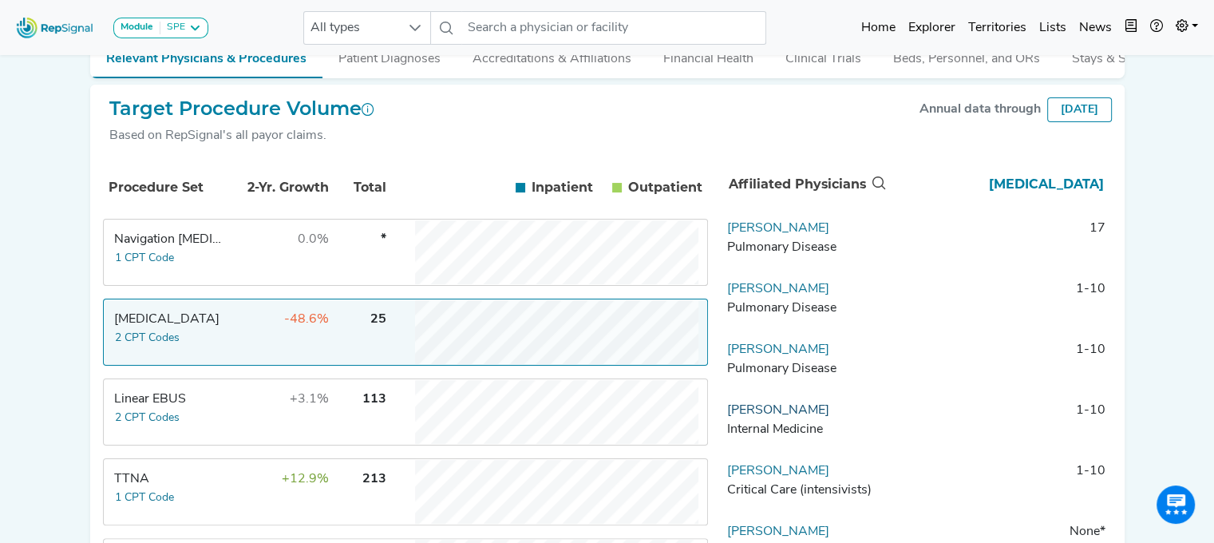
click at [756, 416] on link "[PERSON_NAME]" at bounding box center [778, 410] width 102 height 13
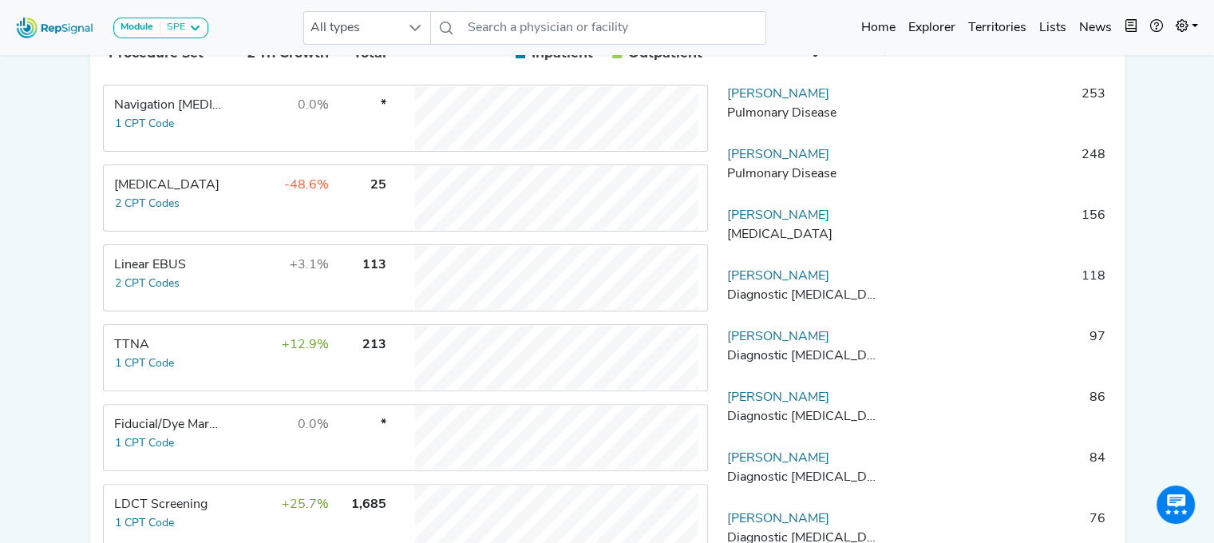
scroll to position [399, 0]
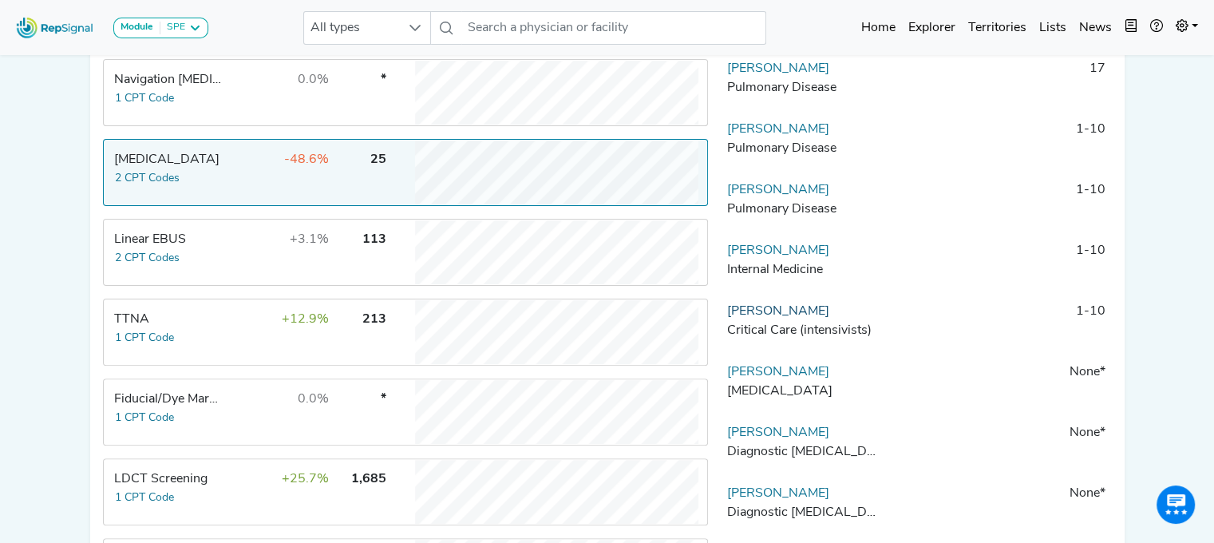
click at [769, 318] on link "[PERSON_NAME]" at bounding box center [778, 311] width 102 height 13
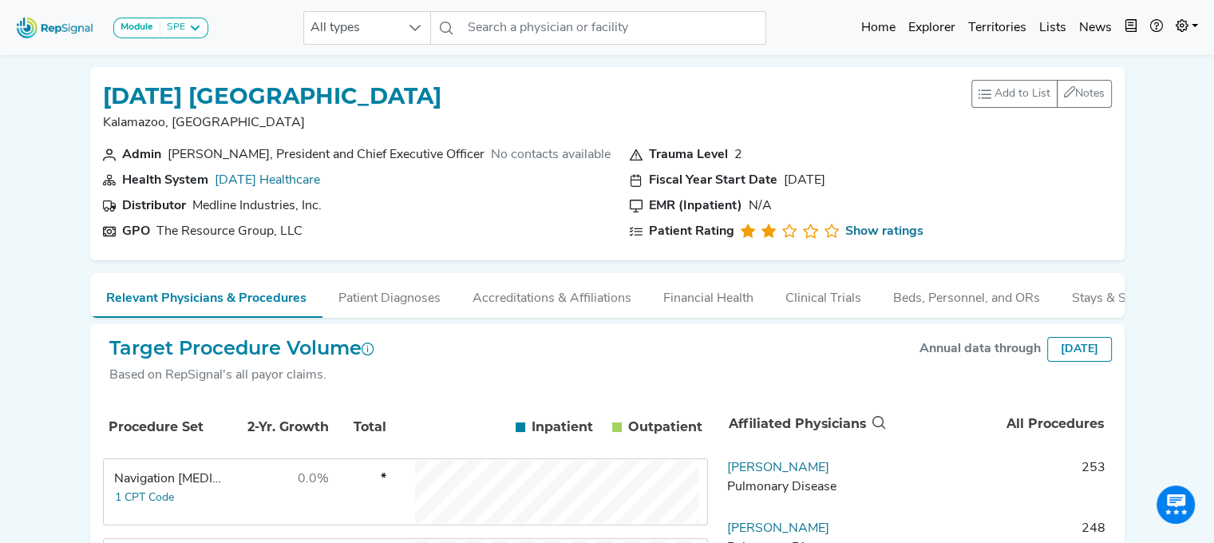
scroll to position [80, 0]
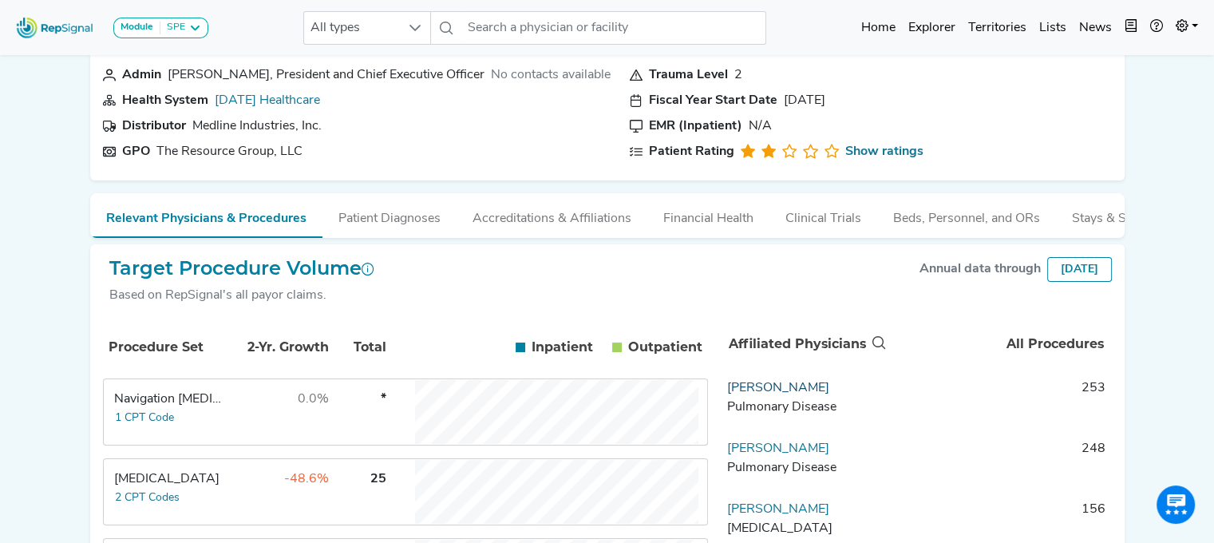
click at [772, 394] on link "[PERSON_NAME]" at bounding box center [778, 387] width 102 height 13
